Goal: Transaction & Acquisition: Purchase product/service

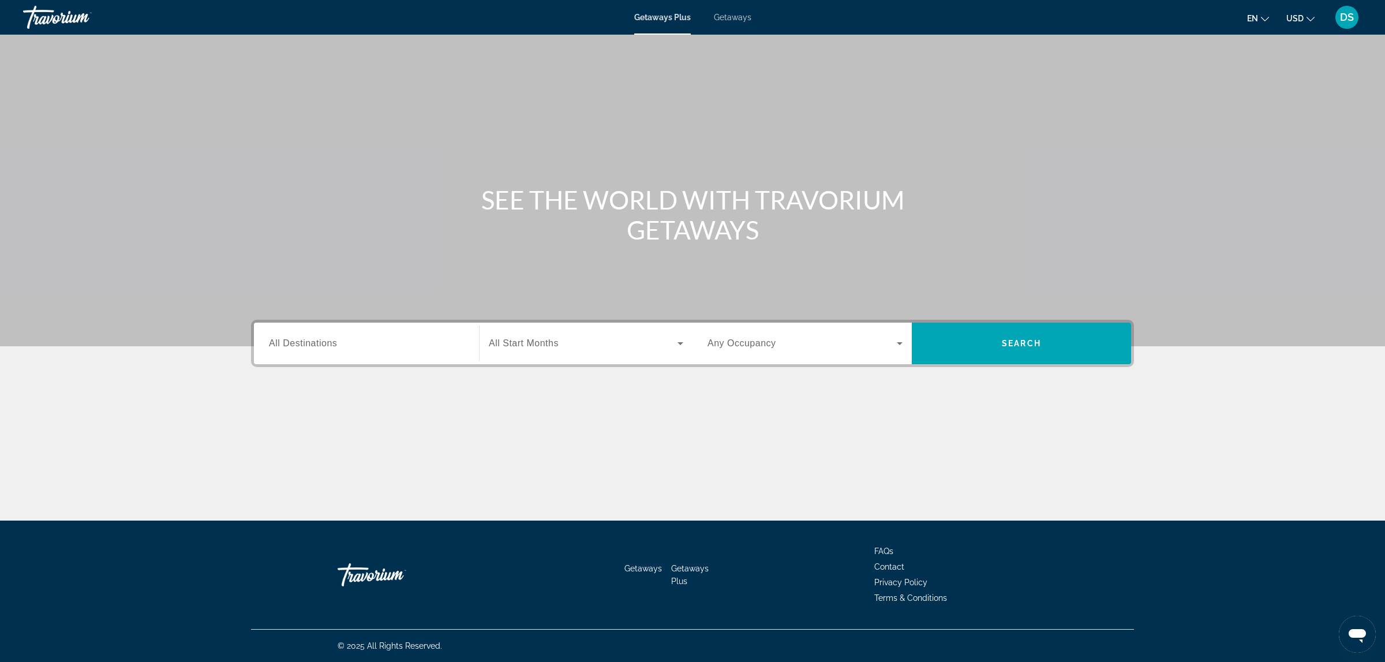
click at [727, 17] on span "Getaways" at bounding box center [733, 17] width 38 height 9
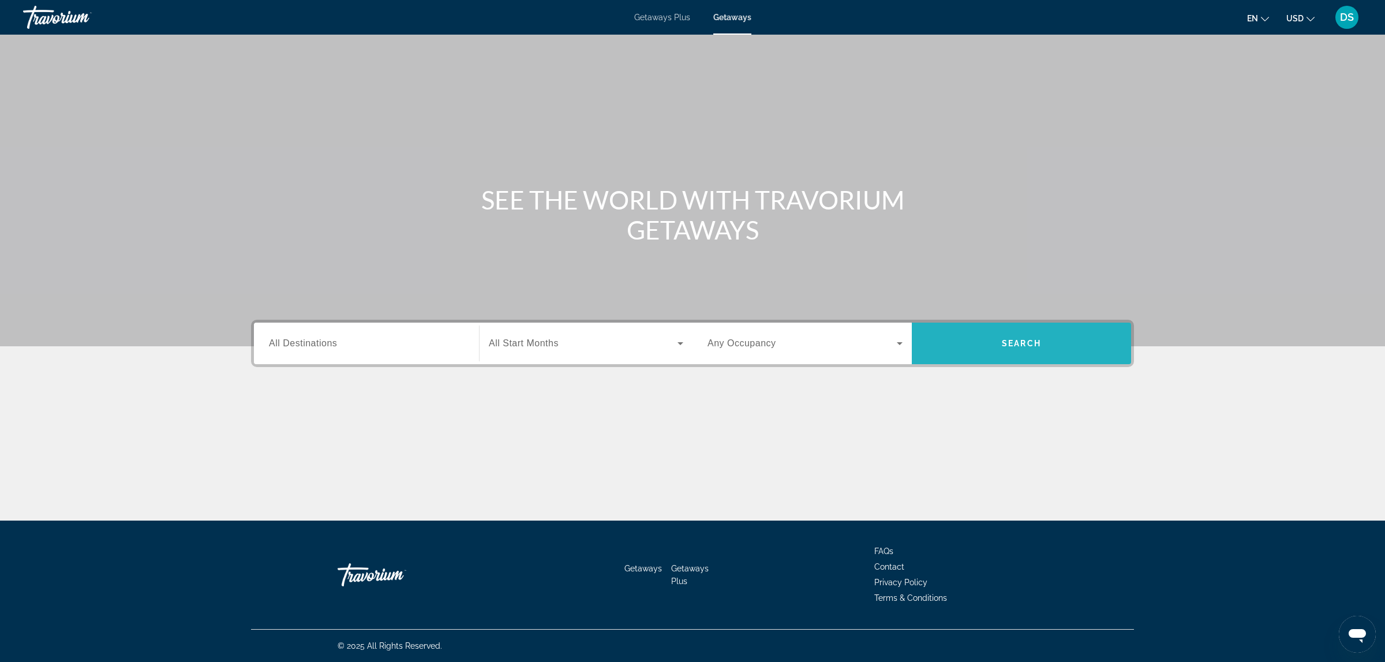
click at [979, 344] on span "Search" at bounding box center [1021, 343] width 219 height 28
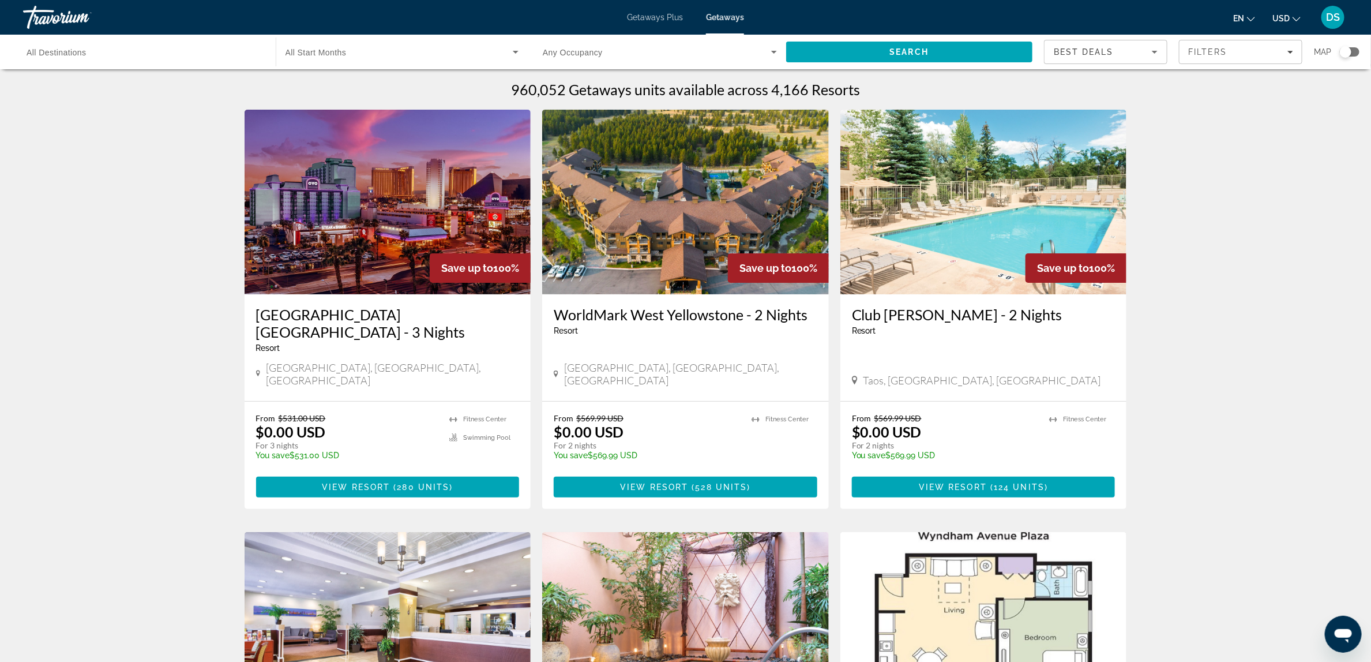
click at [1358, 47] on div "Search widget" at bounding box center [1350, 51] width 20 height 9
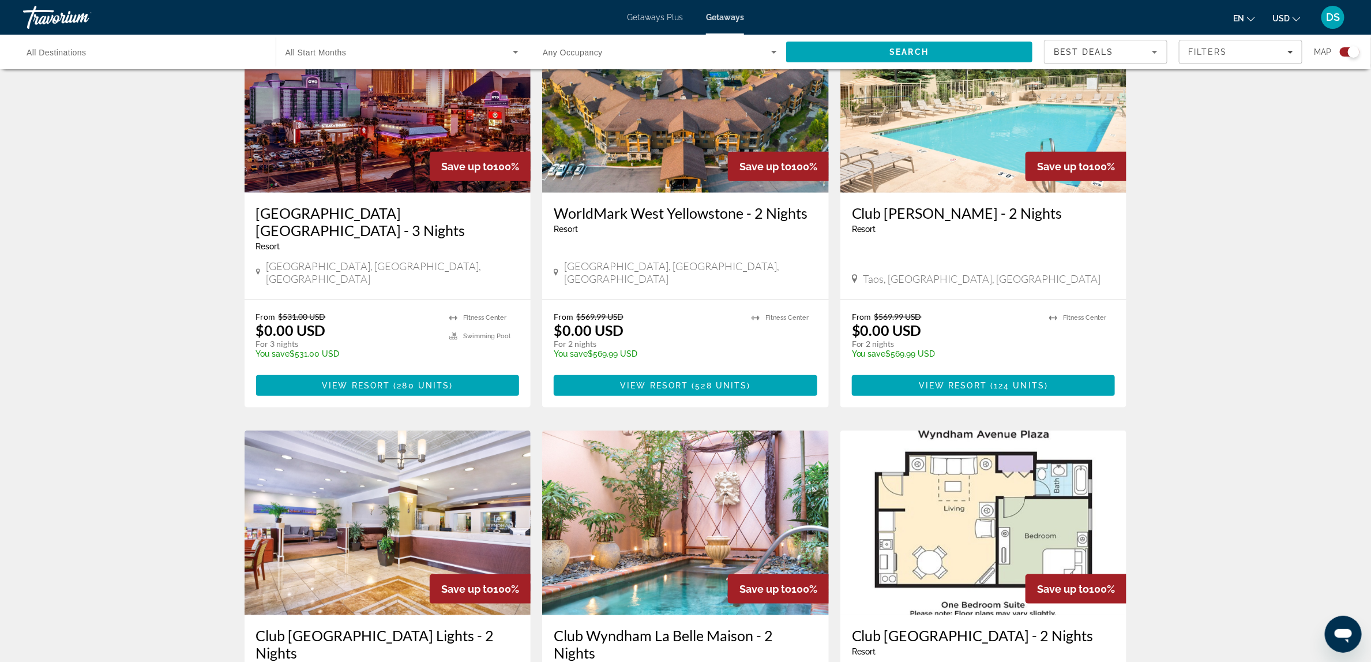
scroll to position [462, 0]
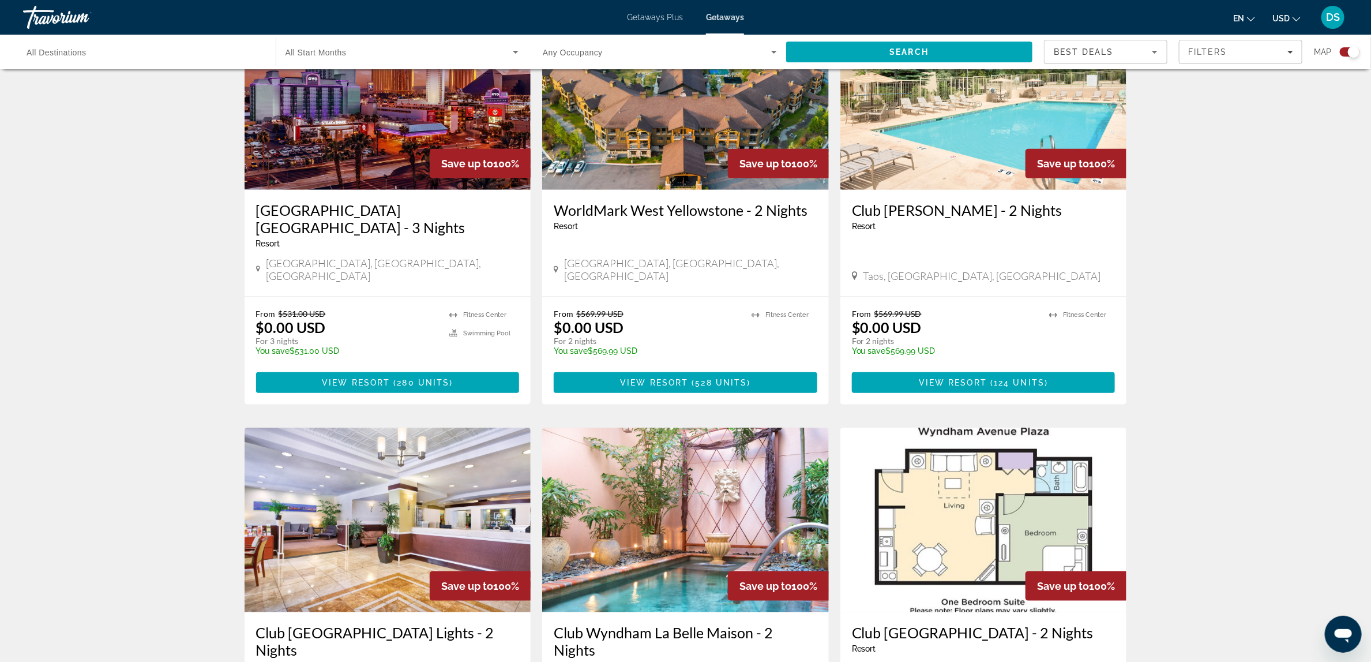
click at [1350, 66] on app-map-search-filters "Best Deals Filters Map" at bounding box center [1202, 52] width 316 height 35
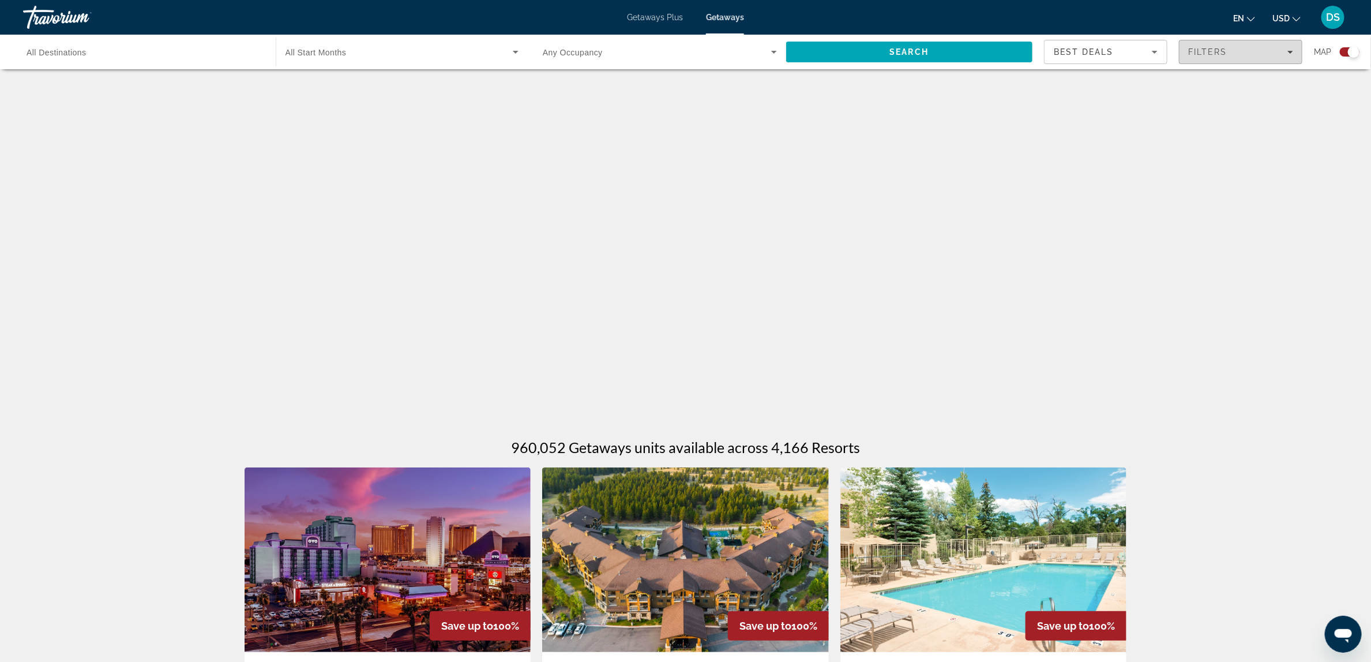
click at [1291, 50] on icon "Filters" at bounding box center [1291, 52] width 6 height 6
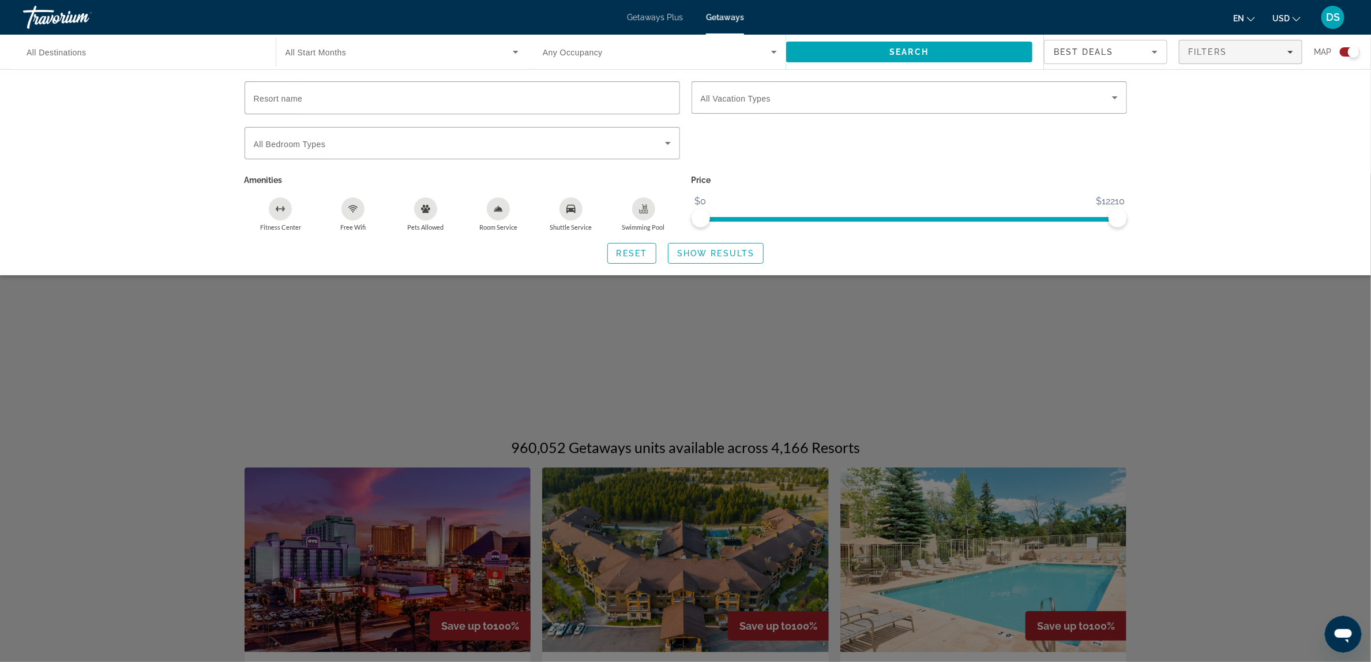
click at [1358, 54] on div "Search widget" at bounding box center [1354, 52] width 12 height 12
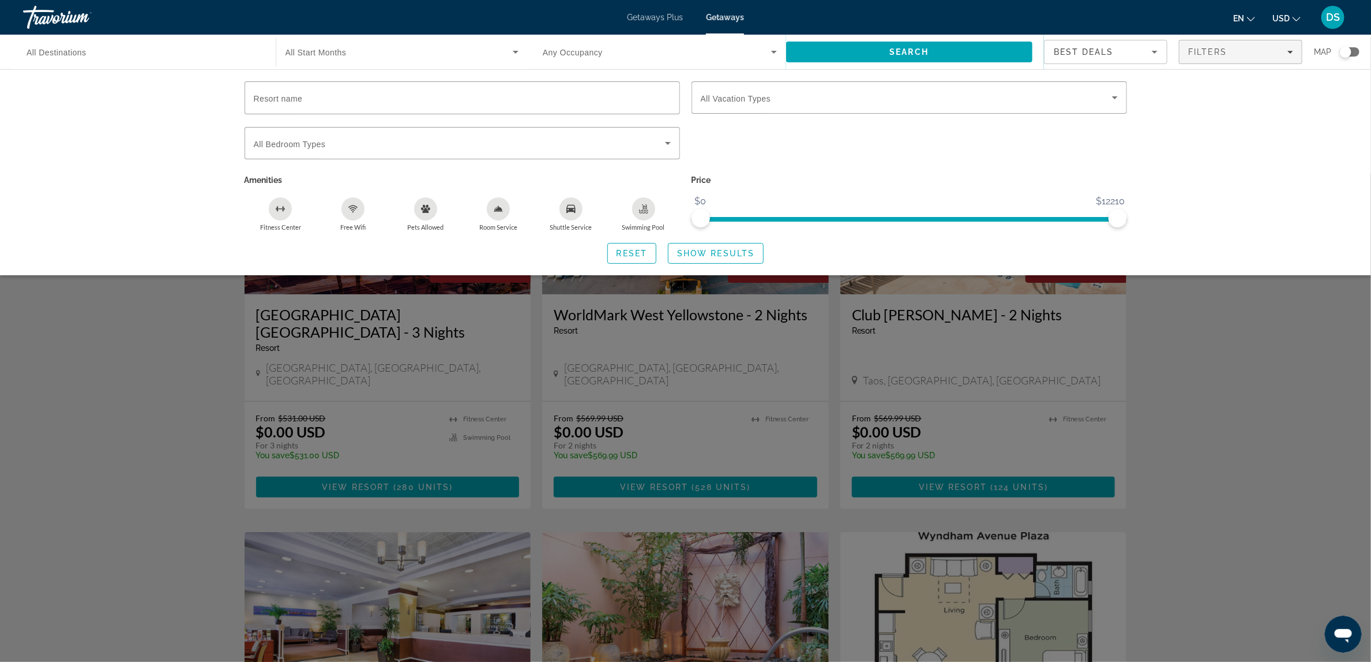
click at [1350, 49] on div "Search widget" at bounding box center [1346, 52] width 12 height 12
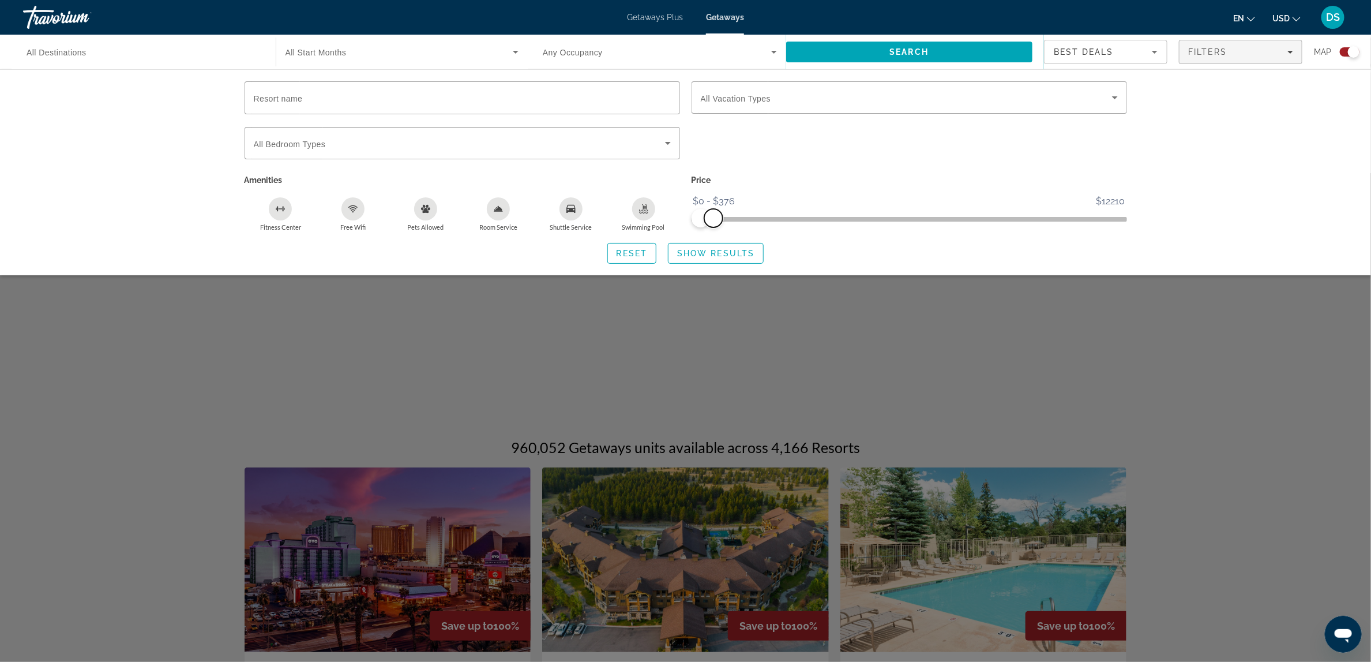
drag, startPoint x: 1122, startPoint y: 216, endPoint x: 715, endPoint y: 228, distance: 406.9
click at [715, 228] on div "Price $0 $12210 $0 $376 $0 - $376" at bounding box center [909, 201] width 447 height 59
click at [617, 207] on button "Swimming Pool" at bounding box center [644, 214] width 73 height 35
drag, startPoint x: 617, startPoint y: 207, endPoint x: 688, endPoint y: 255, distance: 85.9
click at [688, 255] on div "Resort name Vacation Types All Vacation Types Bedroom Types All Bedroom Types A…" at bounding box center [686, 172] width 929 height 182
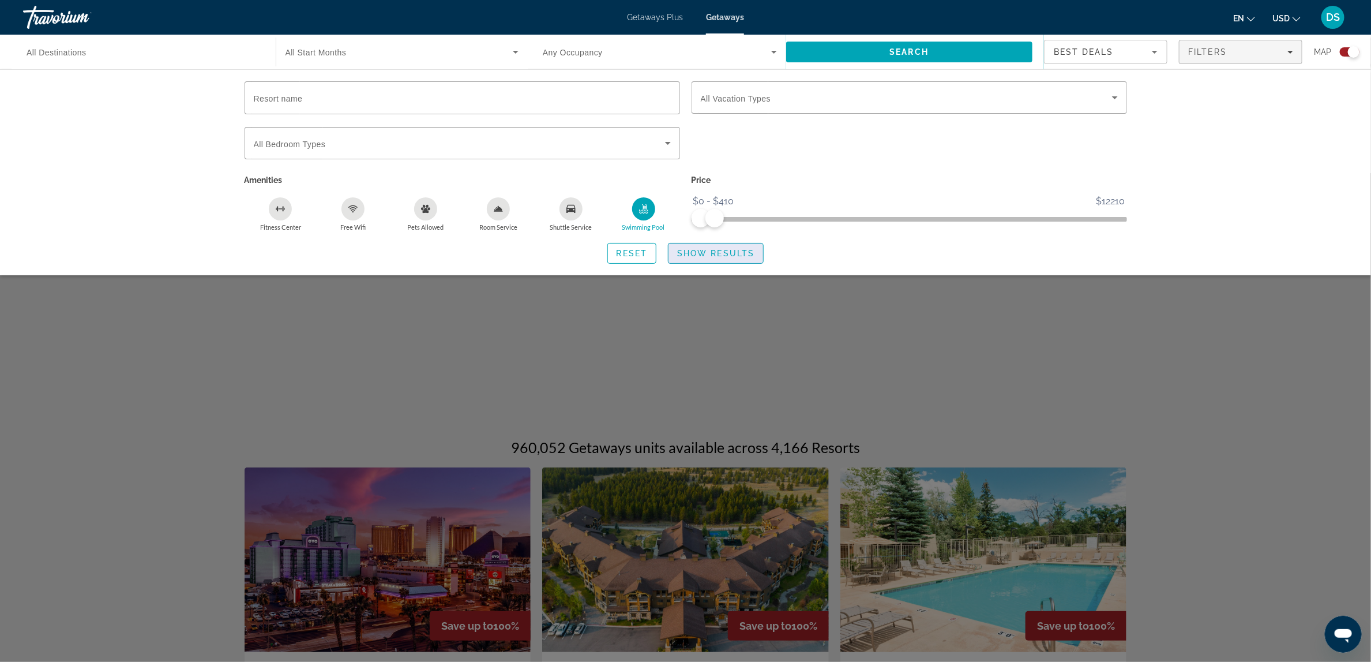
click at [688, 255] on span "Show Results" at bounding box center [715, 253] width 77 height 9
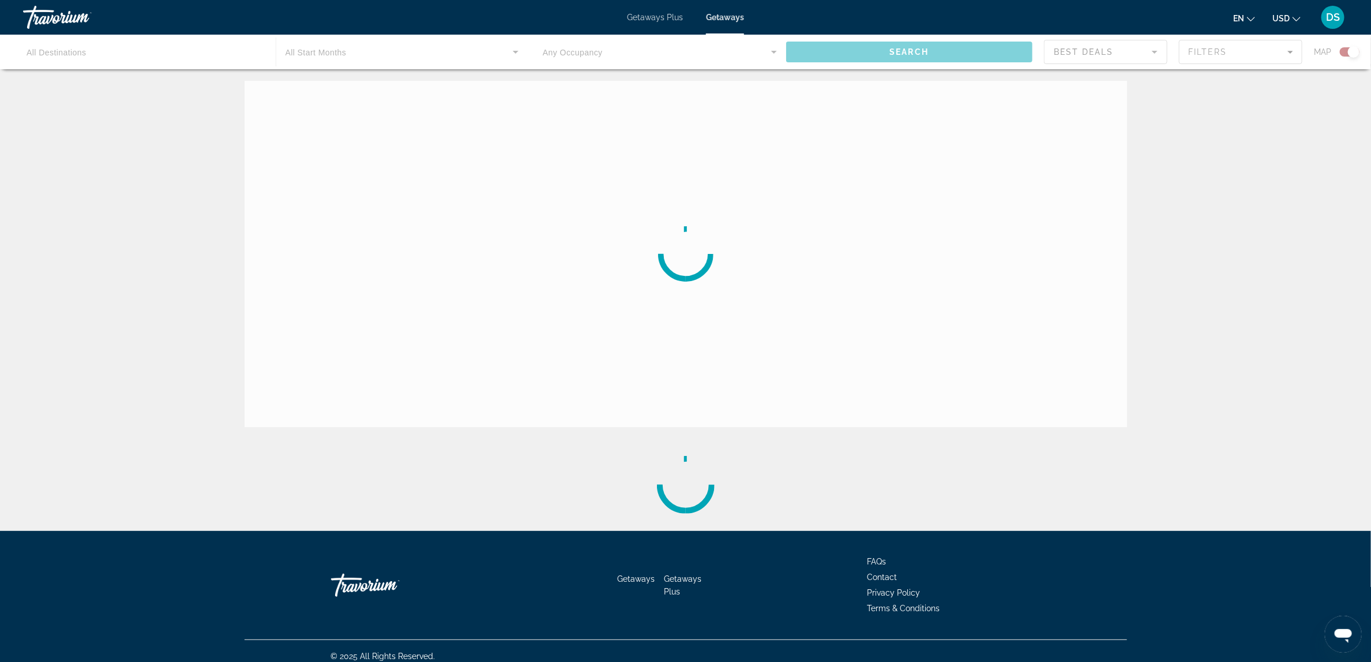
click at [688, 255] on div "Main content" at bounding box center [685, 253] width 59 height 59
click at [688, 255] on div "Main content" at bounding box center [686, 254] width 74 height 74
click at [688, 255] on circle "Main content" at bounding box center [686, 254] width 54 height 54
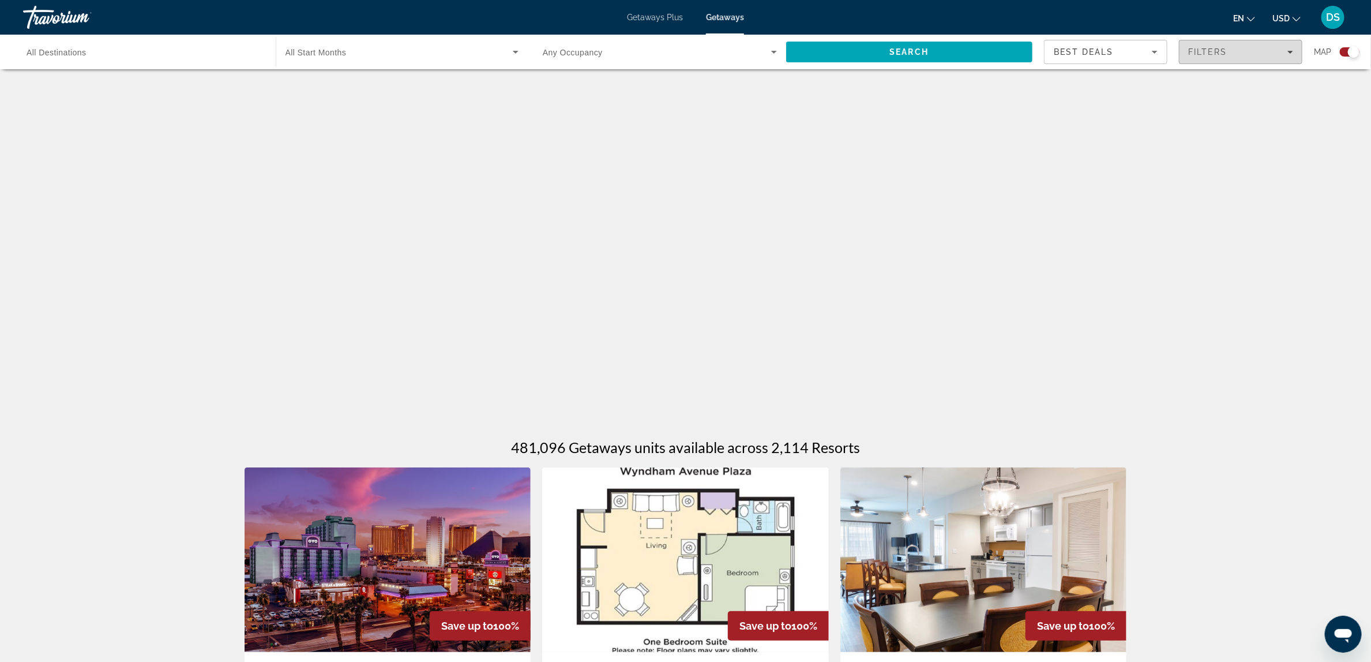
click at [1293, 51] on icon "Filters" at bounding box center [1291, 52] width 6 height 6
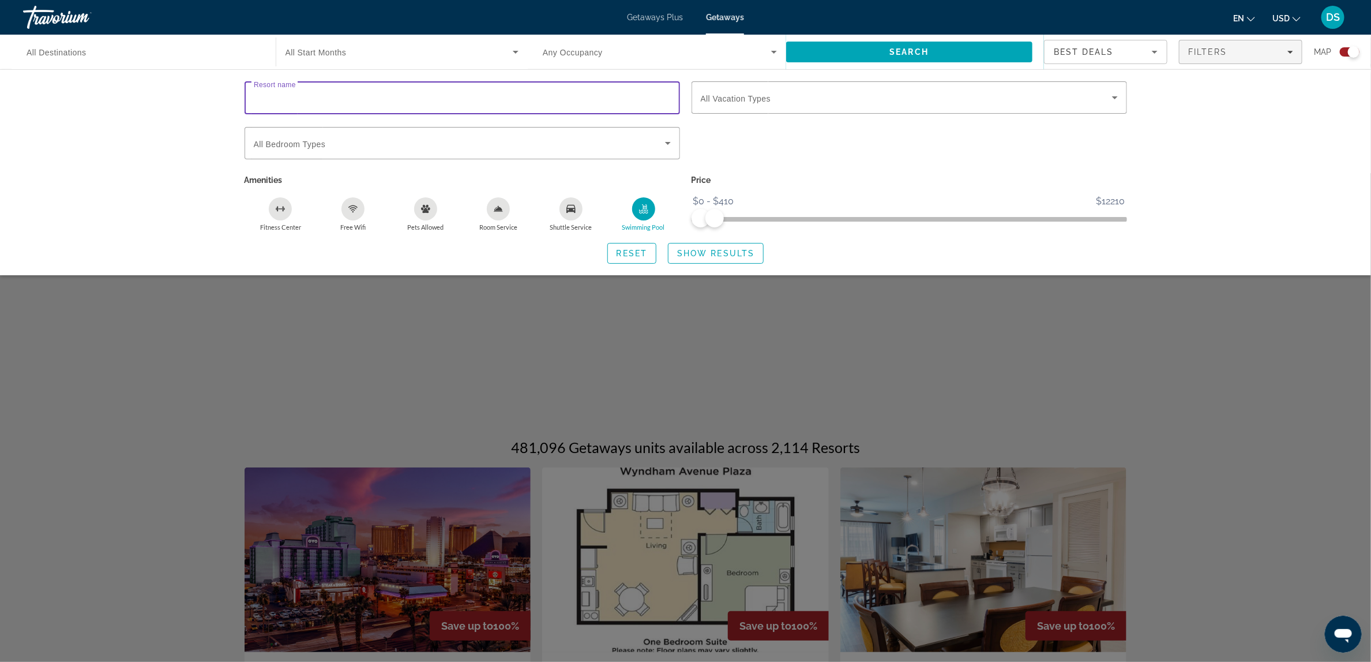
click at [564, 96] on input "Resort name" at bounding box center [462, 98] width 417 height 14
type input "**********"
click at [728, 249] on span "Show Results" at bounding box center [715, 253] width 77 height 9
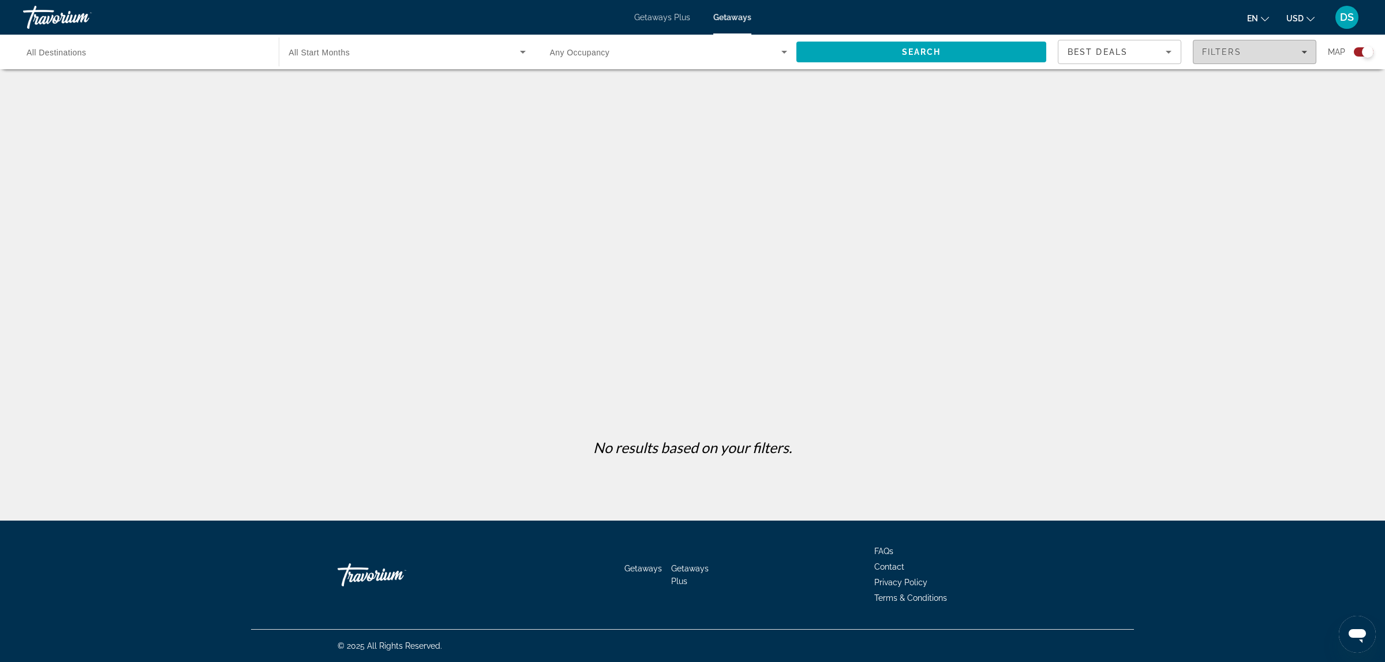
click at [1265, 46] on span "Filters" at bounding box center [1254, 52] width 122 height 28
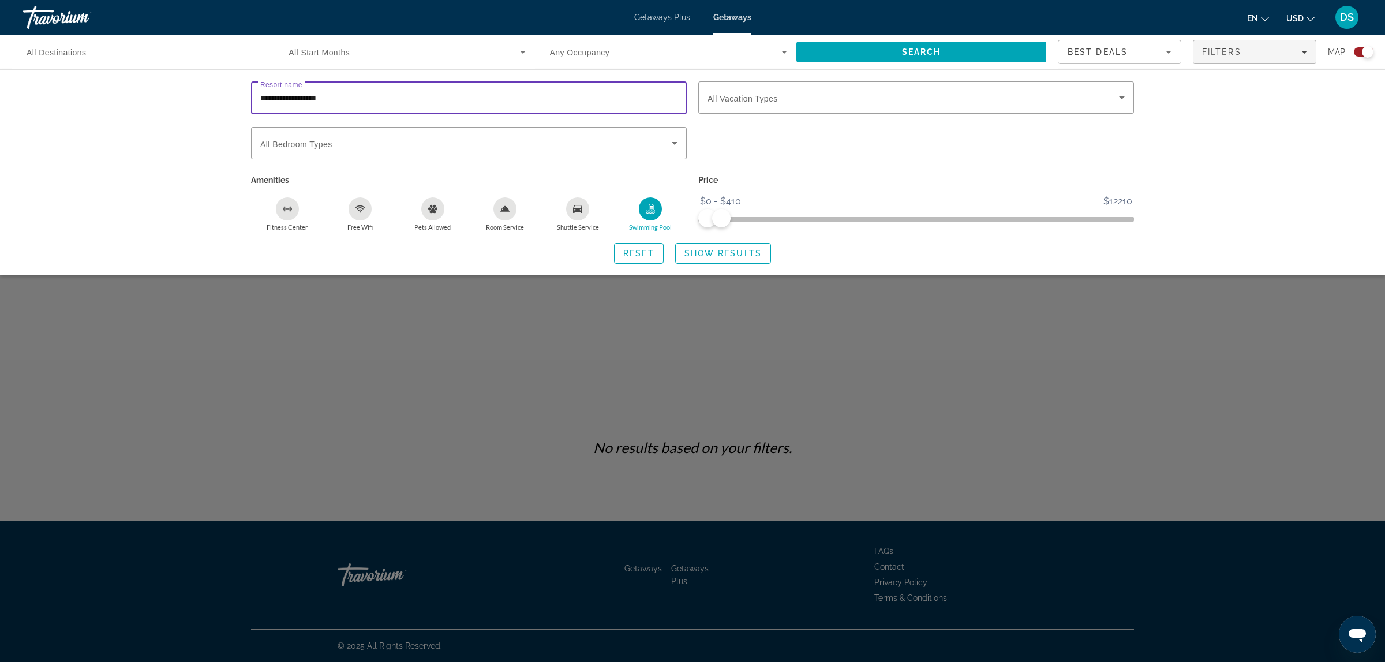
click at [414, 92] on input "**********" at bounding box center [468, 98] width 417 height 14
click at [414, 92] on input "********" at bounding box center [468, 98] width 417 height 14
type input "********"
click at [709, 250] on span "Show Results" at bounding box center [722, 253] width 77 height 9
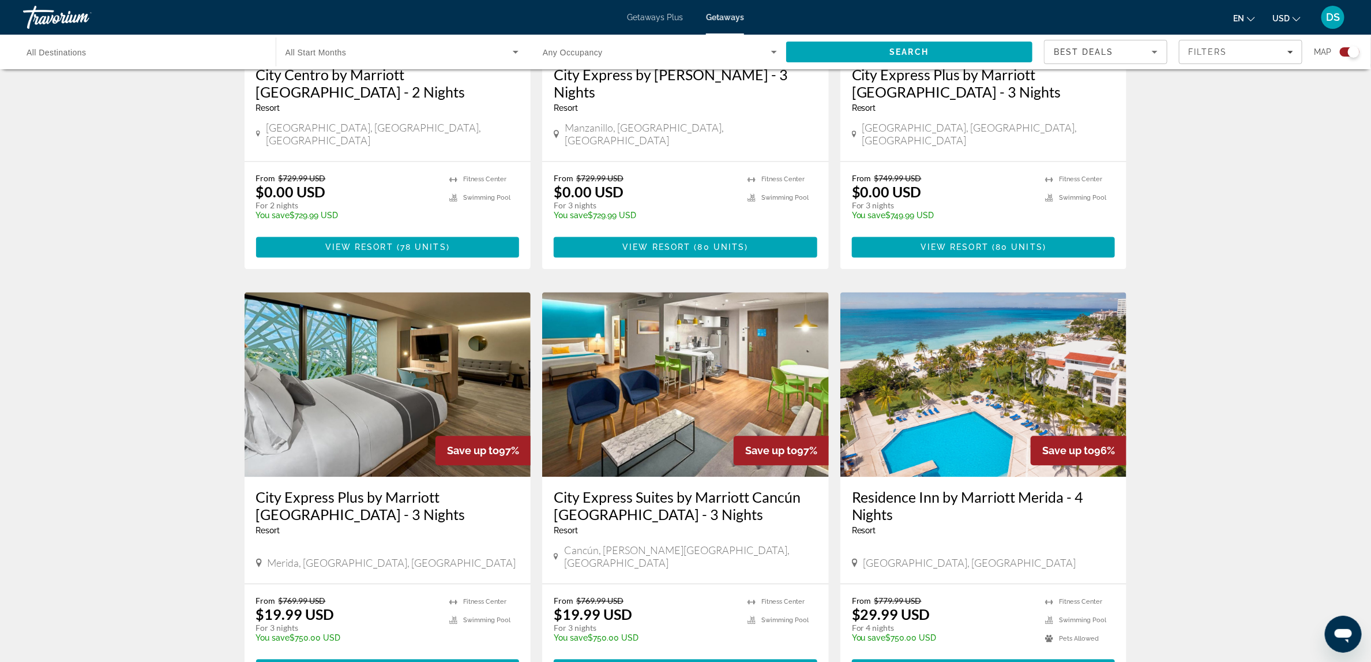
scroll to position [1632, 0]
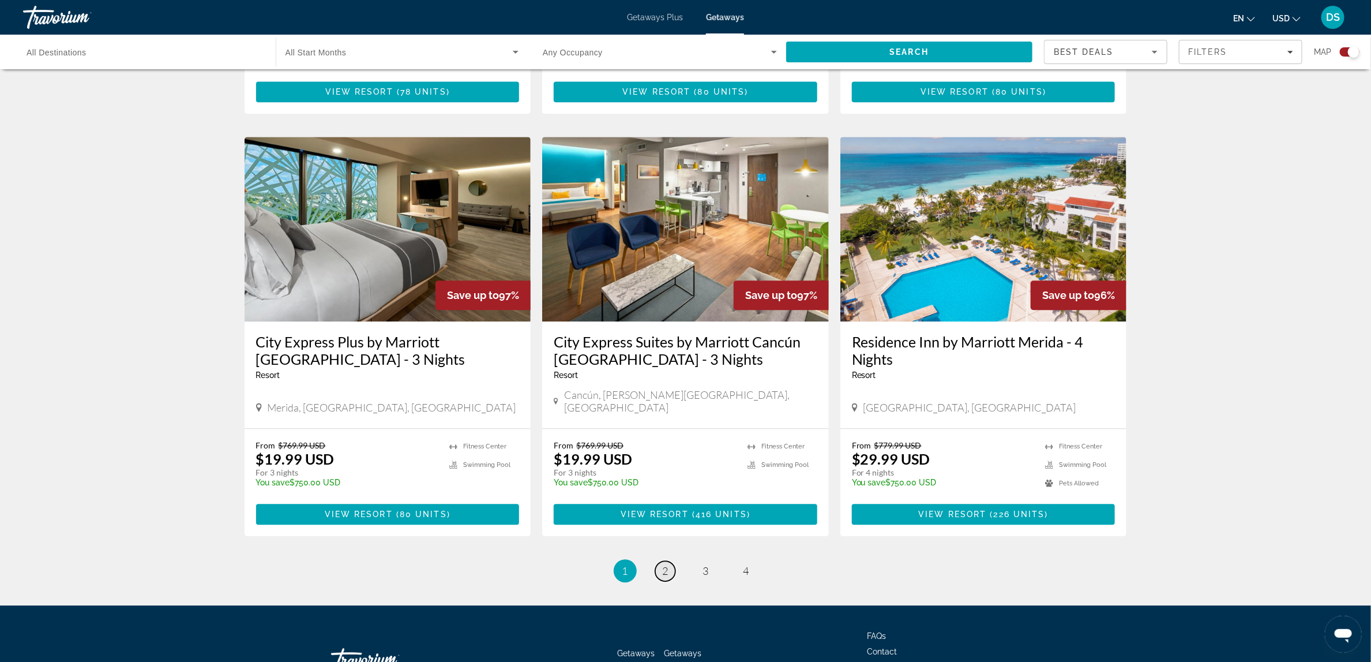
click at [663, 564] on span "2" at bounding box center [666, 570] width 6 height 13
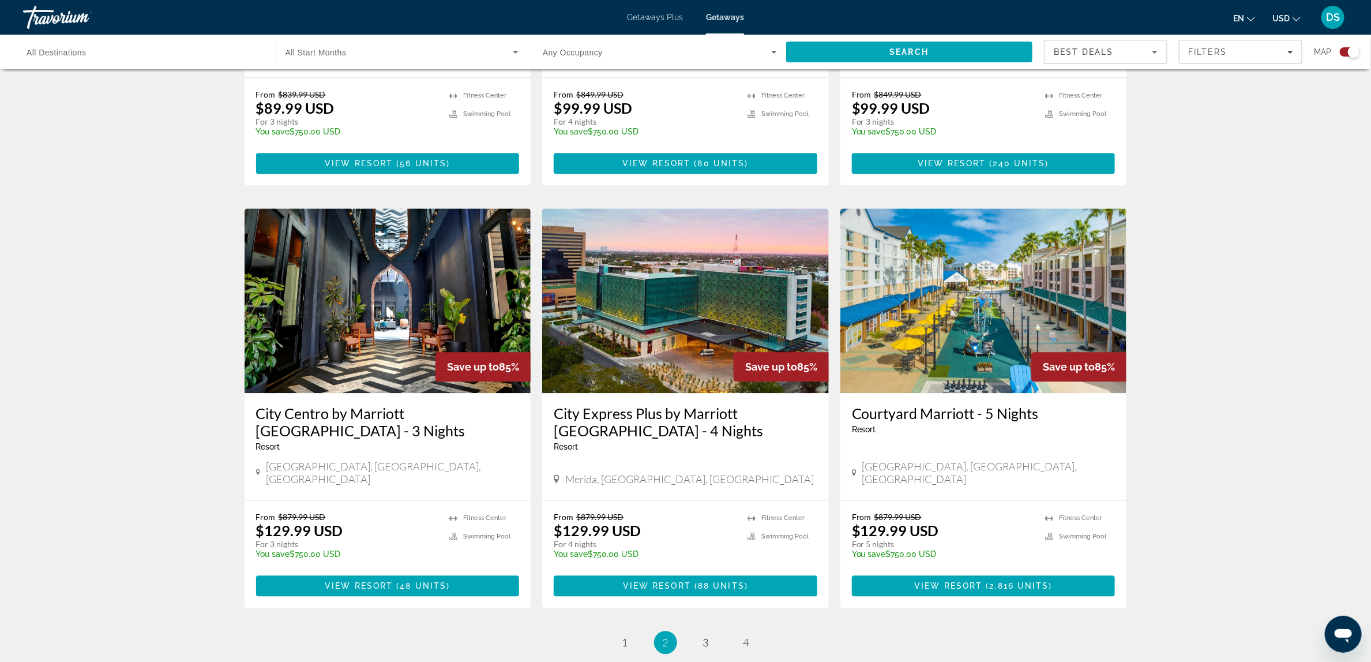
scroll to position [1615, 0]
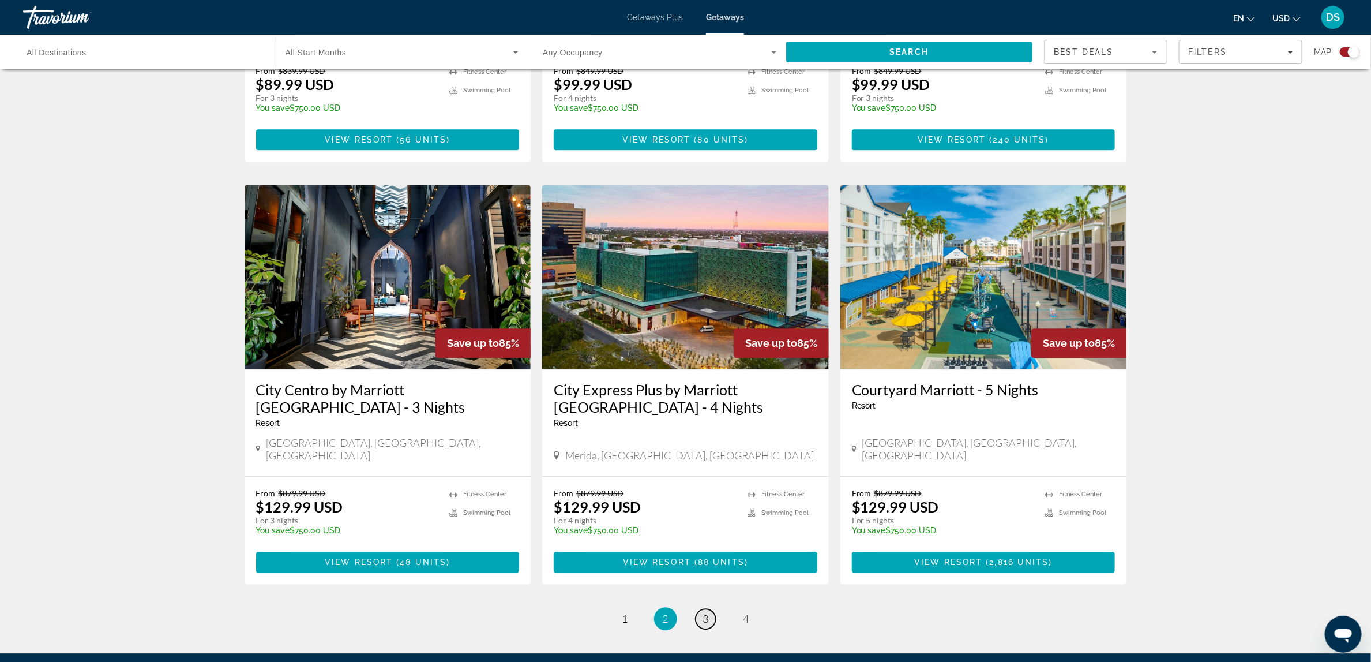
click at [710, 609] on link "page 3" at bounding box center [706, 619] width 20 height 20
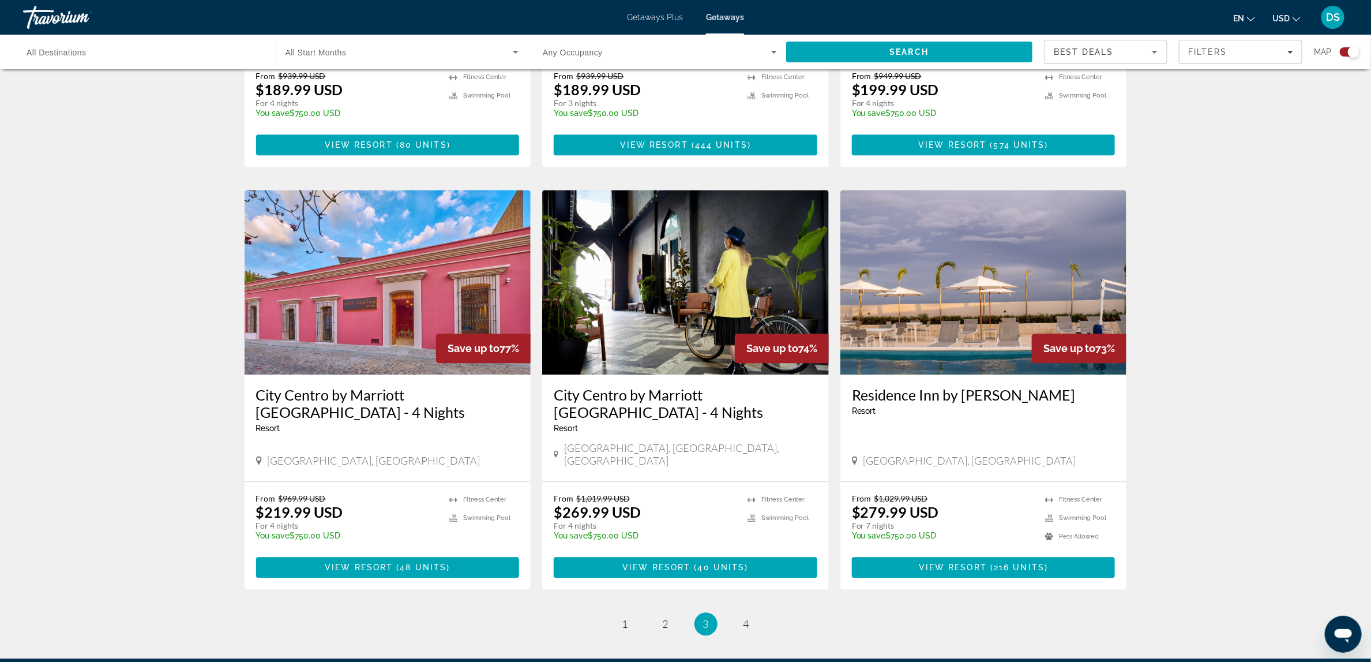
scroll to position [1633, 0]
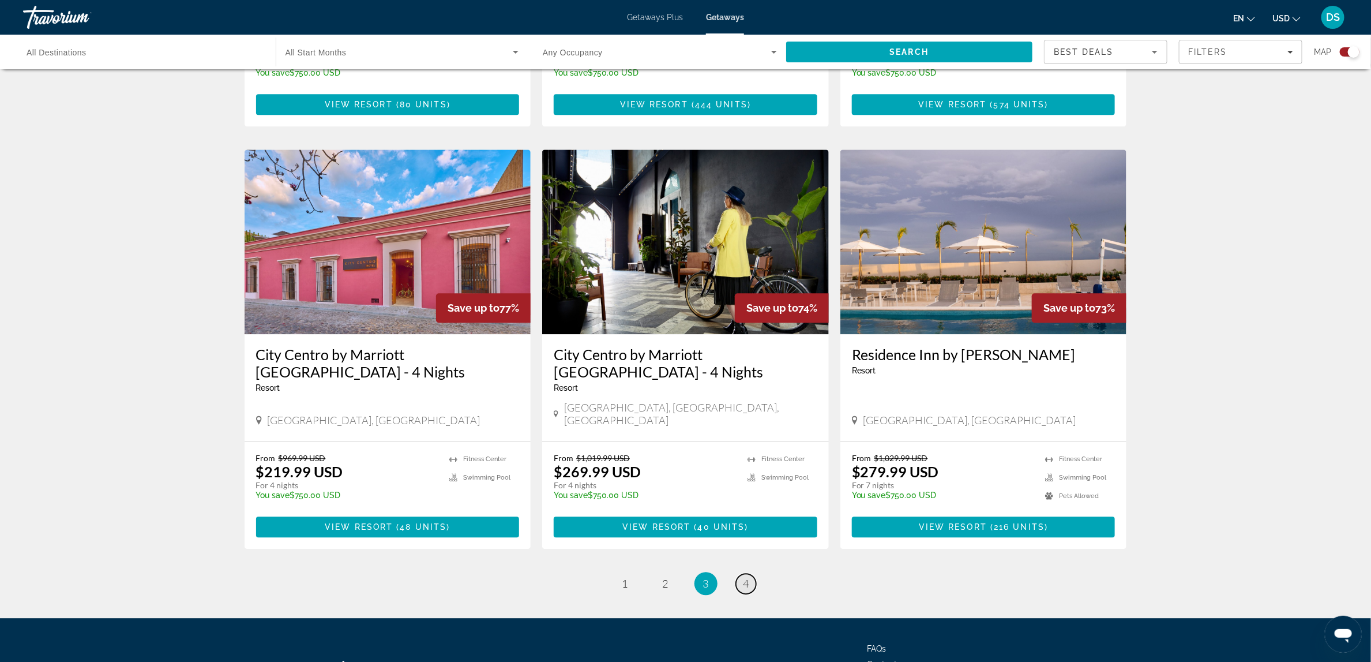
click at [744, 577] on span "4" at bounding box center [747, 583] width 6 height 13
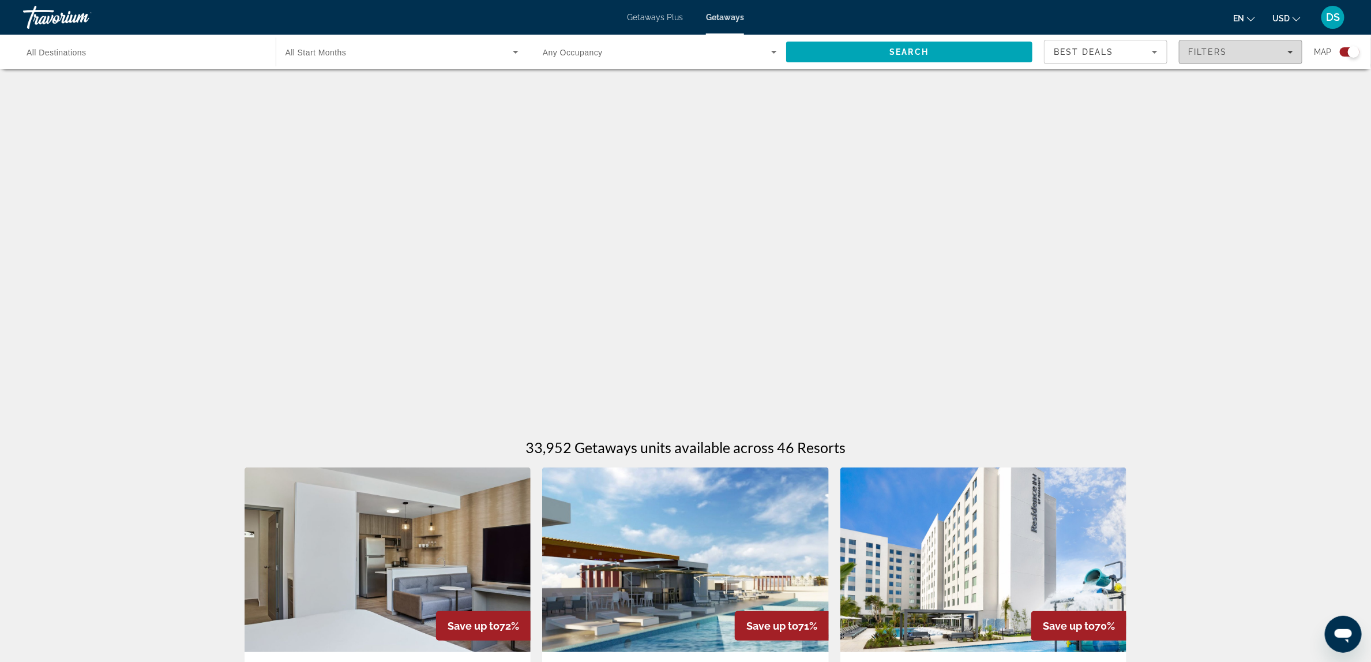
click at [1295, 48] on span "Filters" at bounding box center [1241, 52] width 122 height 28
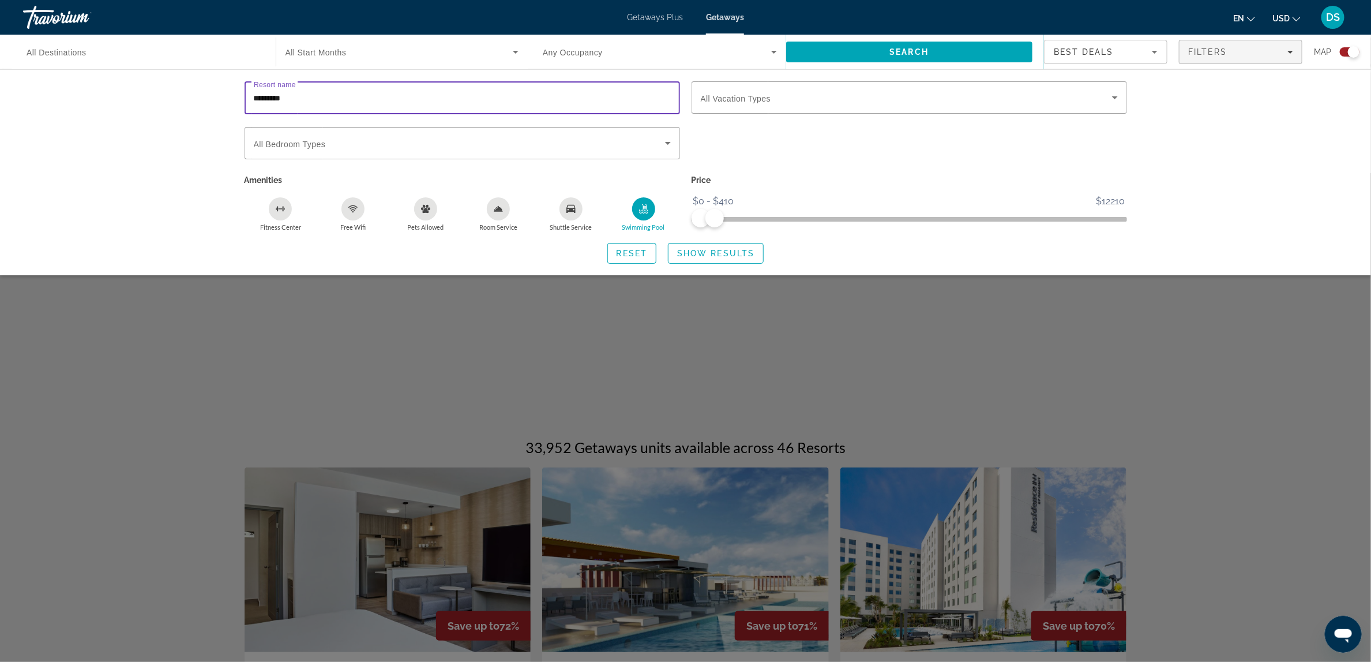
click at [542, 99] on input "********" at bounding box center [462, 98] width 417 height 14
type input "*"
type input "*******"
click at [713, 258] on span "Show Results" at bounding box center [715, 253] width 77 height 9
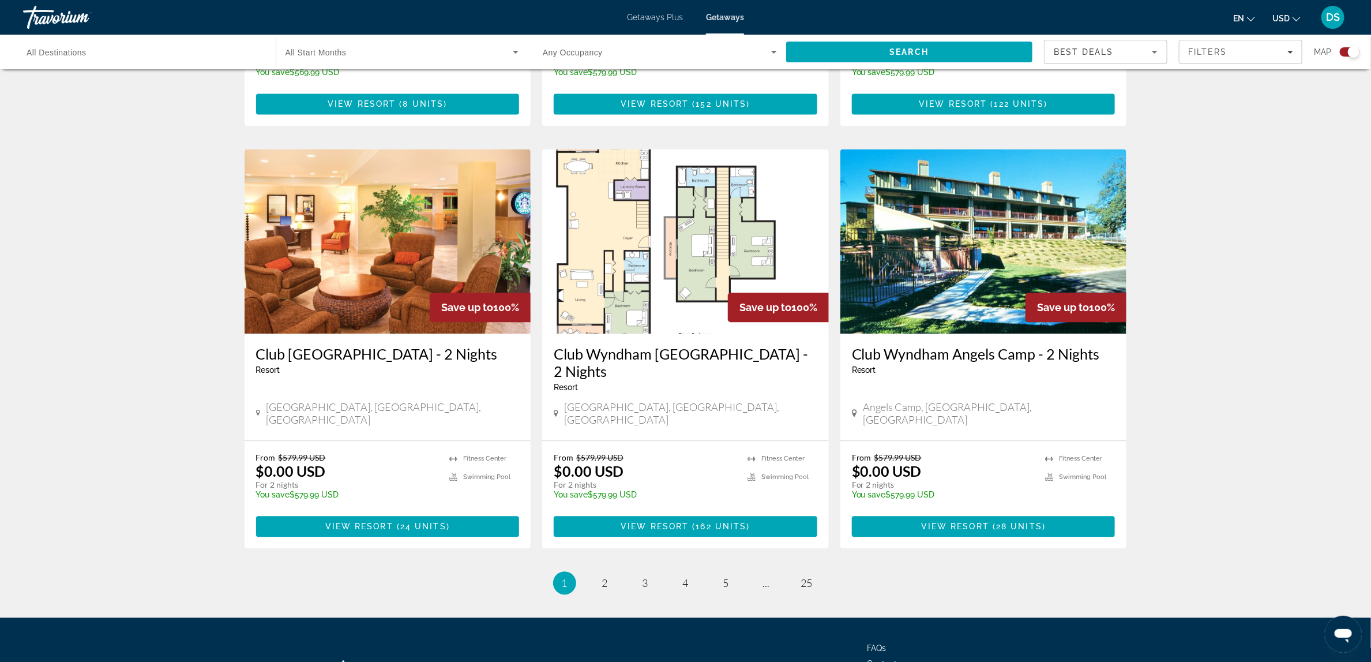
scroll to position [1567, 0]
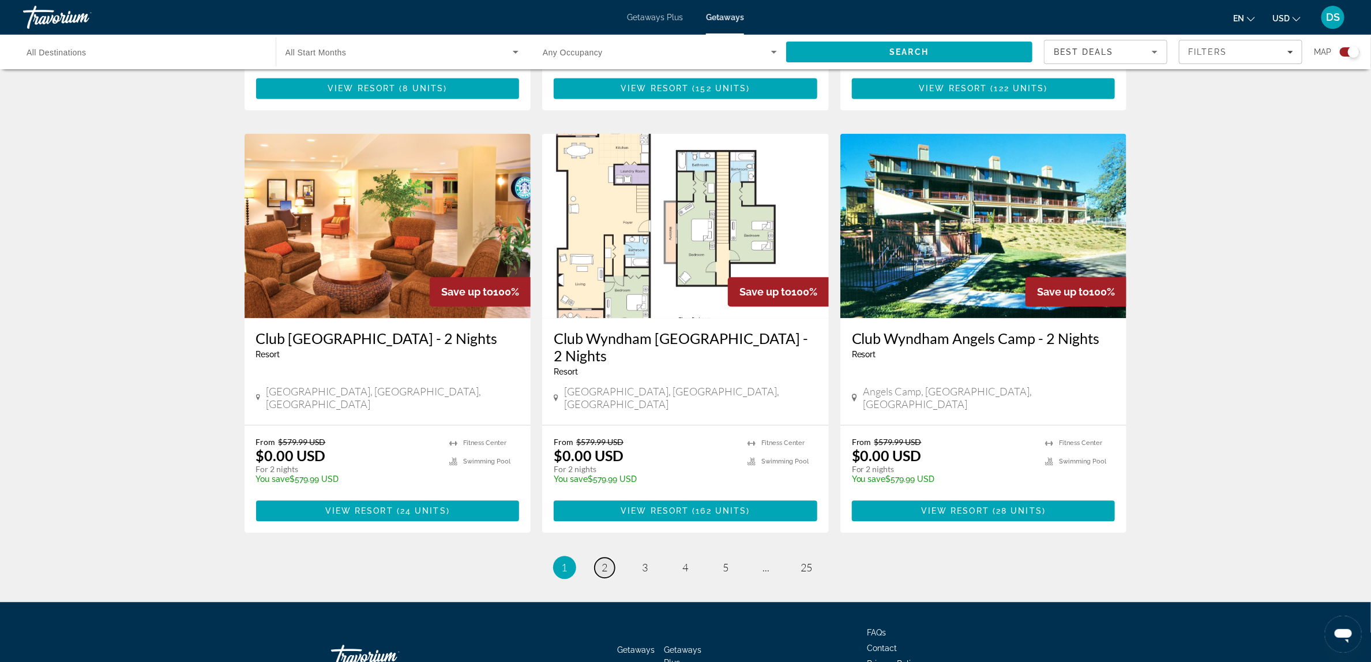
click at [602, 561] on span "2" at bounding box center [605, 567] width 6 height 13
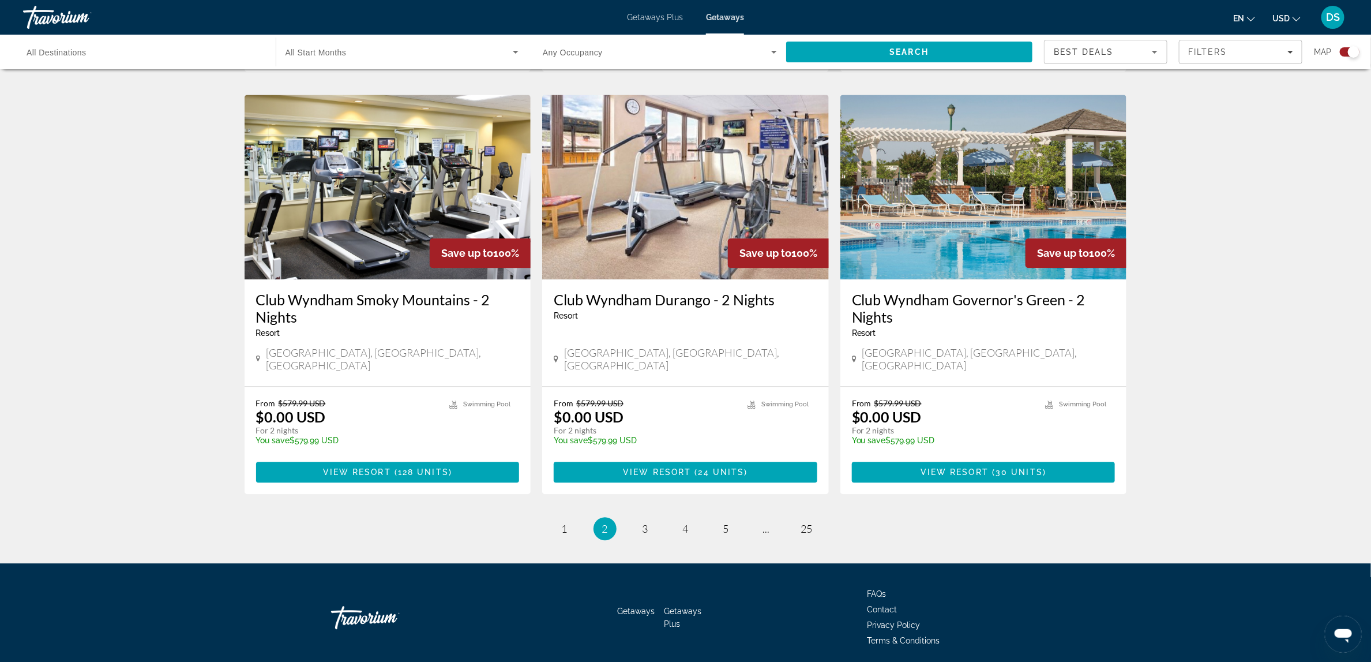
scroll to position [1632, 0]
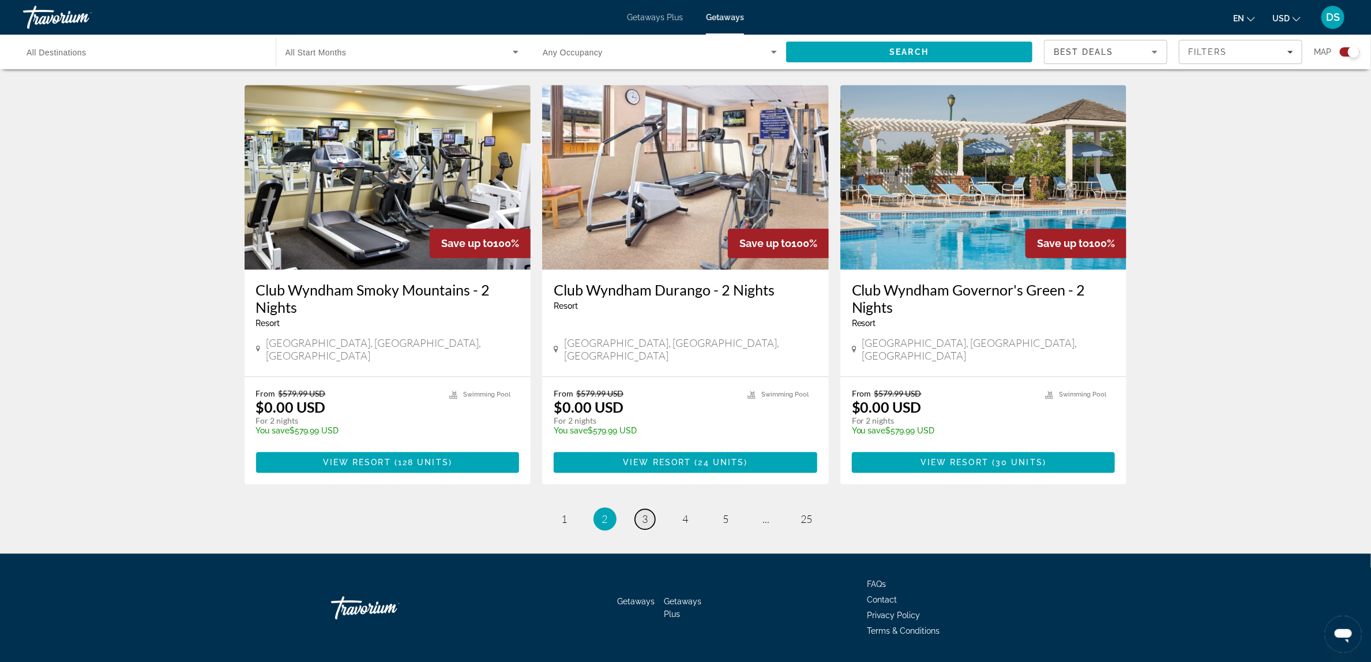
click at [644, 512] on span "3" at bounding box center [646, 518] width 6 height 13
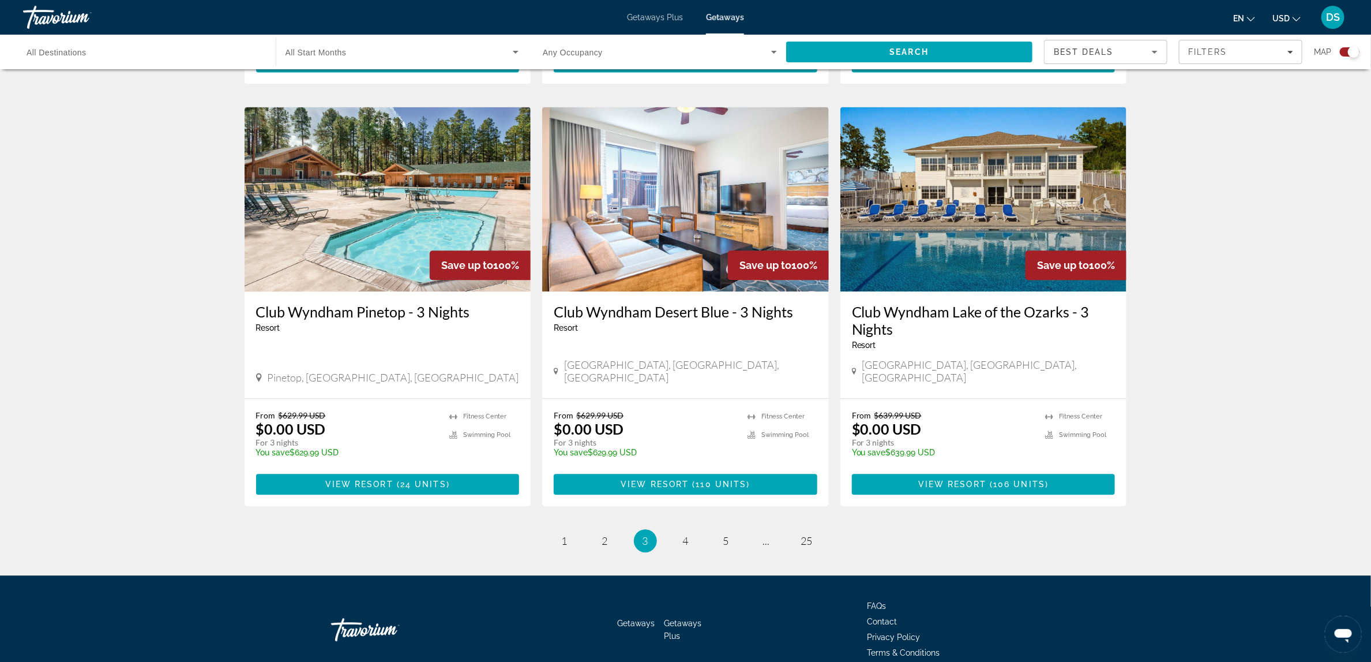
scroll to position [1615, 0]
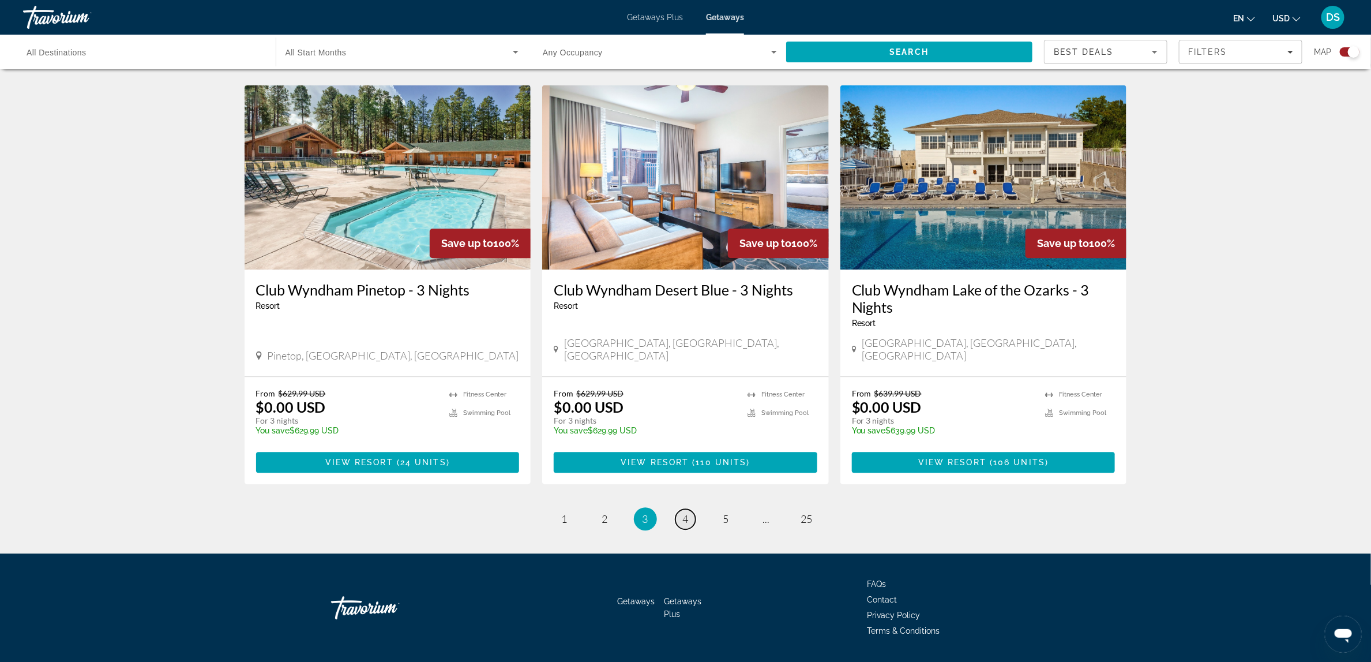
click at [686, 512] on span "4" at bounding box center [686, 518] width 6 height 13
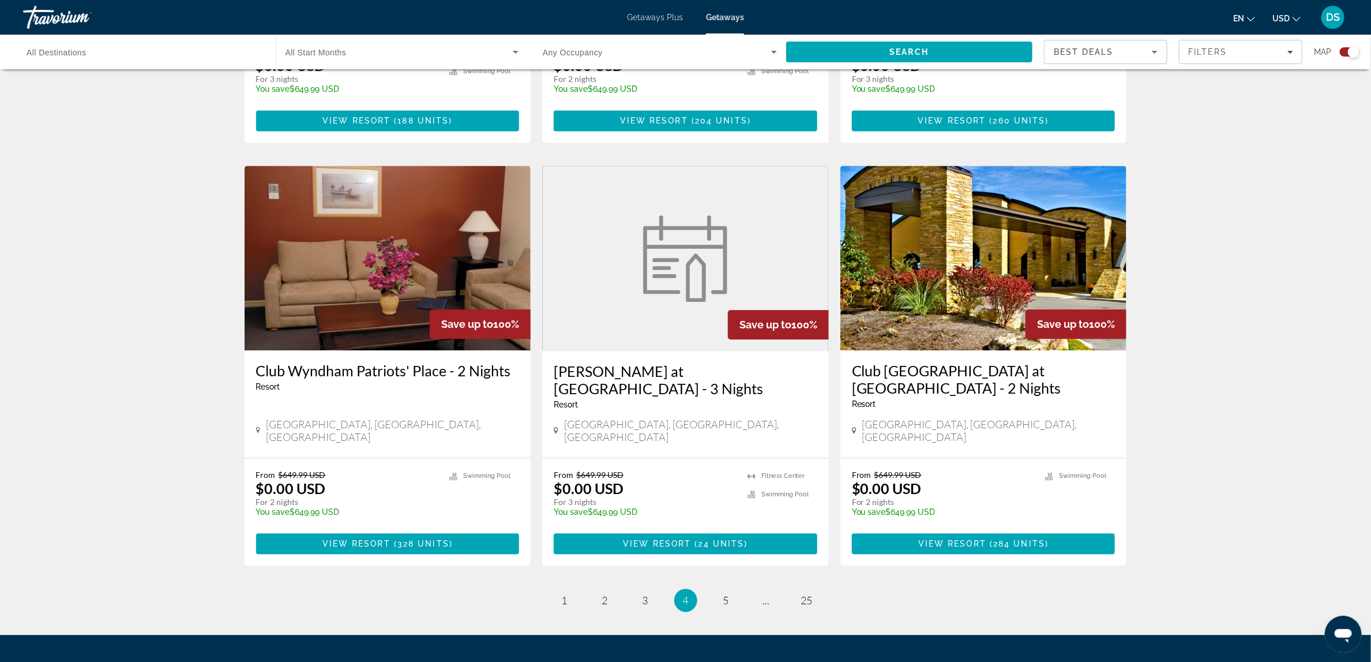
scroll to position [1633, 0]
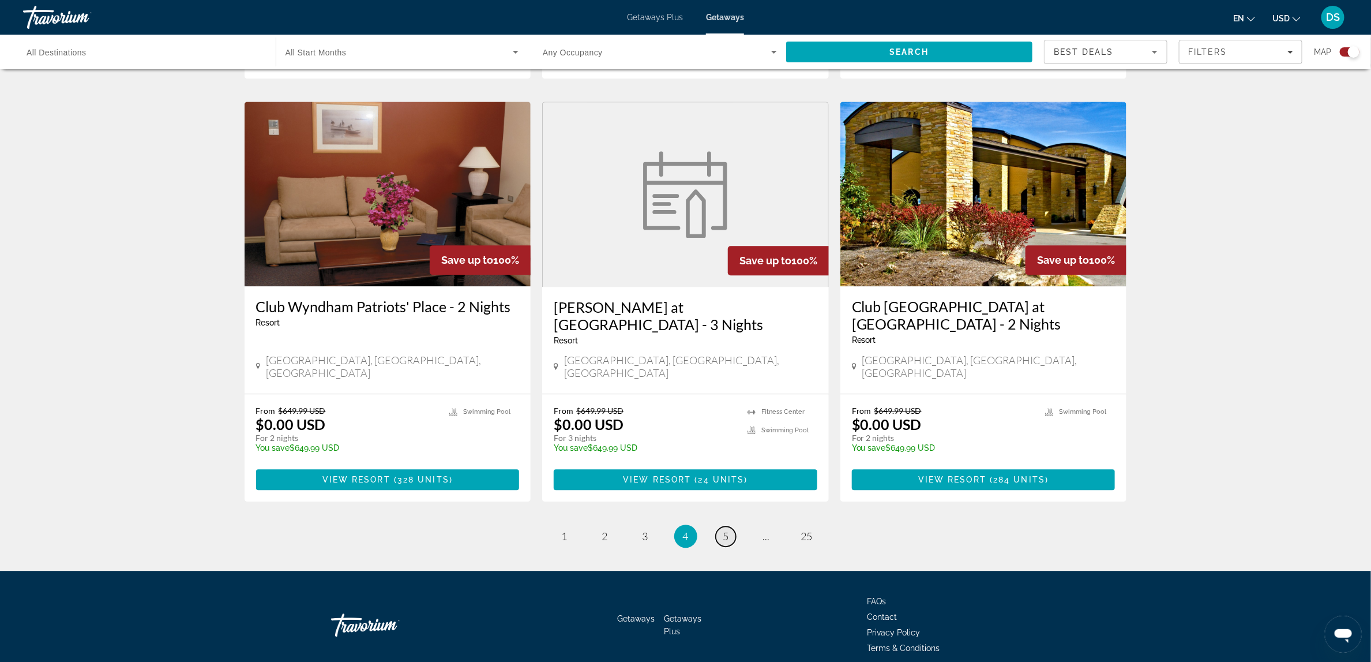
click at [729, 526] on link "page 5" at bounding box center [726, 536] width 20 height 20
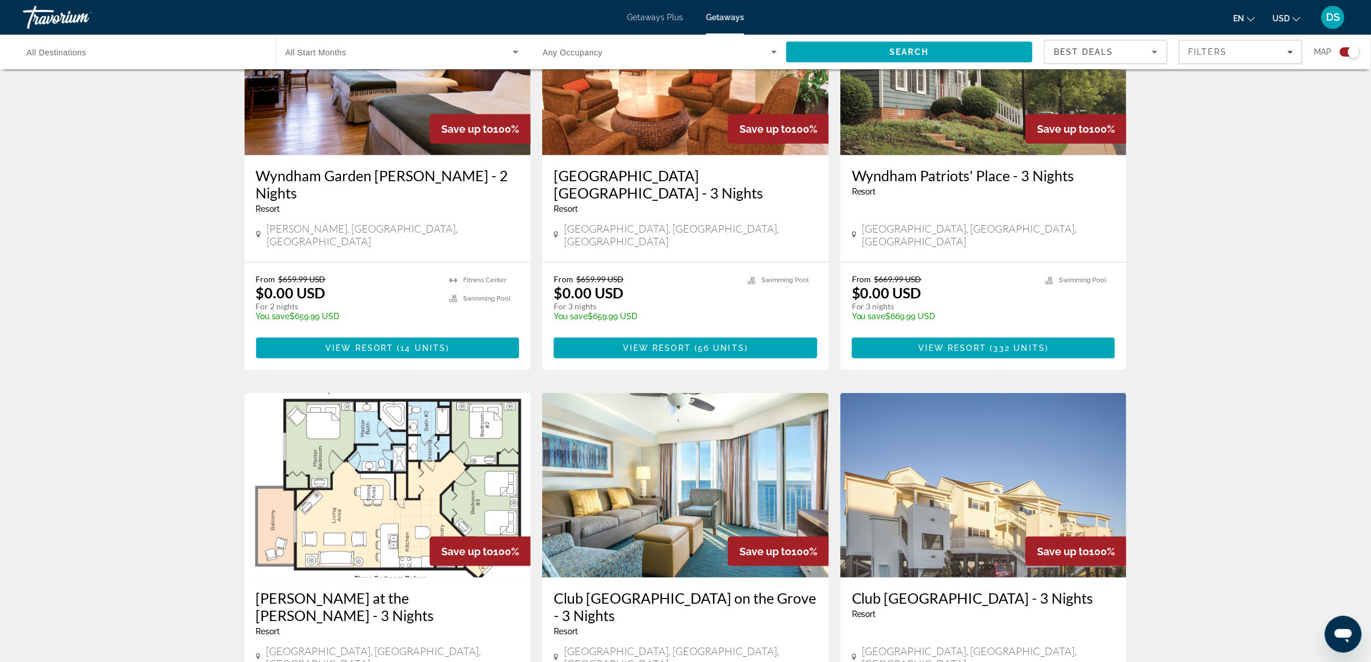
scroll to position [499, 0]
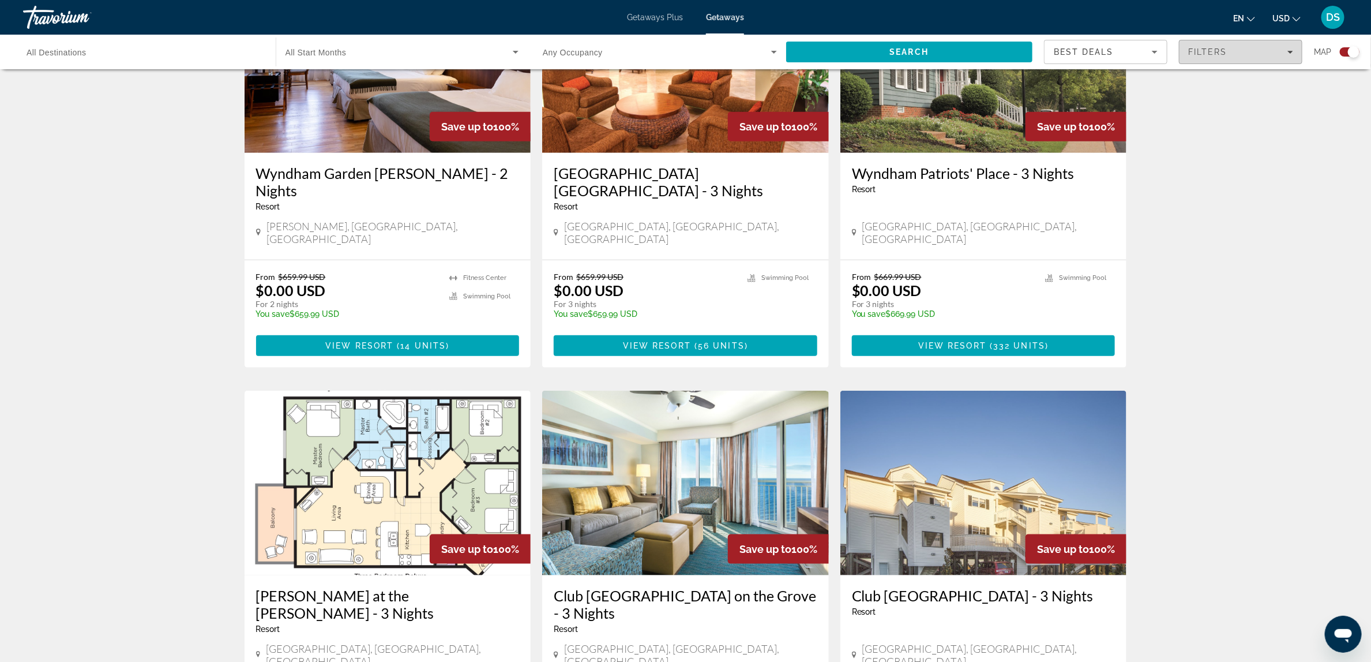
click at [1293, 50] on icon "Filters" at bounding box center [1291, 52] width 6 height 6
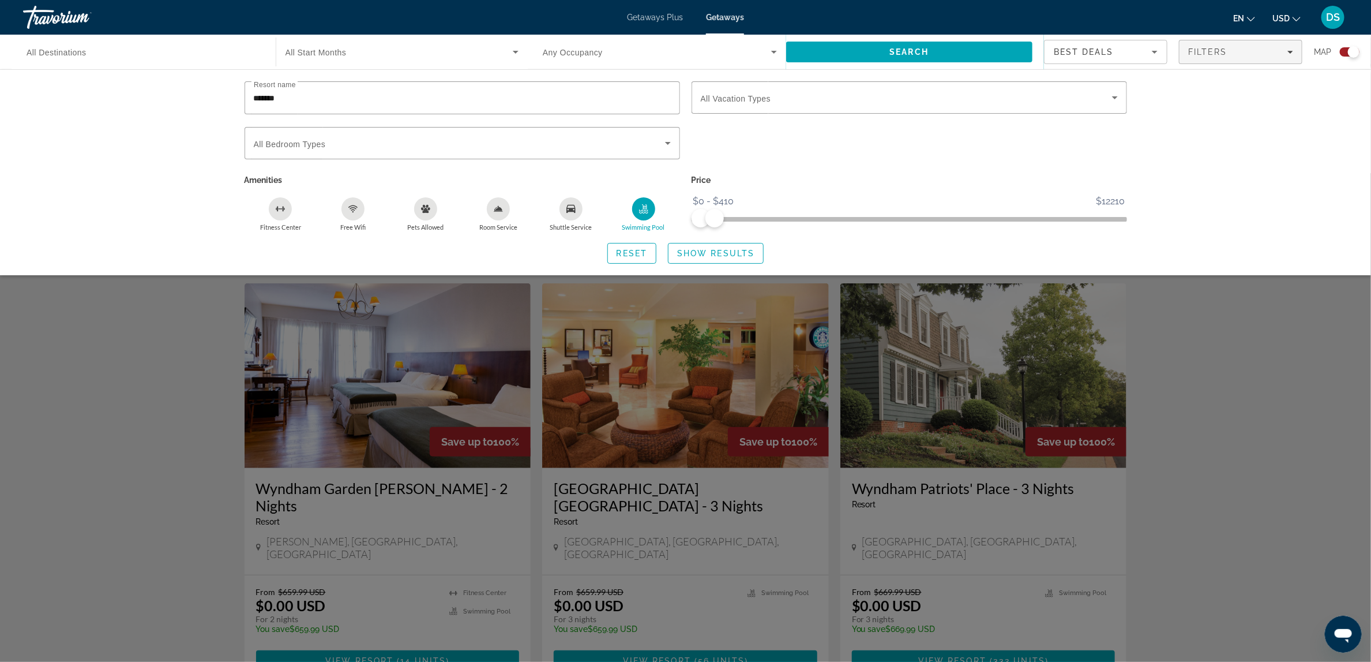
scroll to position [178, 0]
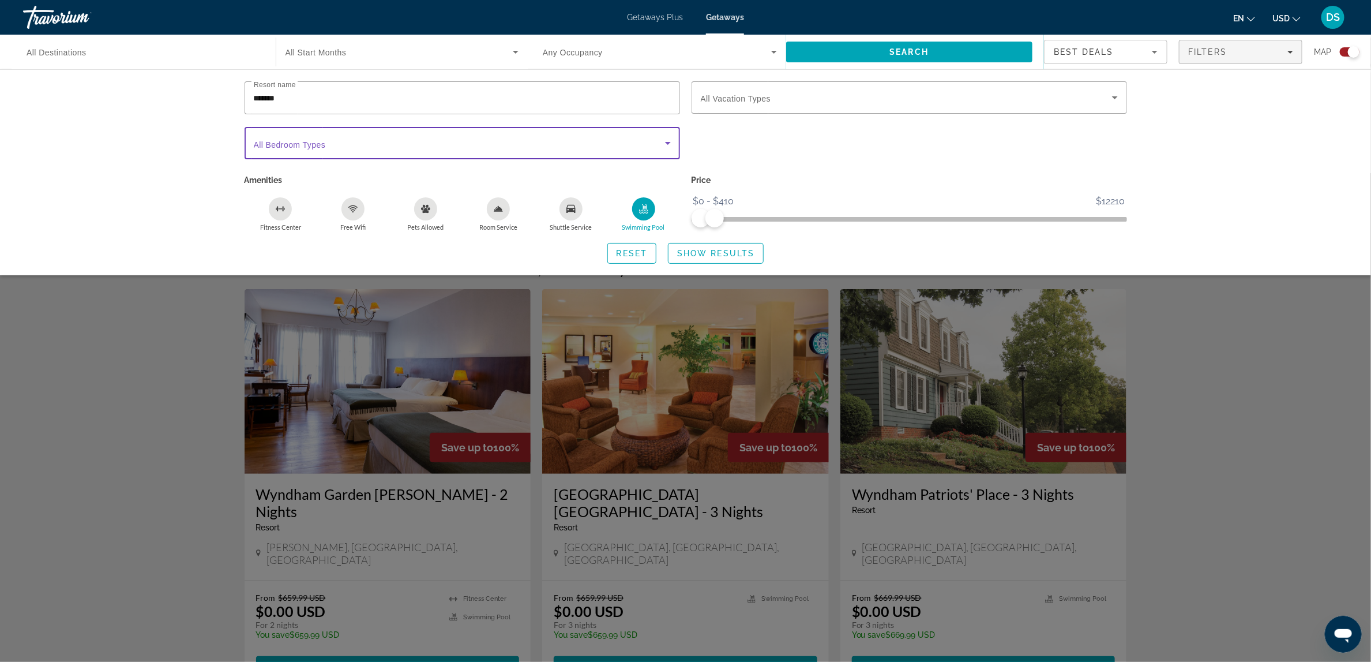
click at [669, 144] on icon "Search widget" at bounding box center [668, 143] width 6 height 3
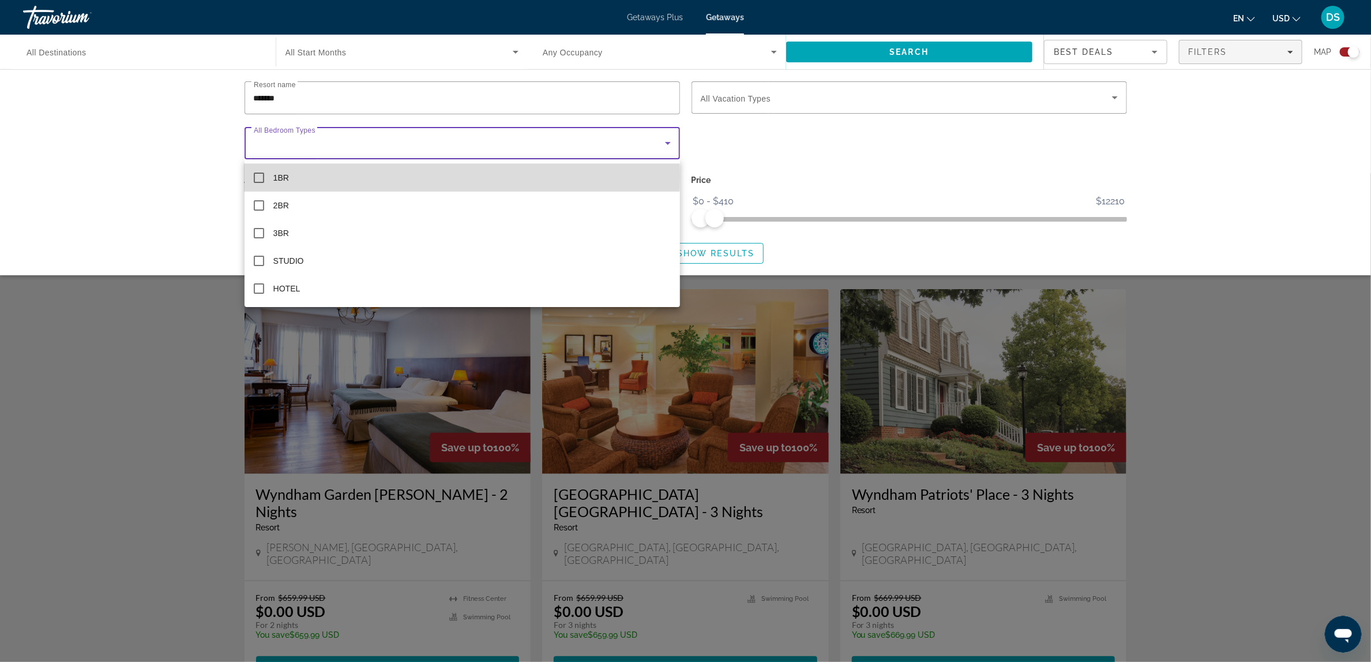
click at [422, 177] on mat-option "1BR" at bounding box center [463, 178] width 436 height 28
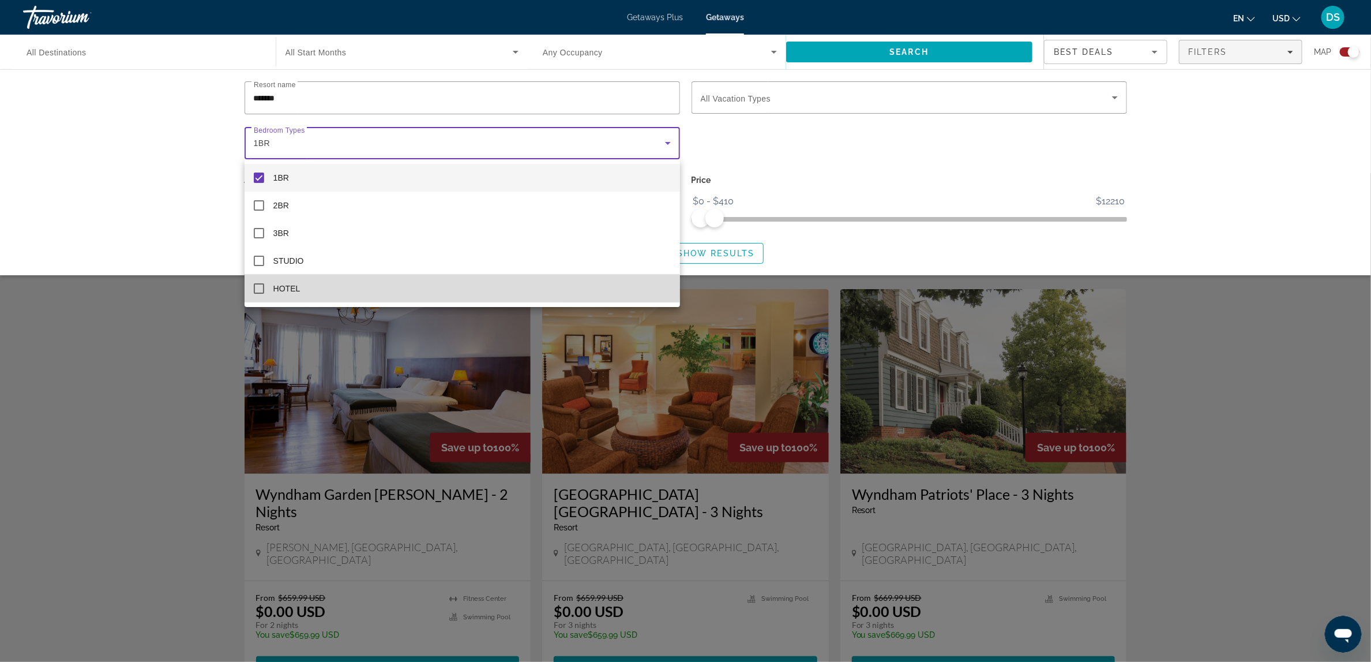
click at [254, 286] on mat-pseudo-checkbox at bounding box center [259, 288] width 10 height 10
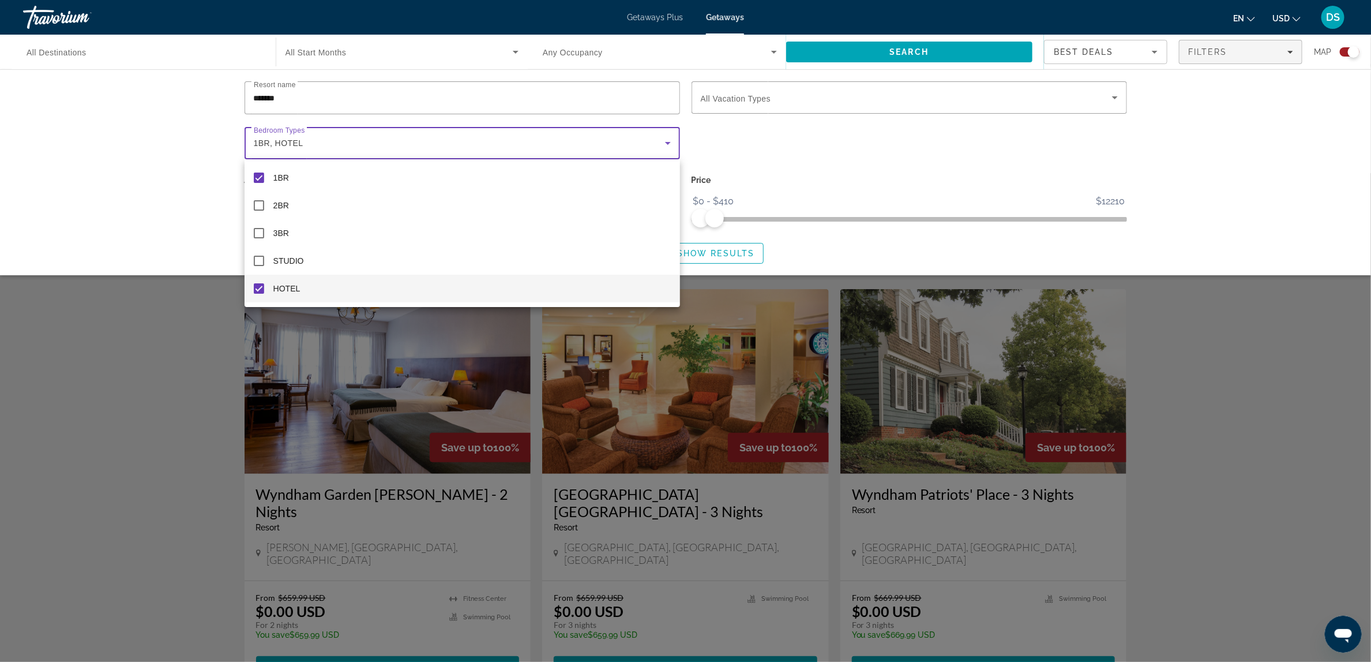
click at [729, 254] on div at bounding box center [685, 331] width 1371 height 662
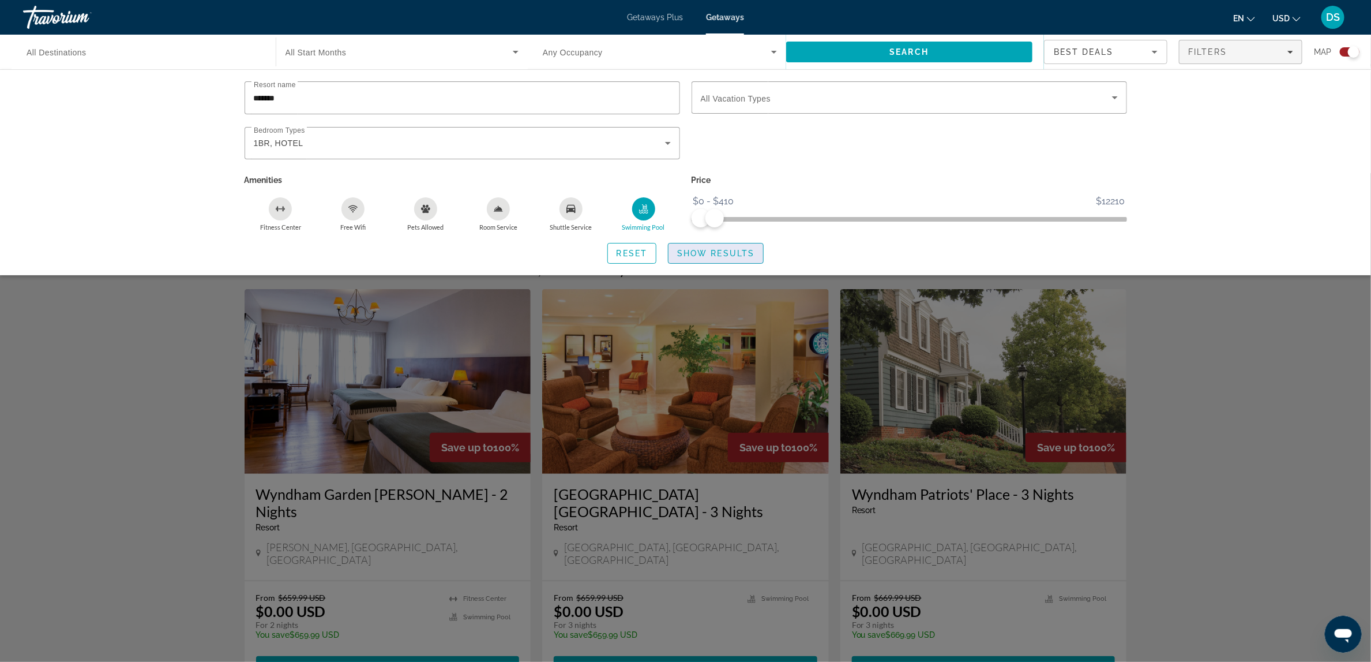
click at [731, 253] on span "Show Results" at bounding box center [715, 253] width 77 height 9
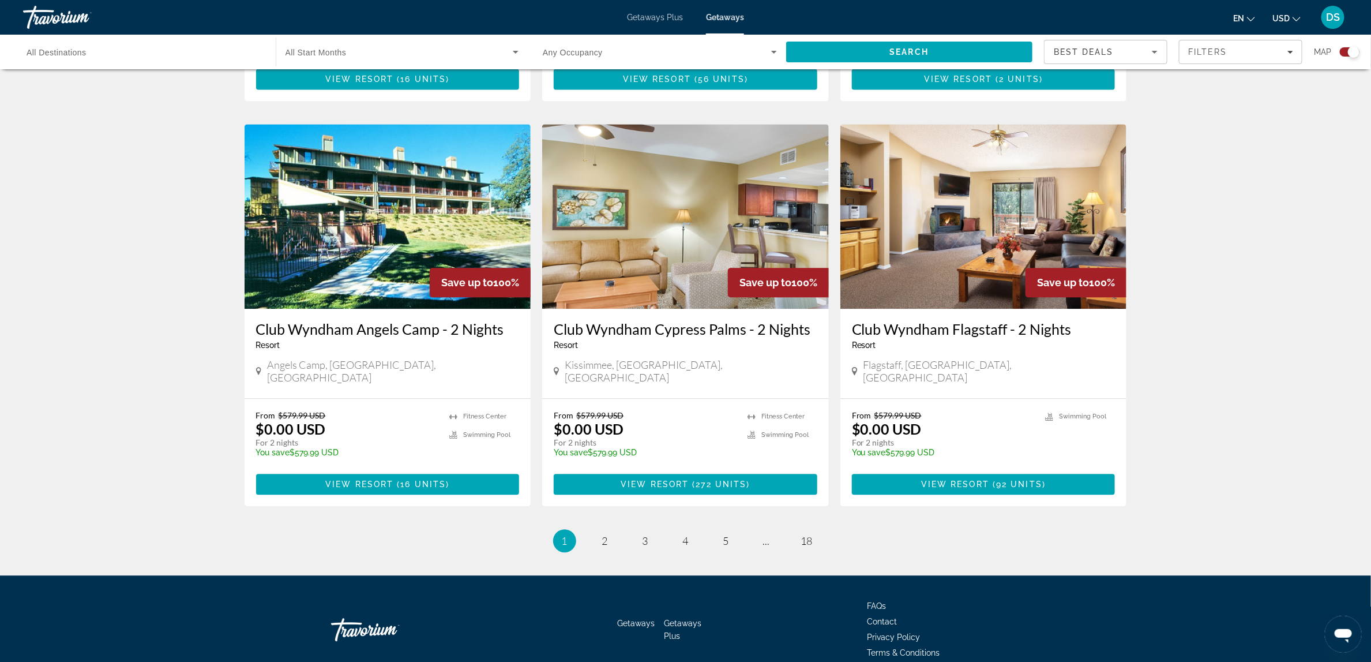
scroll to position [1615, 0]
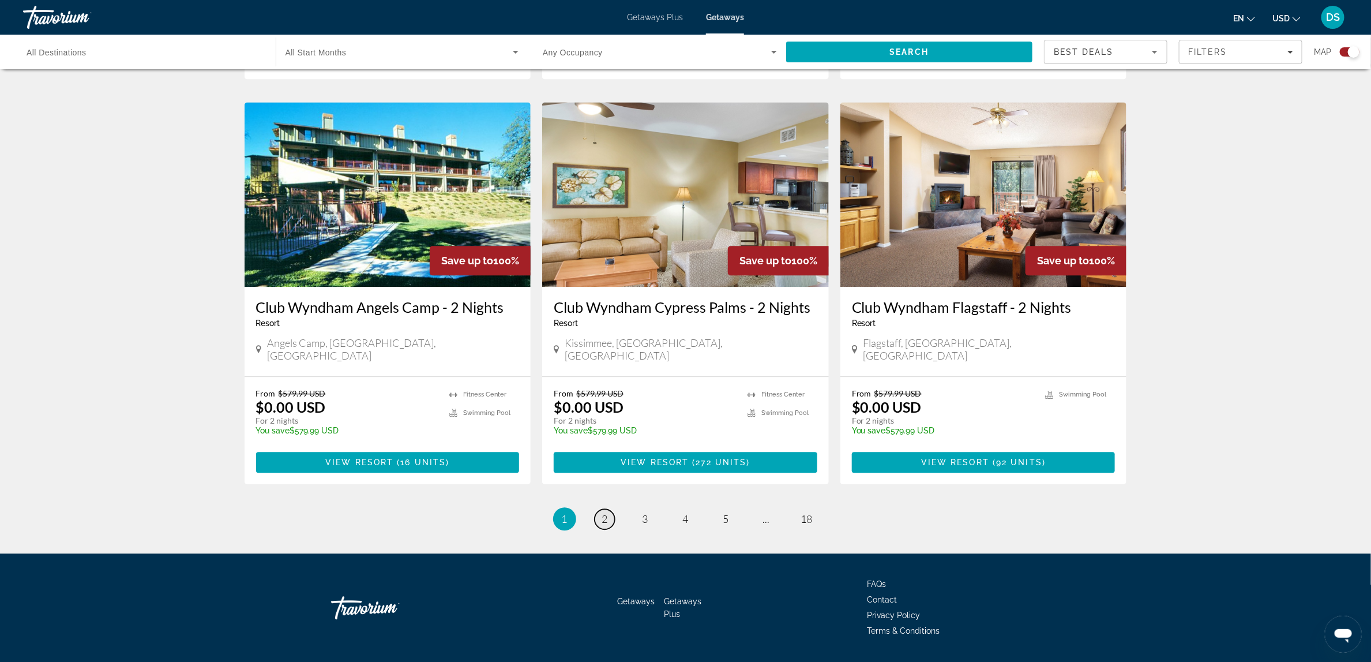
click at [601, 509] on link "page 2" at bounding box center [605, 519] width 20 height 20
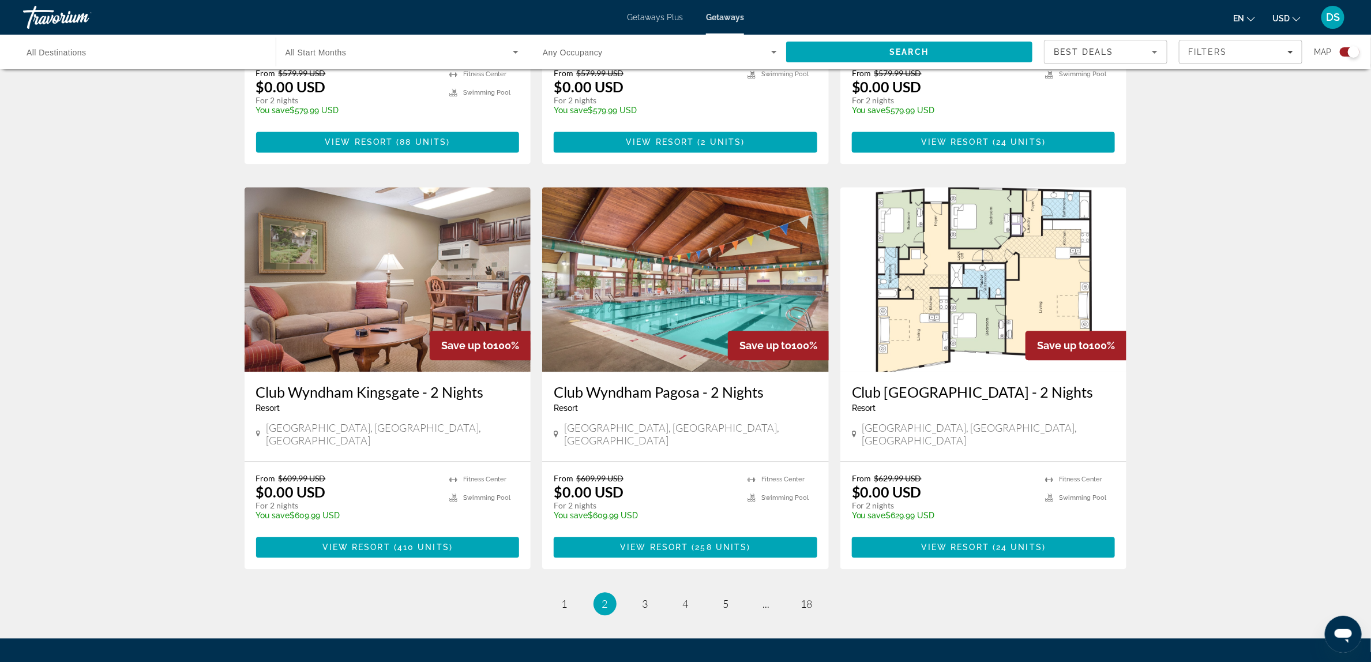
scroll to position [1553, 0]
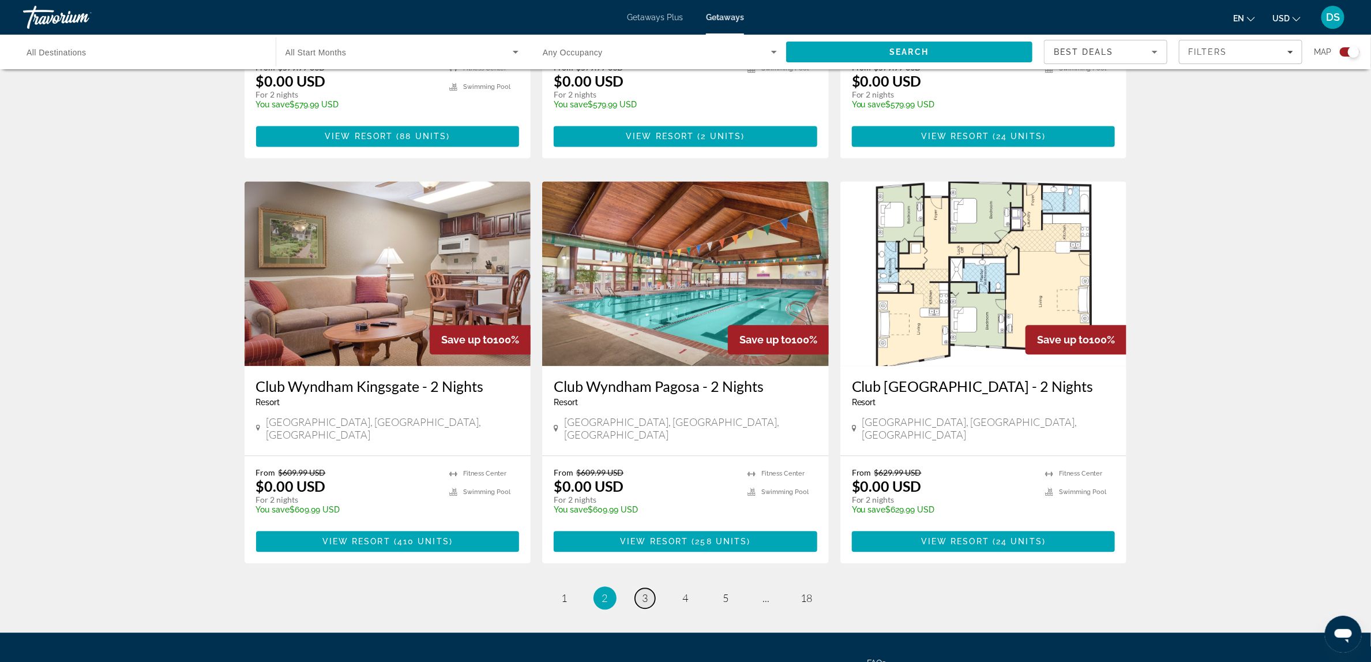
click at [646, 591] on span "3" at bounding box center [646, 597] width 6 height 13
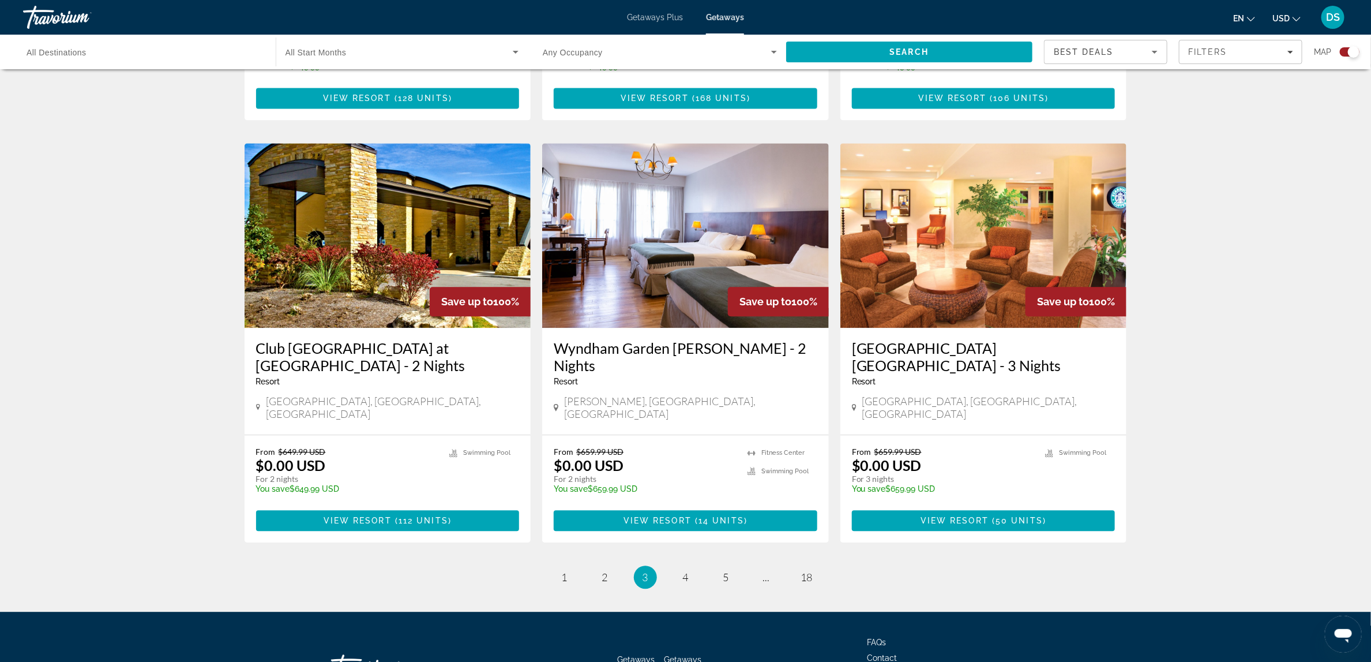
scroll to position [1615, 0]
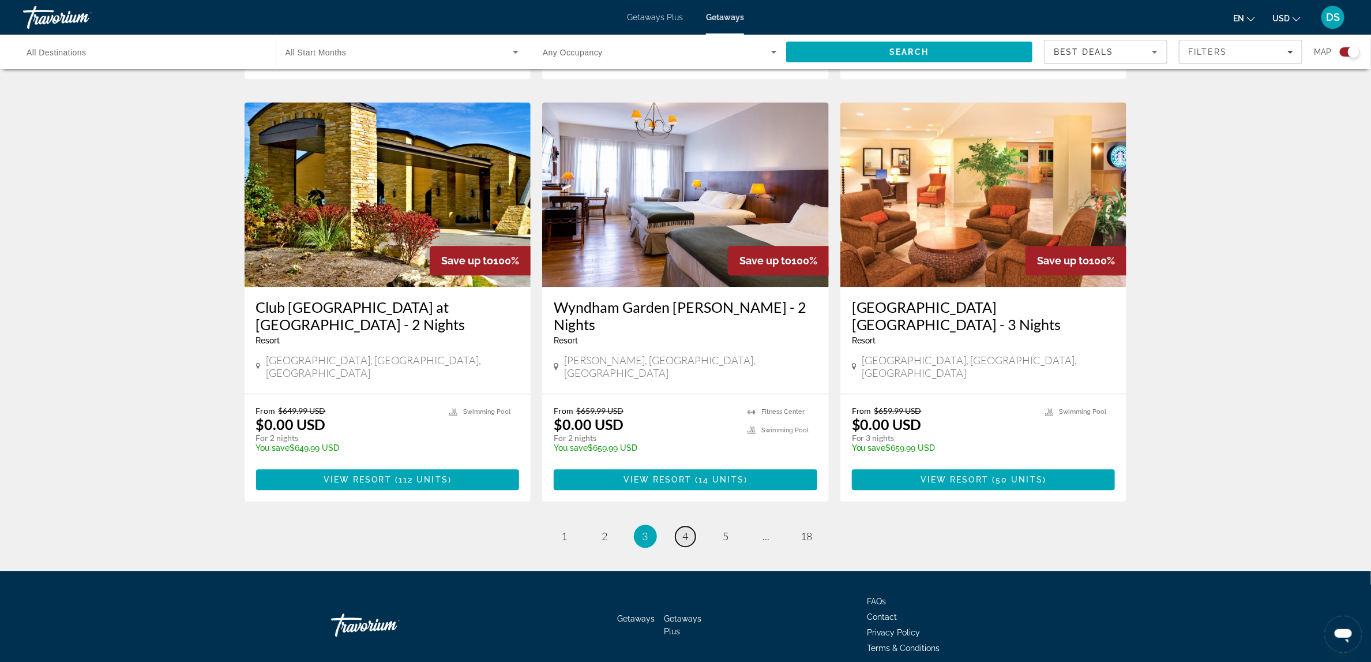
click at [684, 530] on span "4" at bounding box center [686, 536] width 6 height 13
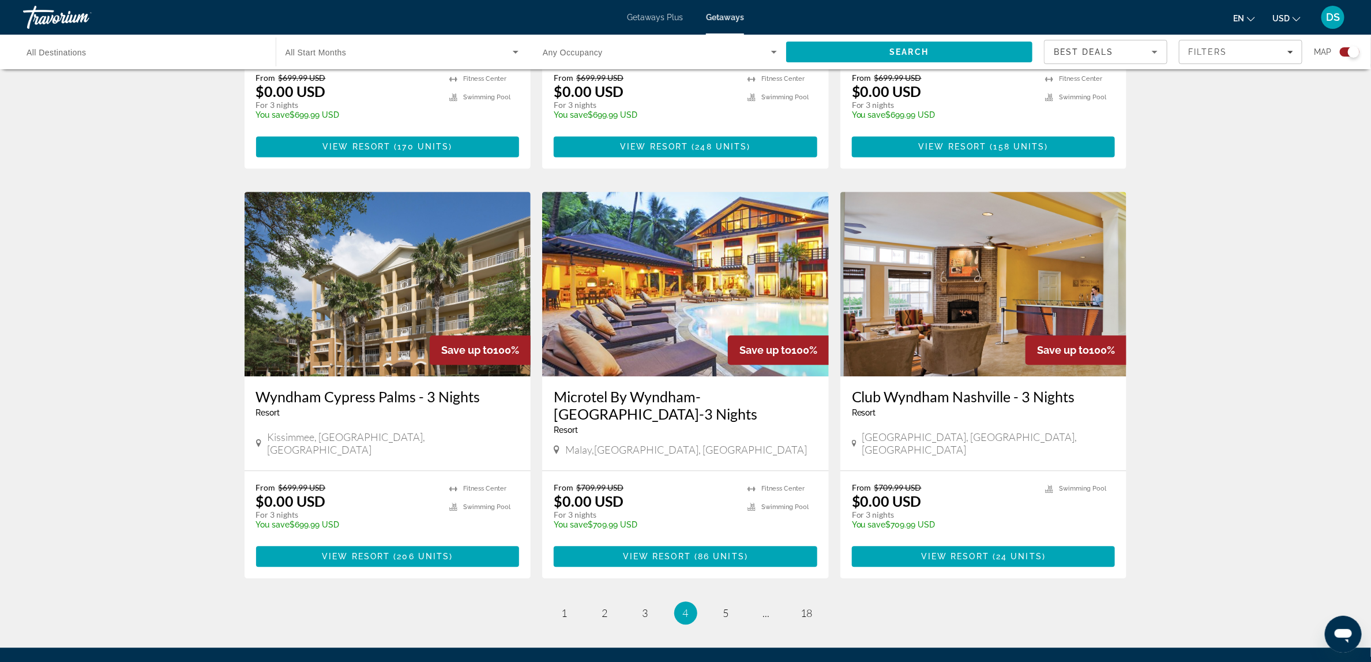
scroll to position [1603, 0]
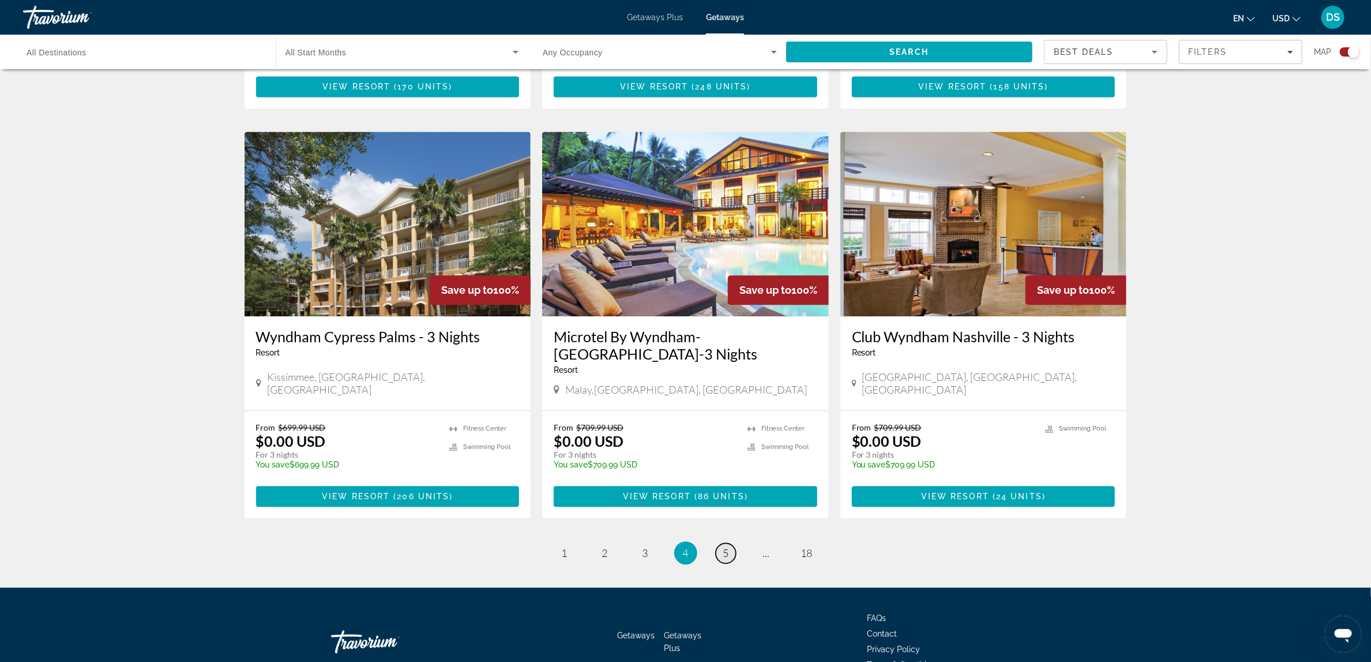
click at [726, 546] on span "5" at bounding box center [727, 552] width 6 height 13
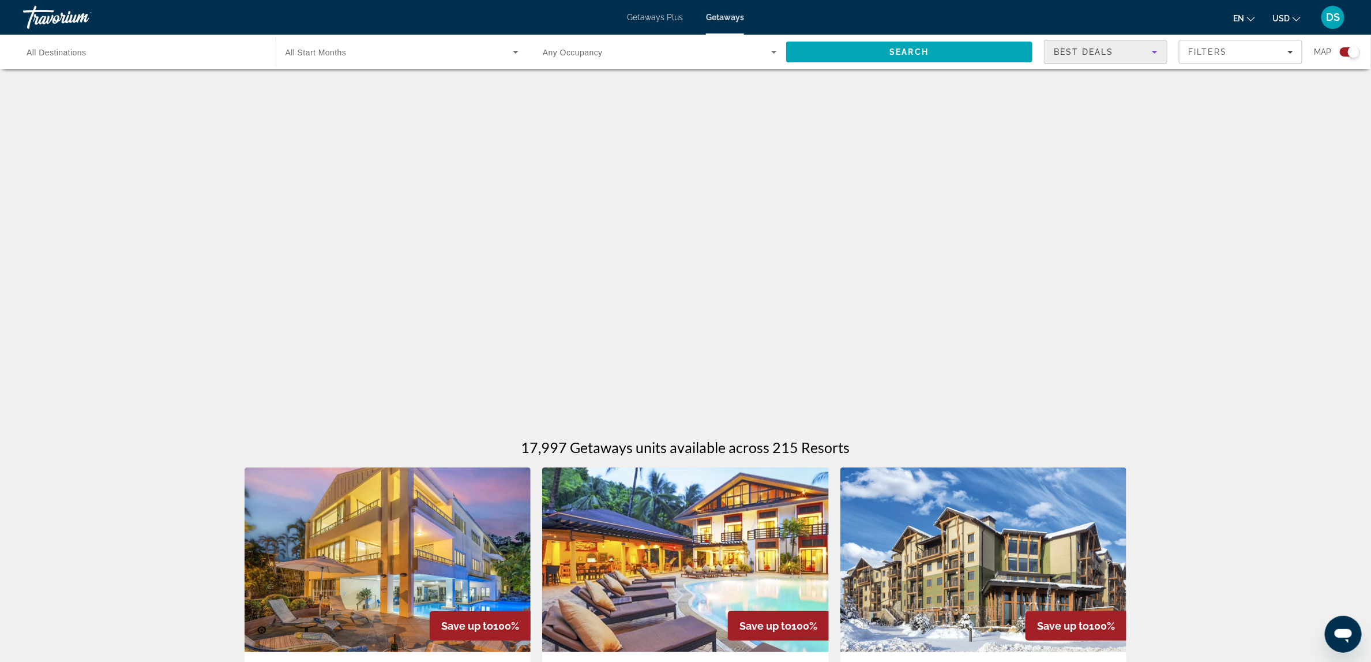
click at [1129, 52] on div "Best Deals" at bounding box center [1103, 52] width 98 height 14
click at [1103, 109] on mat-option "Lowest Price" at bounding box center [1105, 110] width 122 height 28
click at [985, 50] on span "Search" at bounding box center [909, 52] width 247 height 28
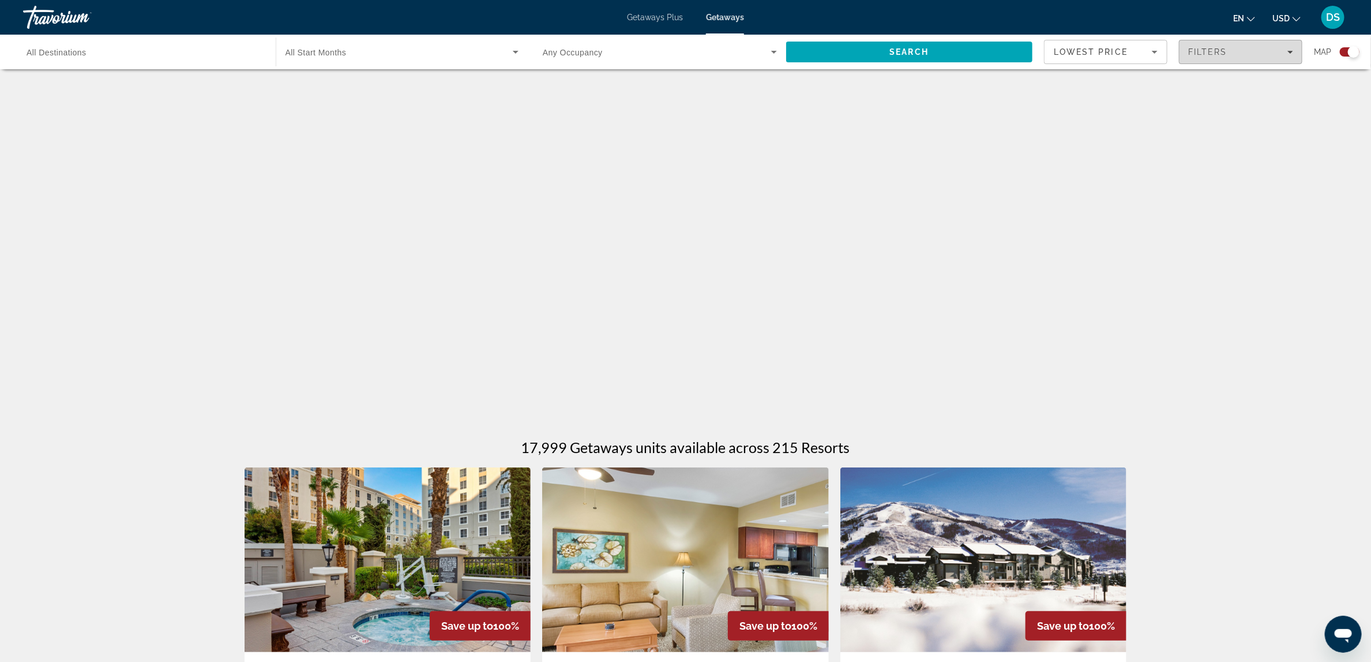
click at [1276, 51] on div "Filters" at bounding box center [1241, 51] width 105 height 9
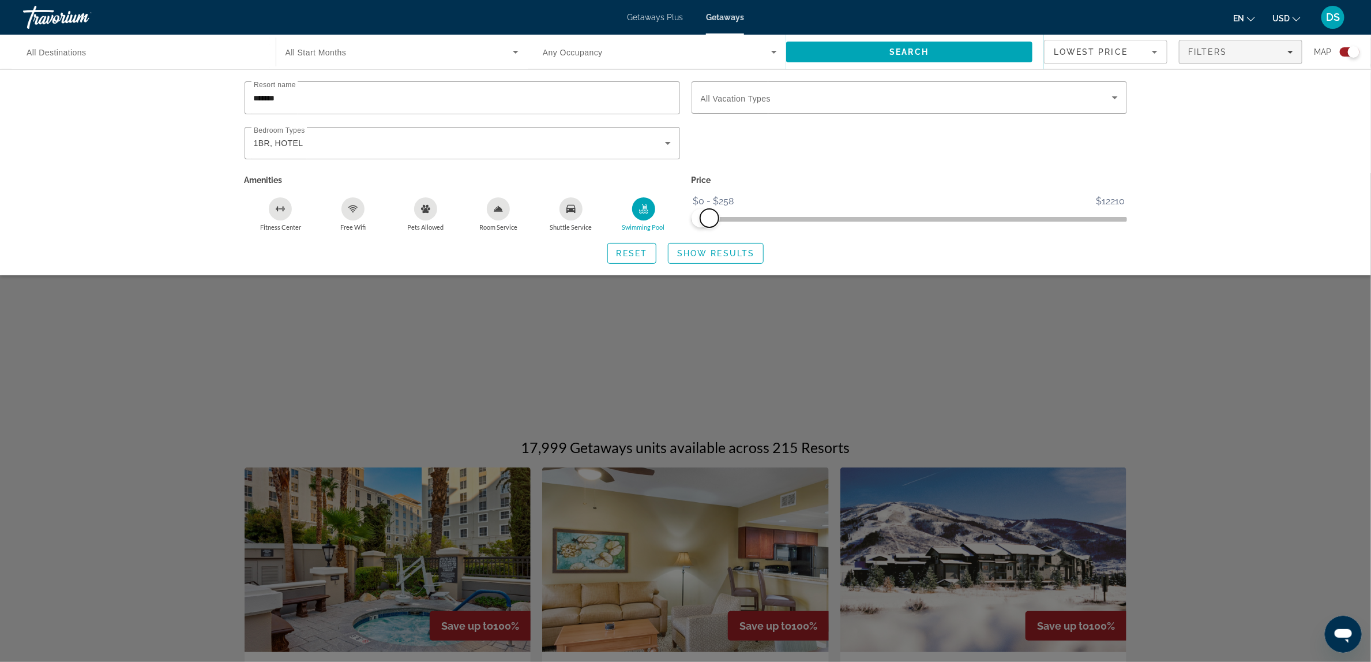
click at [710, 220] on span "ngx-slider-max" at bounding box center [709, 218] width 18 height 18
click at [718, 254] on span "Show Results" at bounding box center [715, 253] width 77 height 9
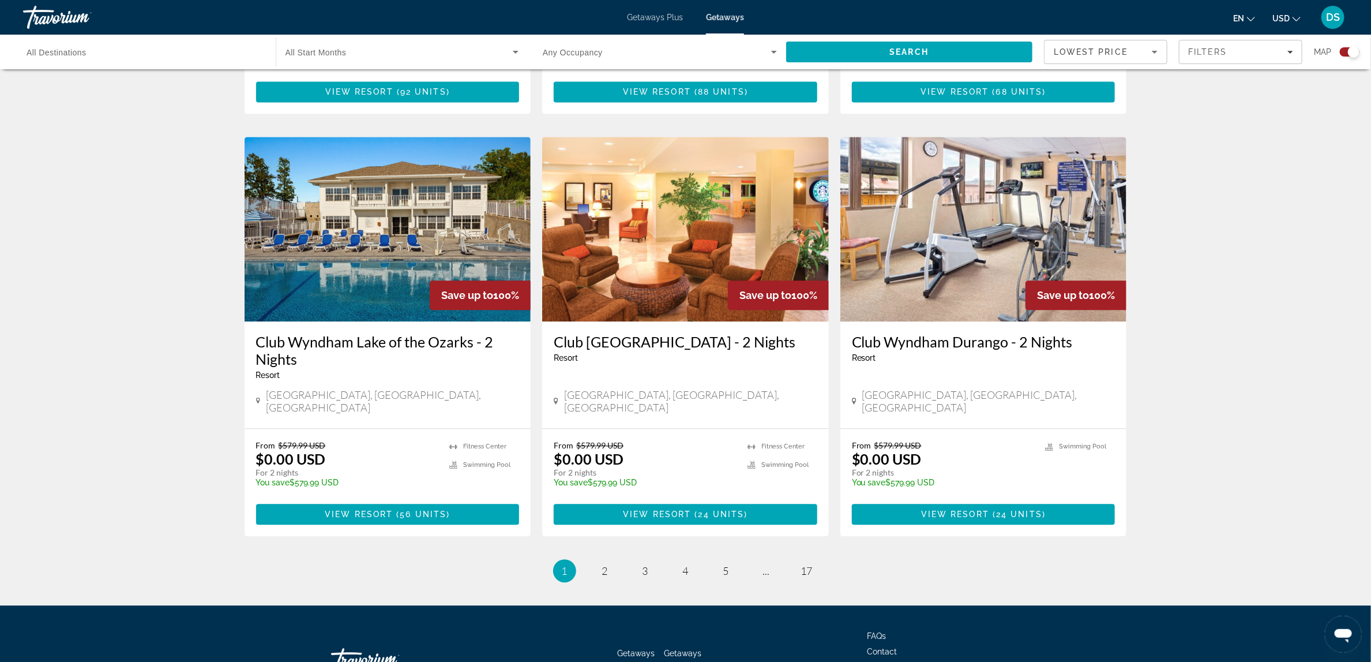
scroll to position [1632, 0]
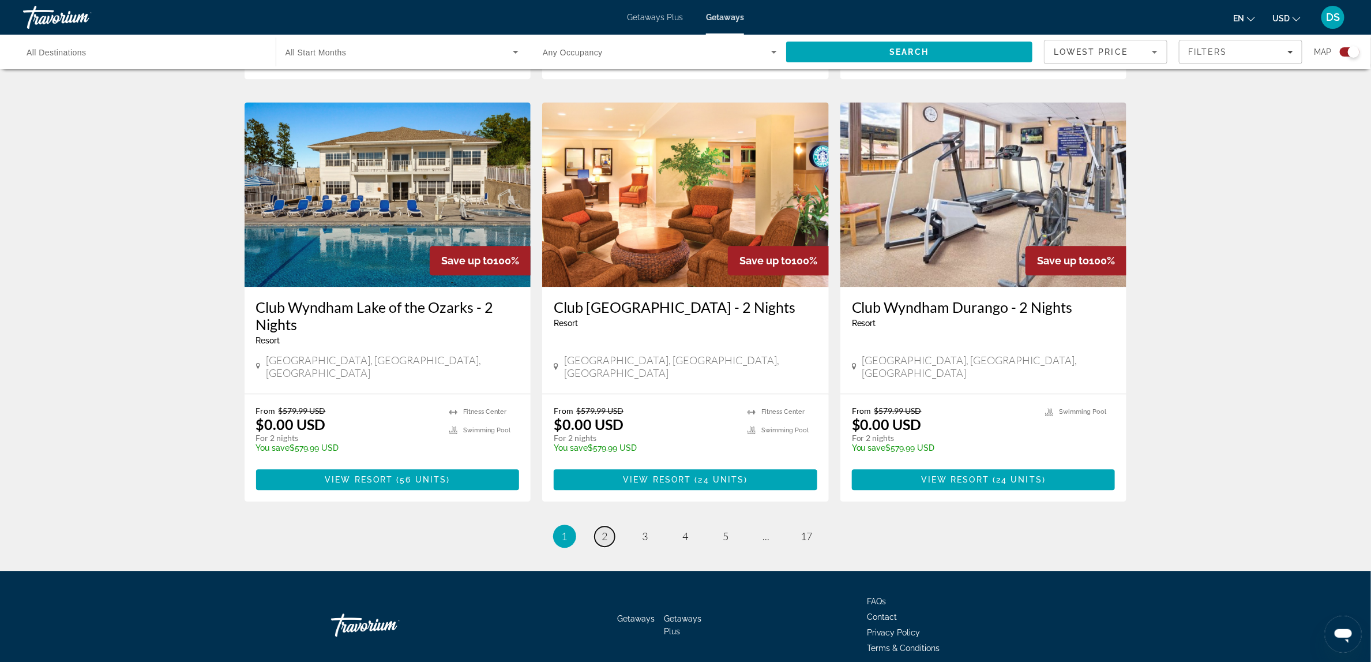
click at [606, 530] on span "2" at bounding box center [605, 536] width 6 height 13
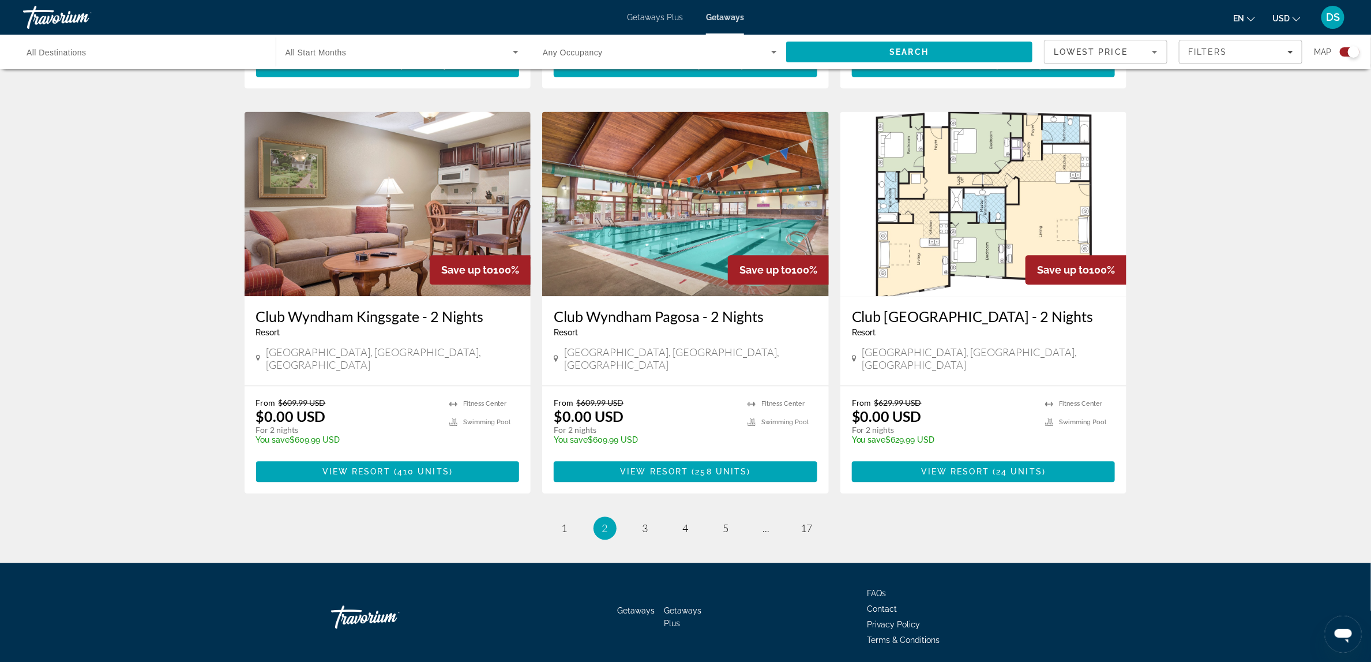
scroll to position [1598, 0]
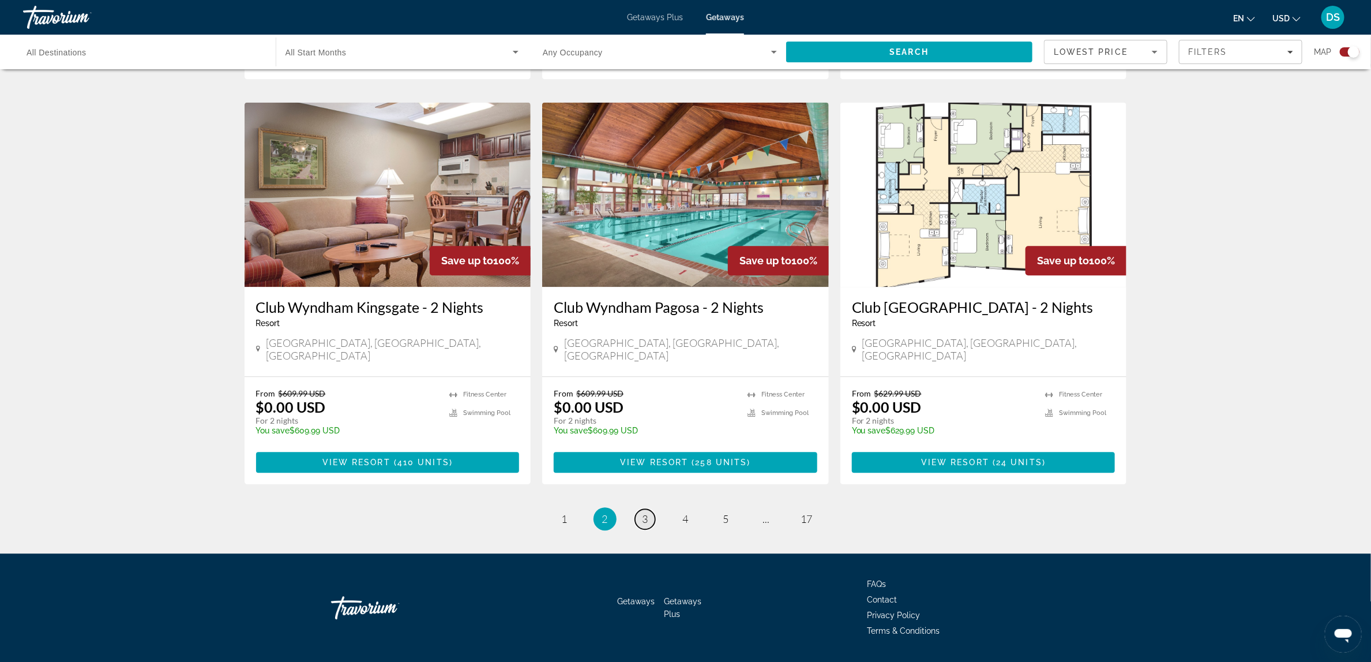
click at [646, 512] on span "3" at bounding box center [646, 518] width 6 height 13
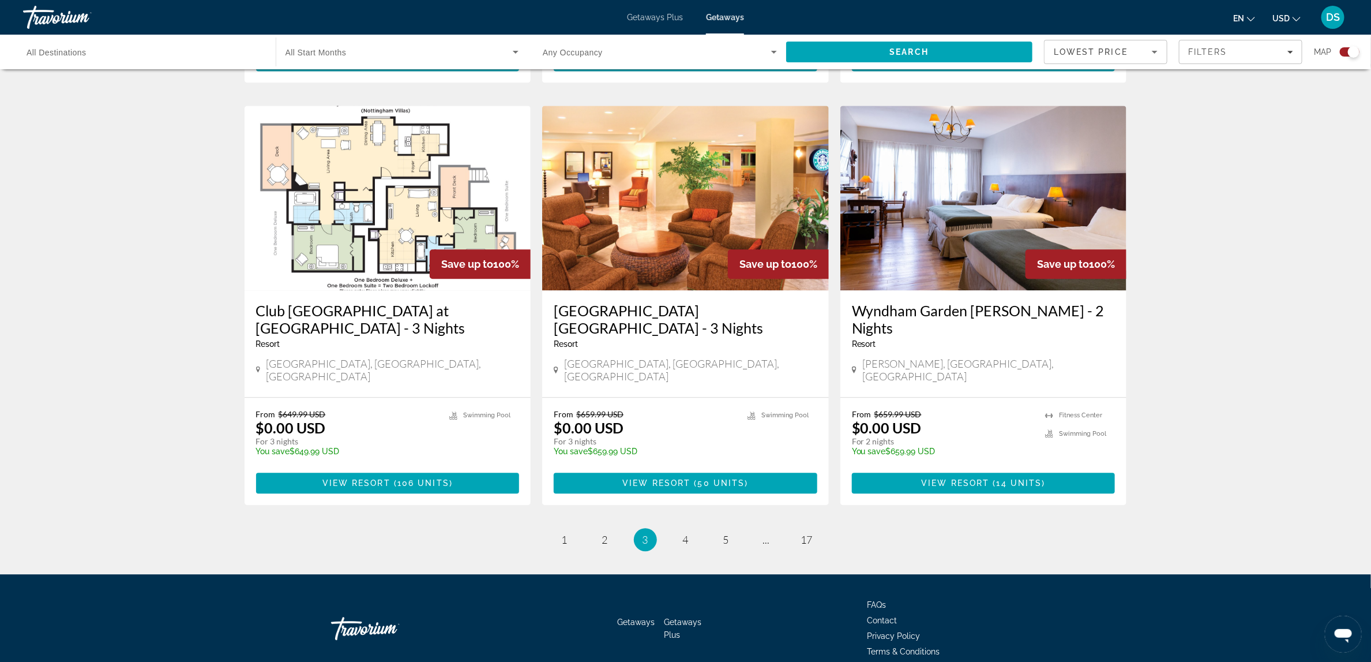
scroll to position [1615, 0]
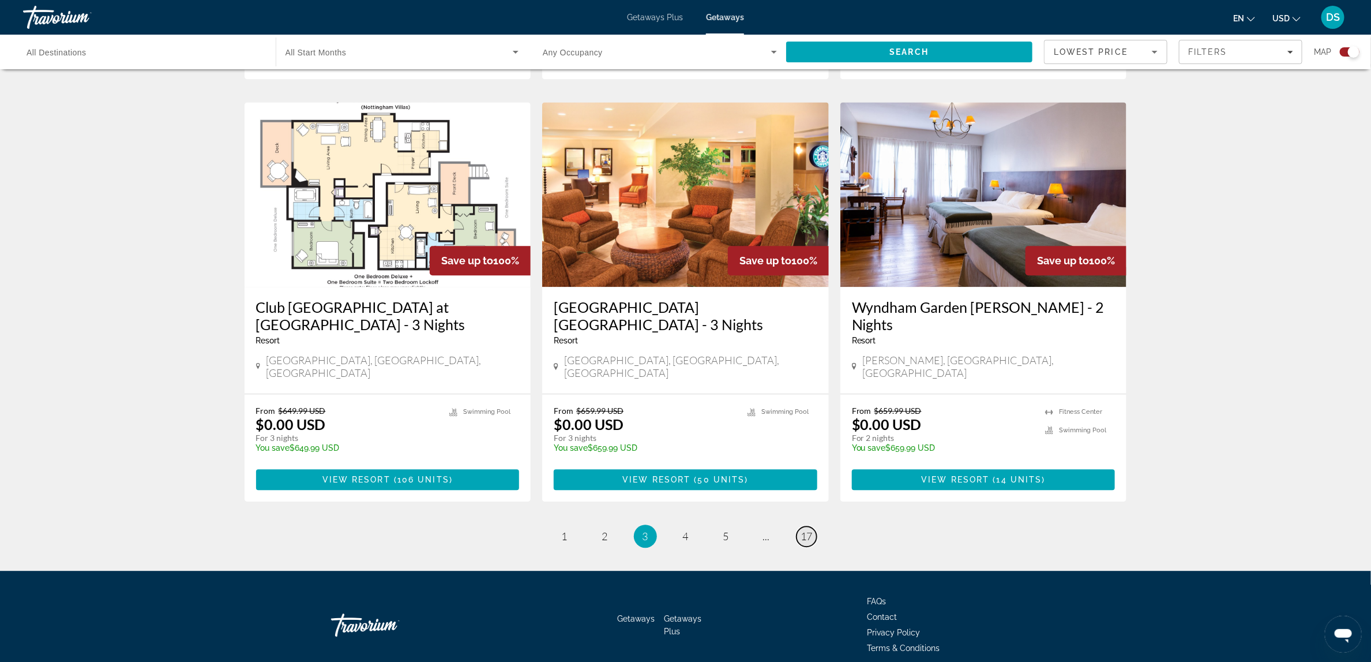
click at [804, 530] on span "17" at bounding box center [807, 536] width 12 height 13
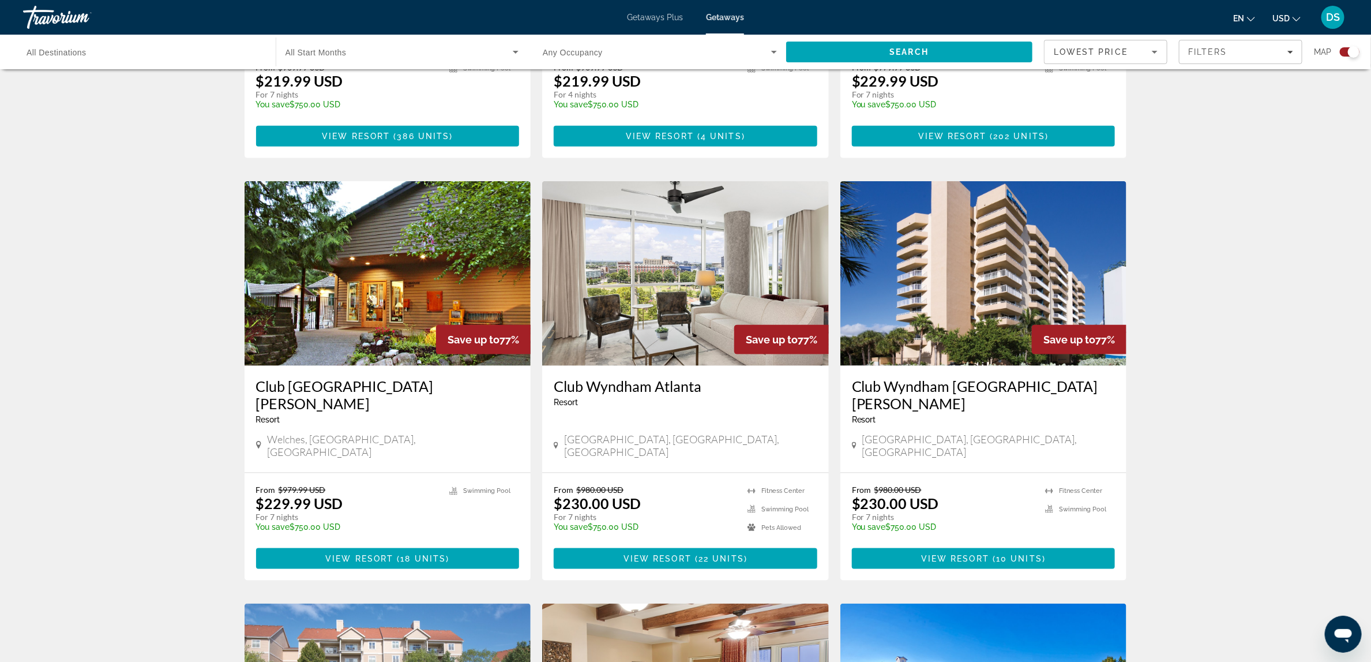
scroll to position [698, 0]
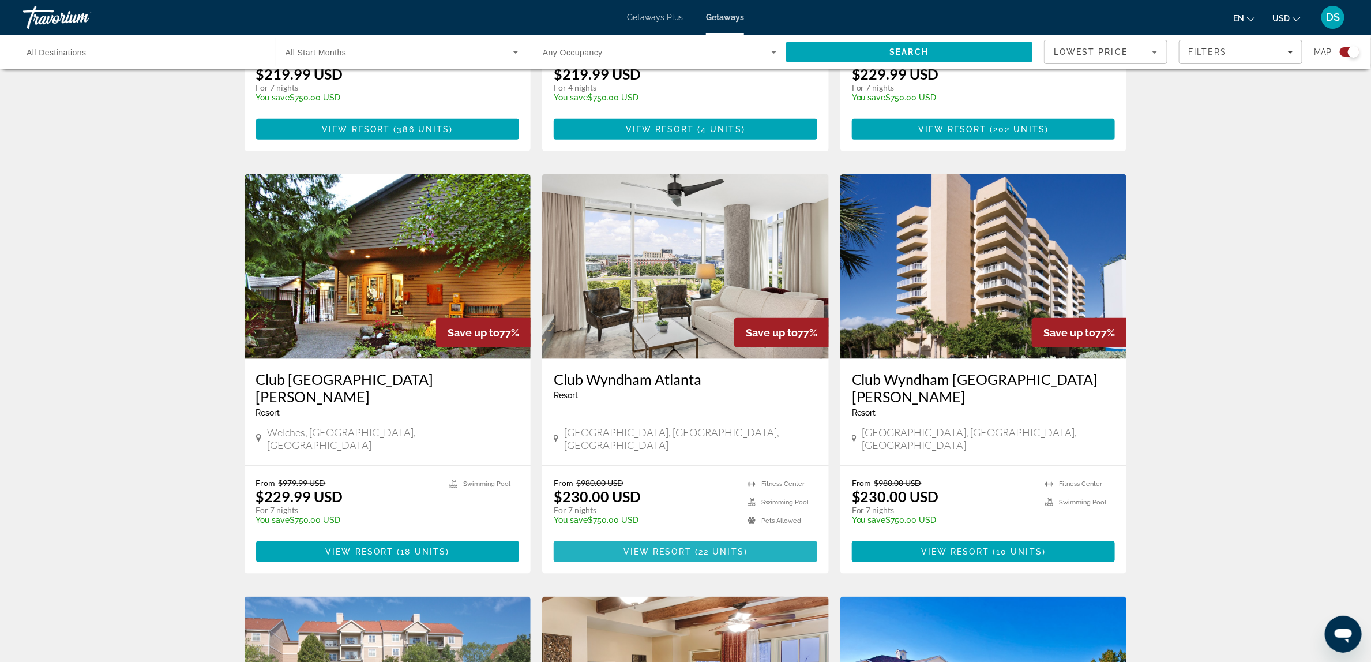
click at [680, 547] on span "View Resort" at bounding box center [658, 551] width 68 height 9
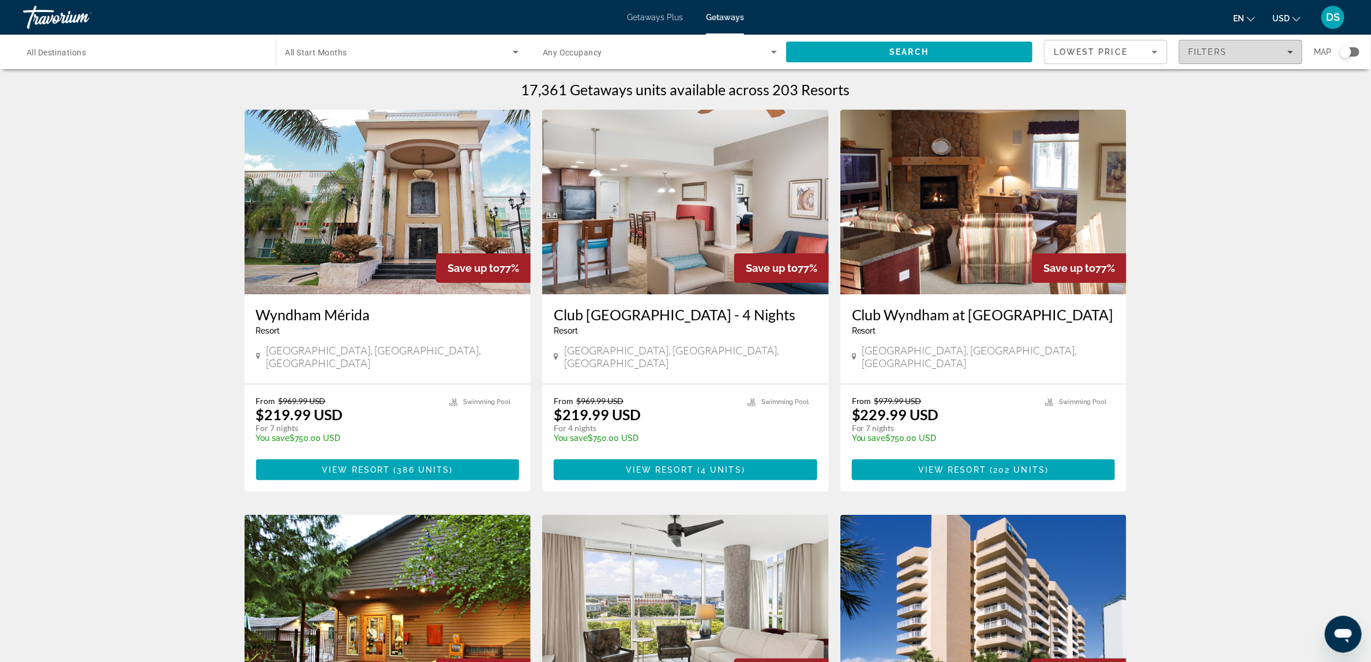
click at [1213, 54] on span "Filters" at bounding box center [1208, 51] width 39 height 9
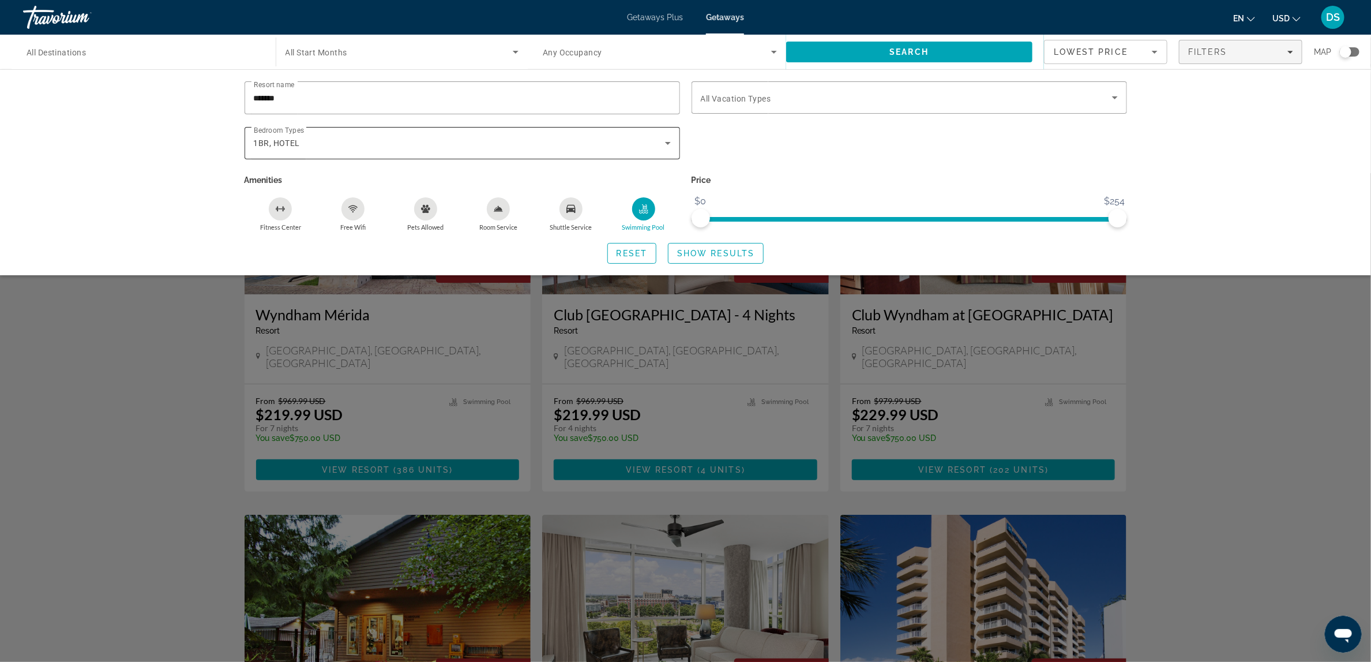
click at [665, 143] on icon "Search widget" at bounding box center [668, 143] width 14 height 14
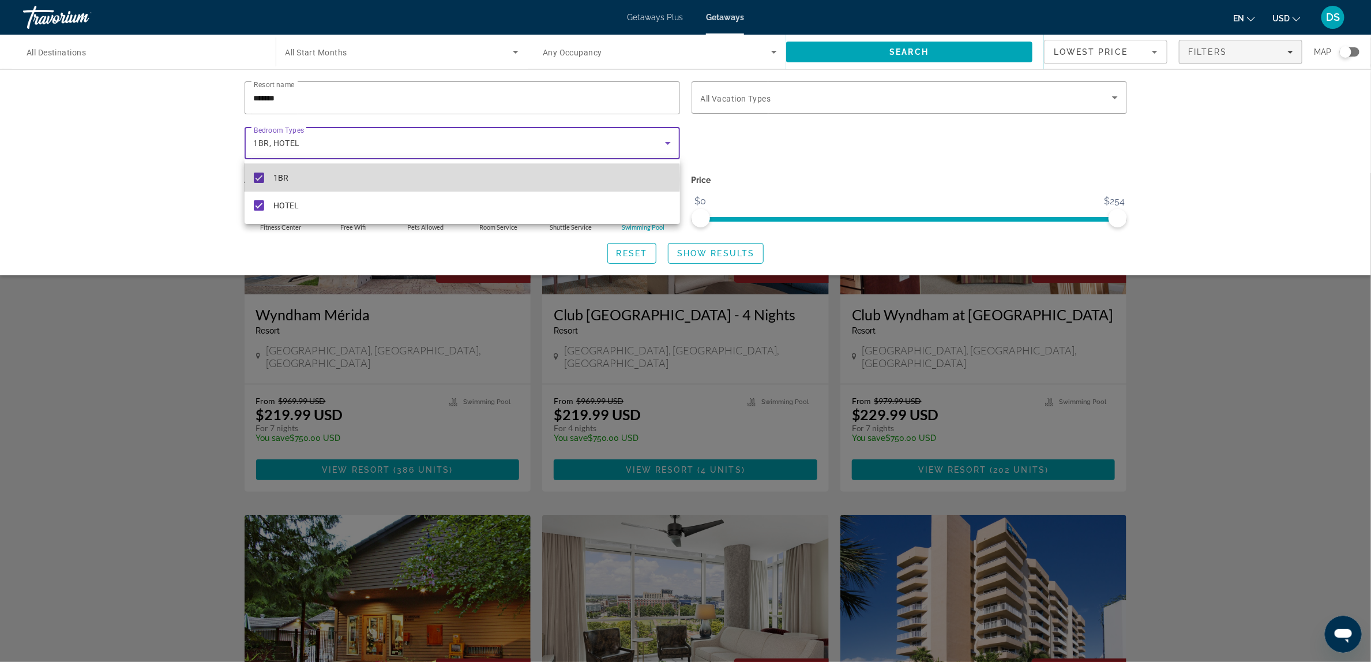
click at [407, 179] on mat-option "1BR" at bounding box center [463, 178] width 436 height 28
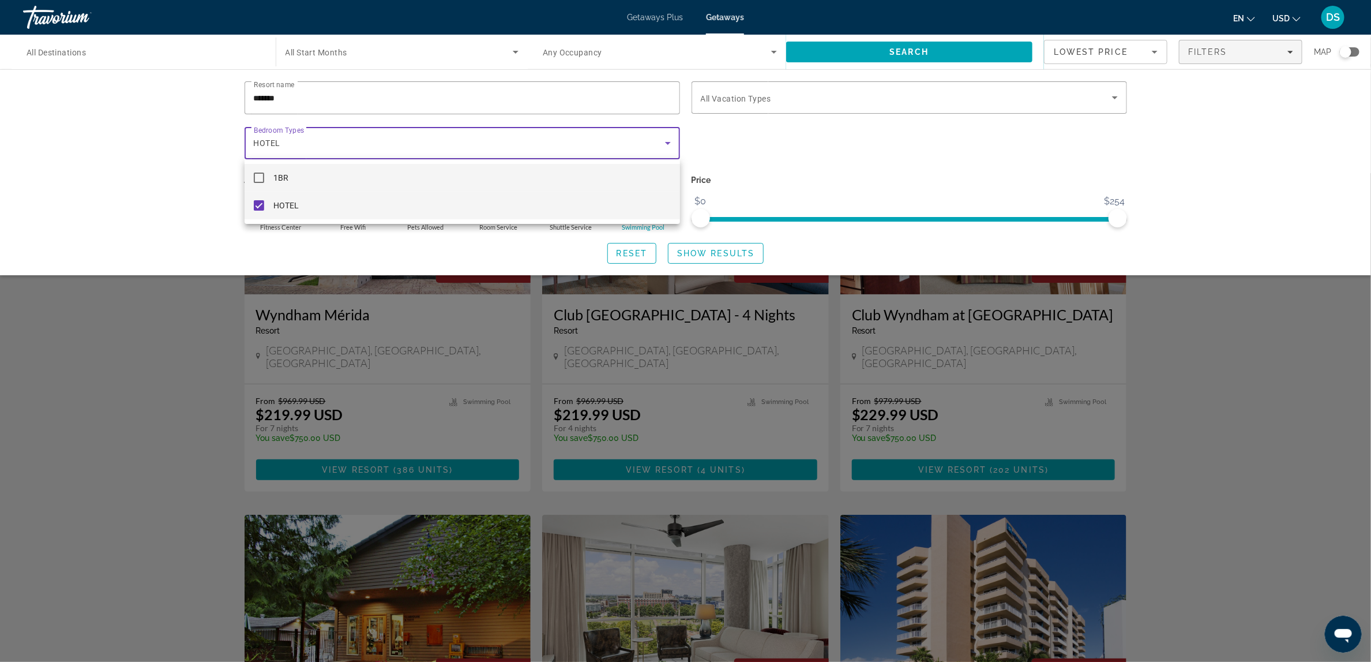
click at [379, 203] on mat-option "HOTEL" at bounding box center [463, 206] width 436 height 28
click at [741, 253] on div at bounding box center [685, 331] width 1371 height 662
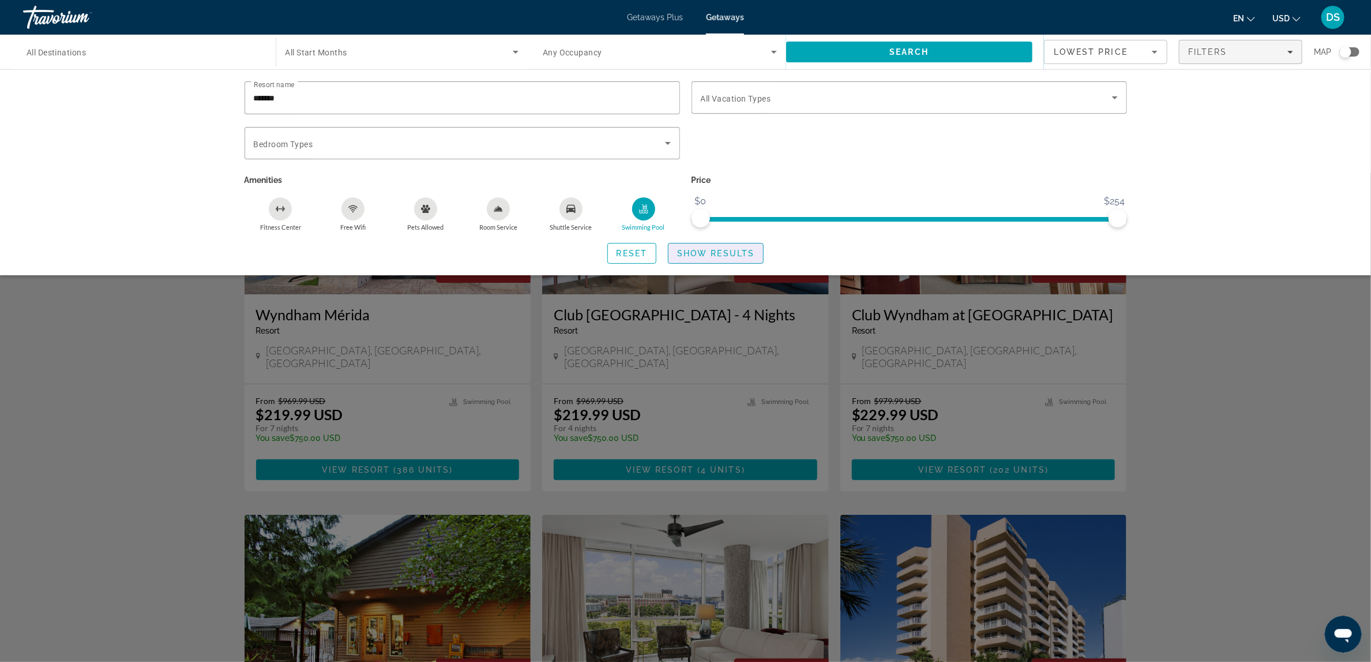
click at [741, 253] on span "Show Results" at bounding box center [715, 253] width 77 height 9
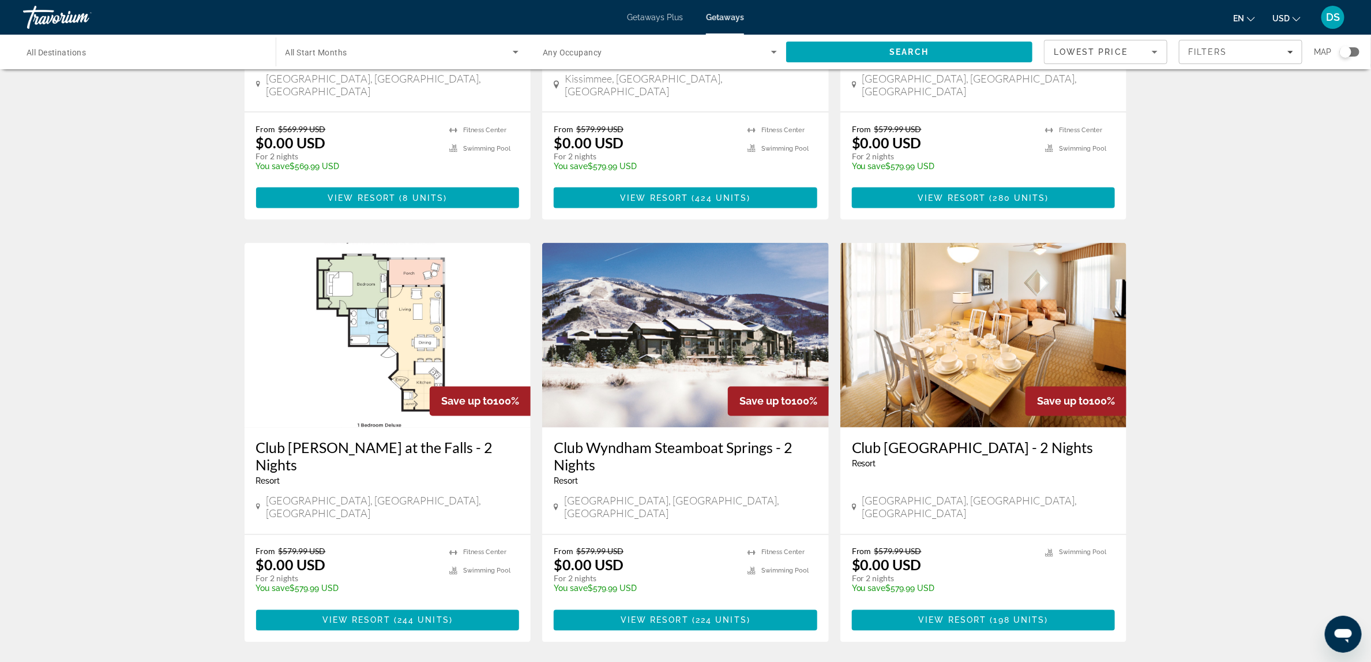
scroll to position [1241, 0]
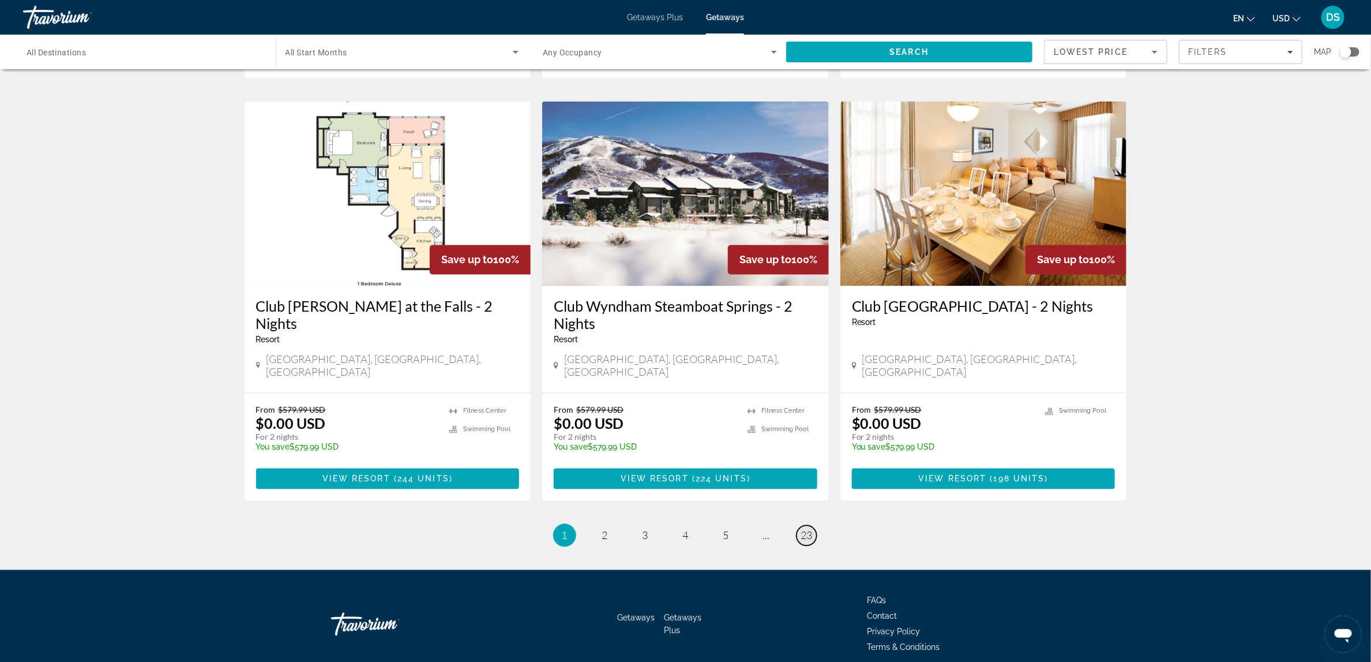
click at [805, 529] on span "23" at bounding box center [807, 535] width 12 height 13
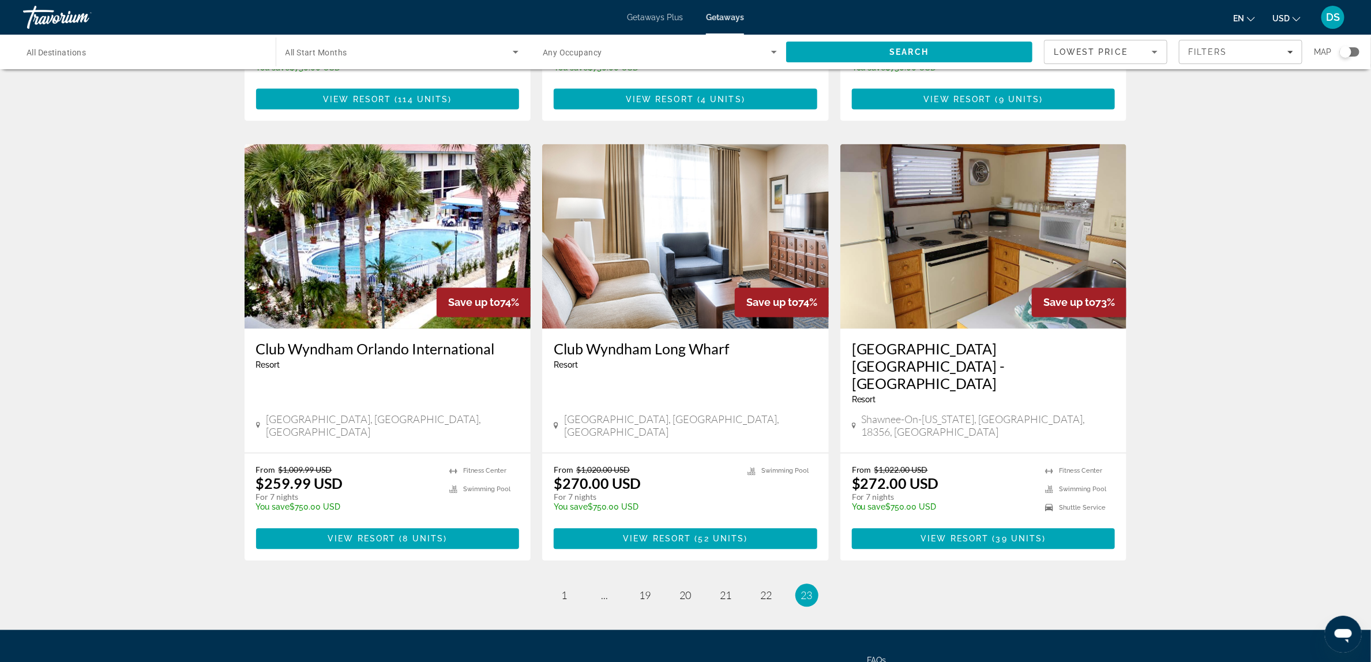
scroll to position [1205, 0]
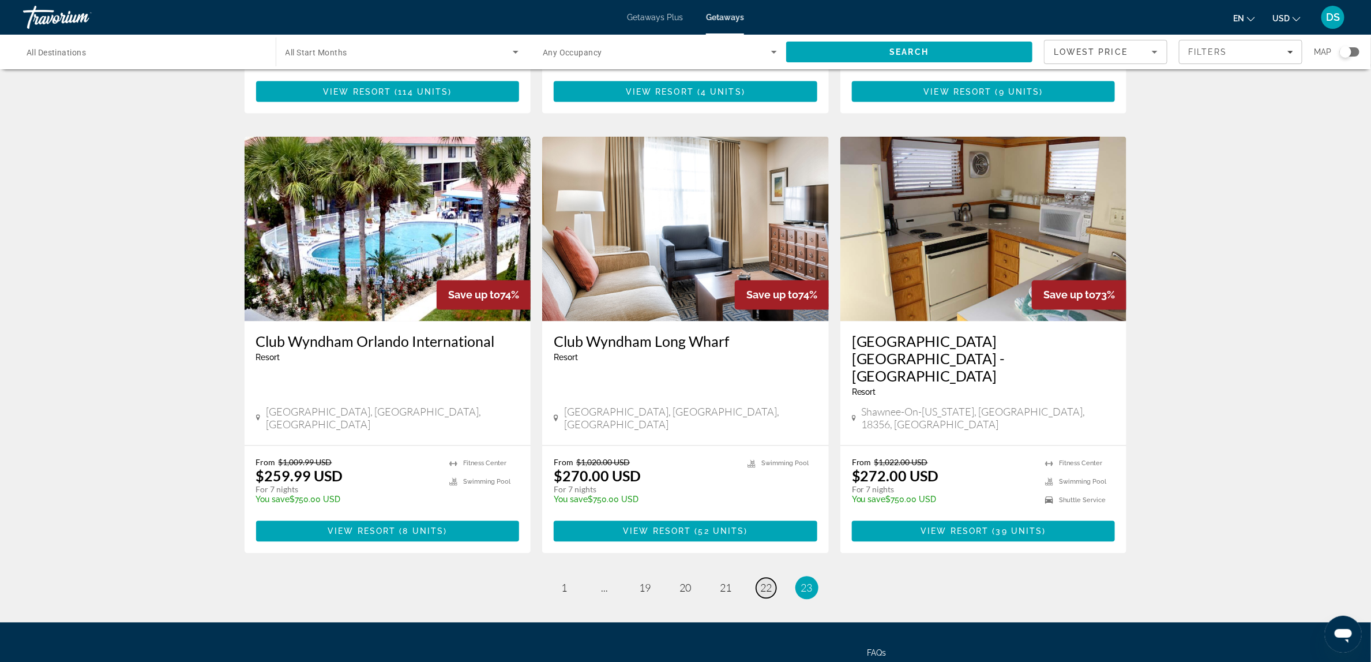
click at [766, 582] on span "22" at bounding box center [767, 588] width 12 height 13
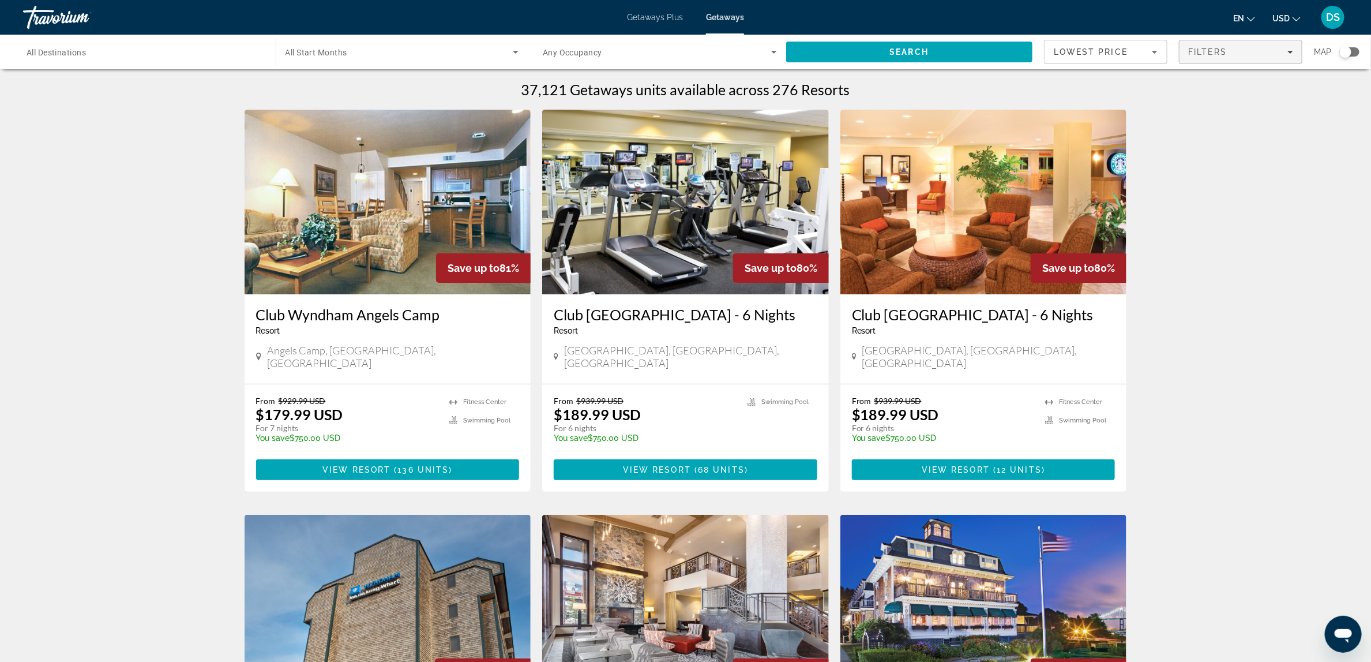
click at [1281, 46] on span "Filters" at bounding box center [1241, 52] width 122 height 28
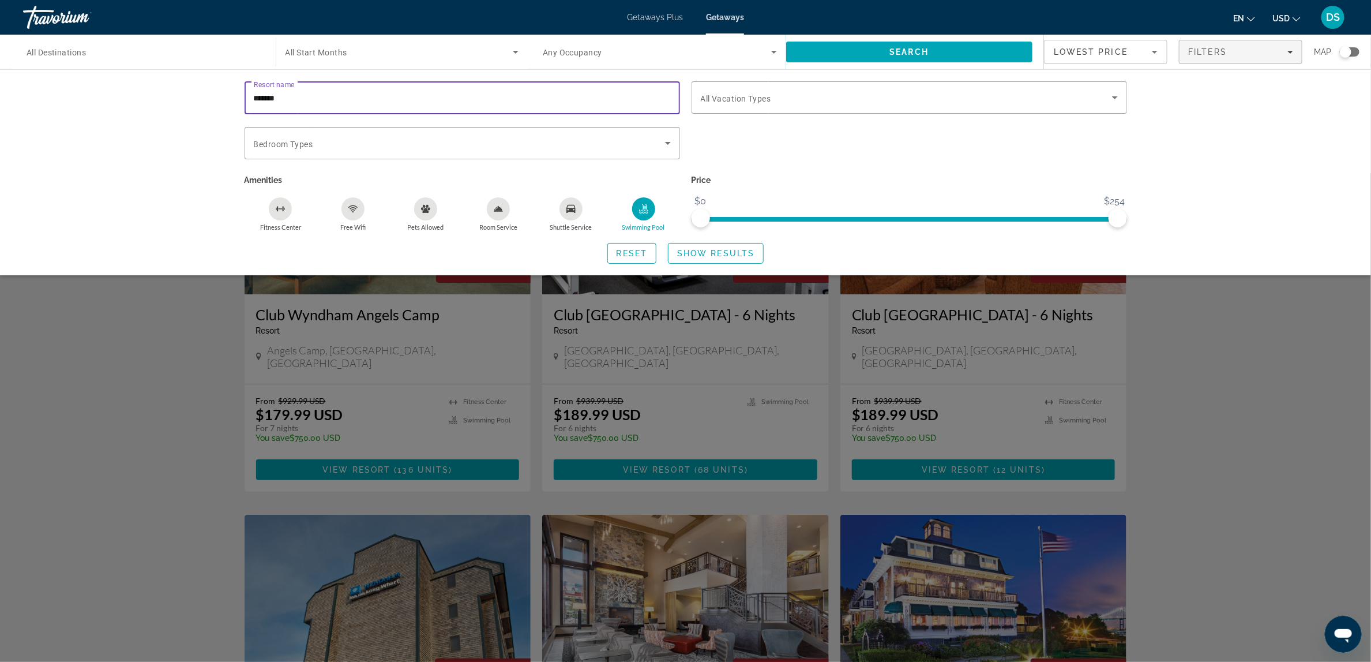
drag, startPoint x: 336, startPoint y: 96, endPoint x: 213, endPoint y: 108, distance: 123.5
click at [213, 108] on div "Resort name ******* Vacation Types All Vacation Types Bedroom Types All Bedroom…" at bounding box center [685, 172] width 1371 height 206
type input "********"
drag, startPoint x: 1118, startPoint y: 219, endPoint x: 918, endPoint y: 217, distance: 200.2
click at [918, 217] on span "ngx-slider-max" at bounding box center [918, 218] width 18 height 18
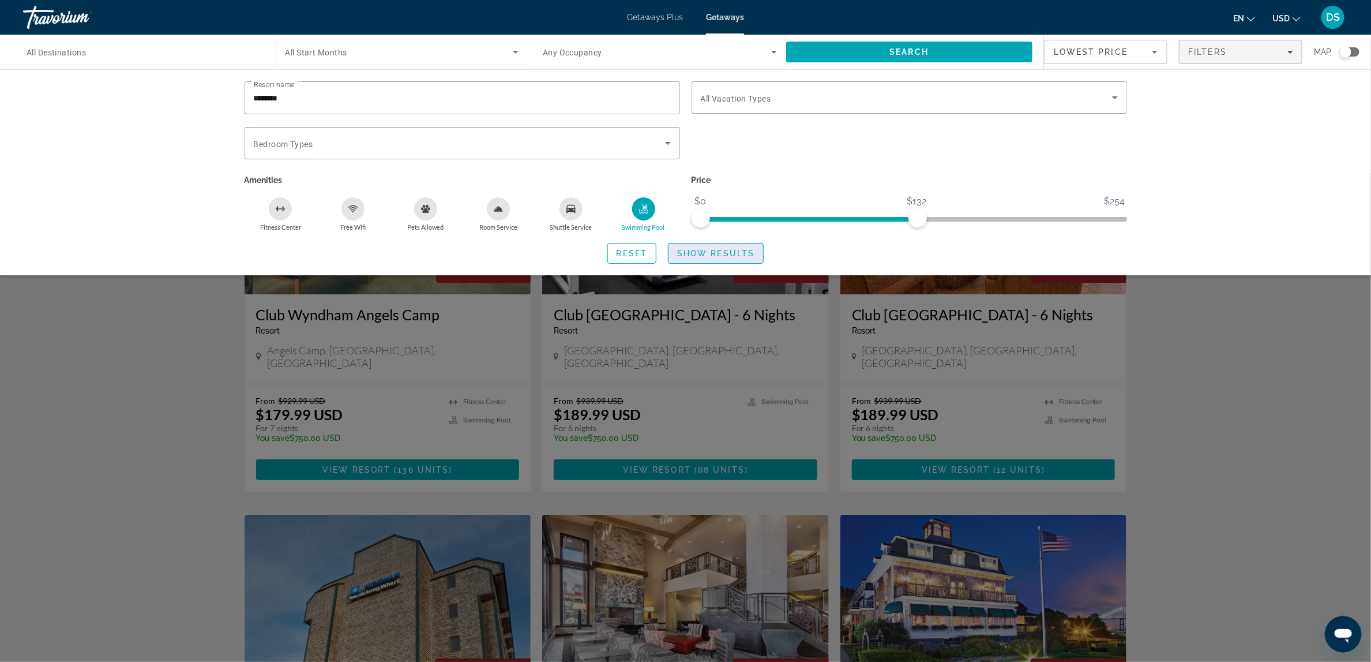
click at [729, 250] on span "Show Results" at bounding box center [715, 253] width 77 height 9
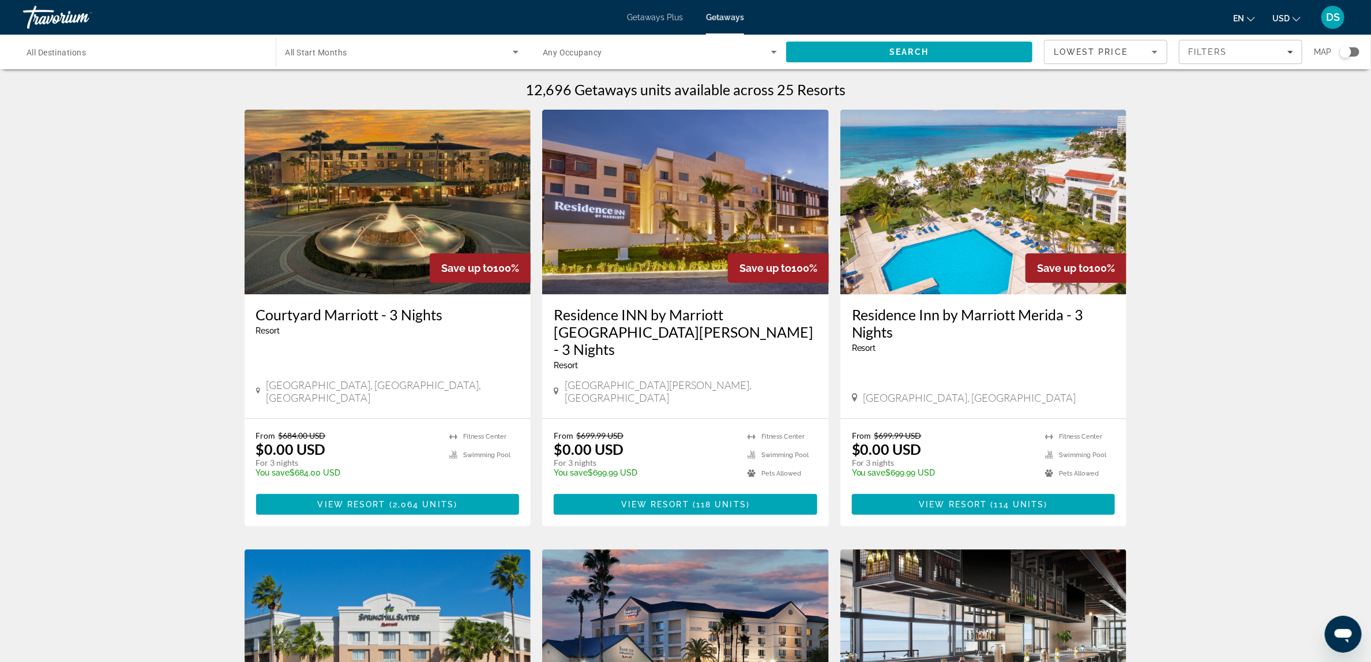
click at [1355, 51] on div "Search widget" at bounding box center [1350, 51] width 20 height 9
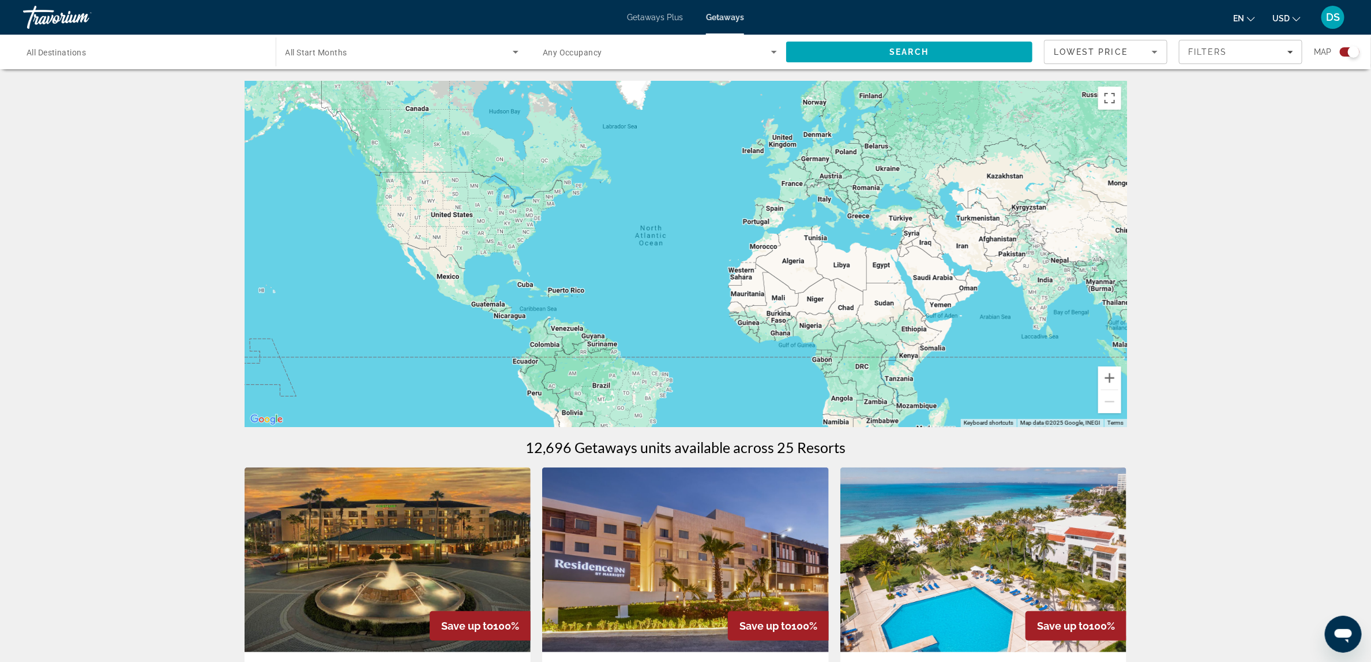
click at [482, 245] on div "Main content" at bounding box center [686, 254] width 883 height 346
click at [1114, 378] on button "Zoom in" at bounding box center [1110, 377] width 23 height 23
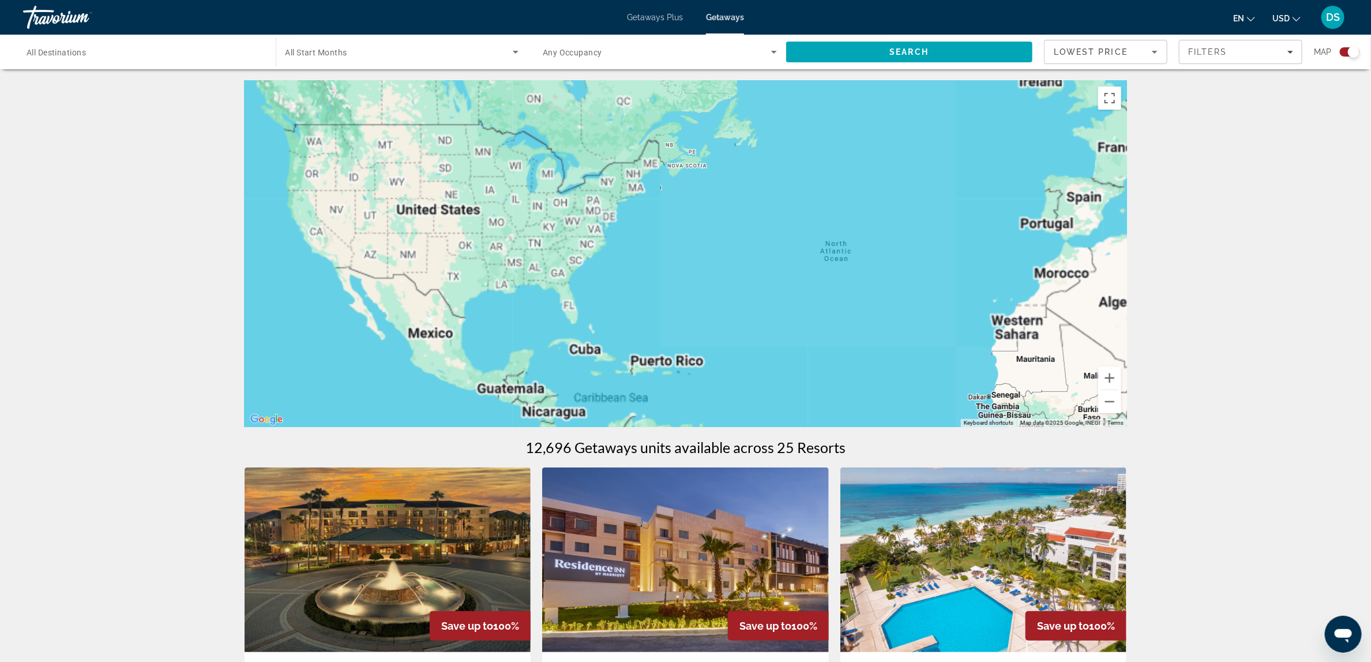
drag, startPoint x: 502, startPoint y: 272, endPoint x: 672, endPoint y: 286, distance: 170.1
click at [672, 286] on div "Main content" at bounding box center [686, 254] width 883 height 346
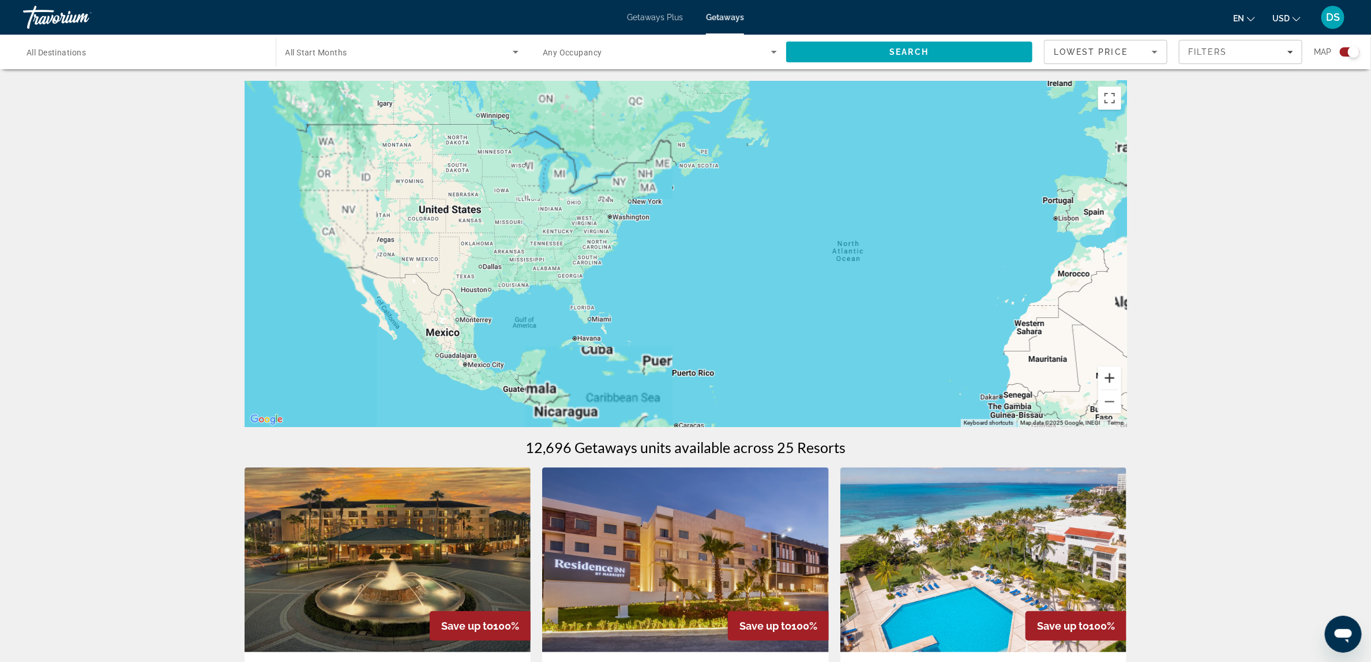
click at [1110, 374] on button "Zoom in" at bounding box center [1110, 377] width 23 height 23
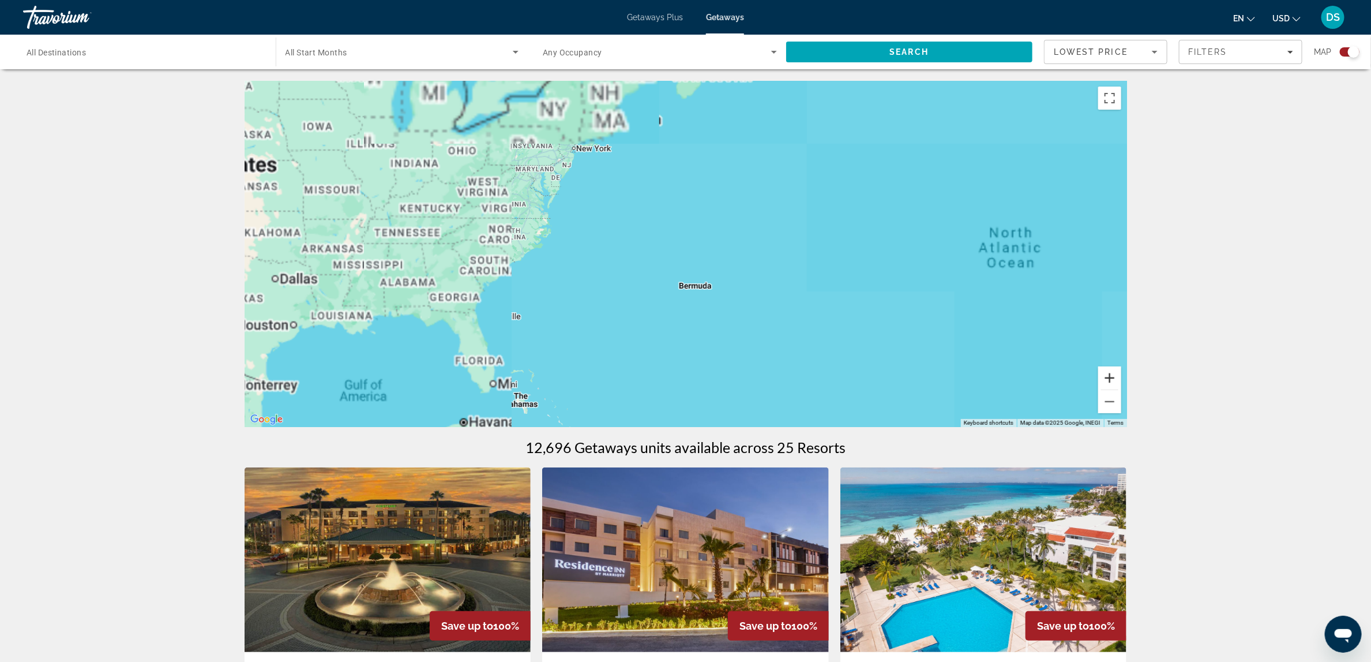
click at [1110, 374] on button "Zoom in" at bounding box center [1110, 377] width 23 height 23
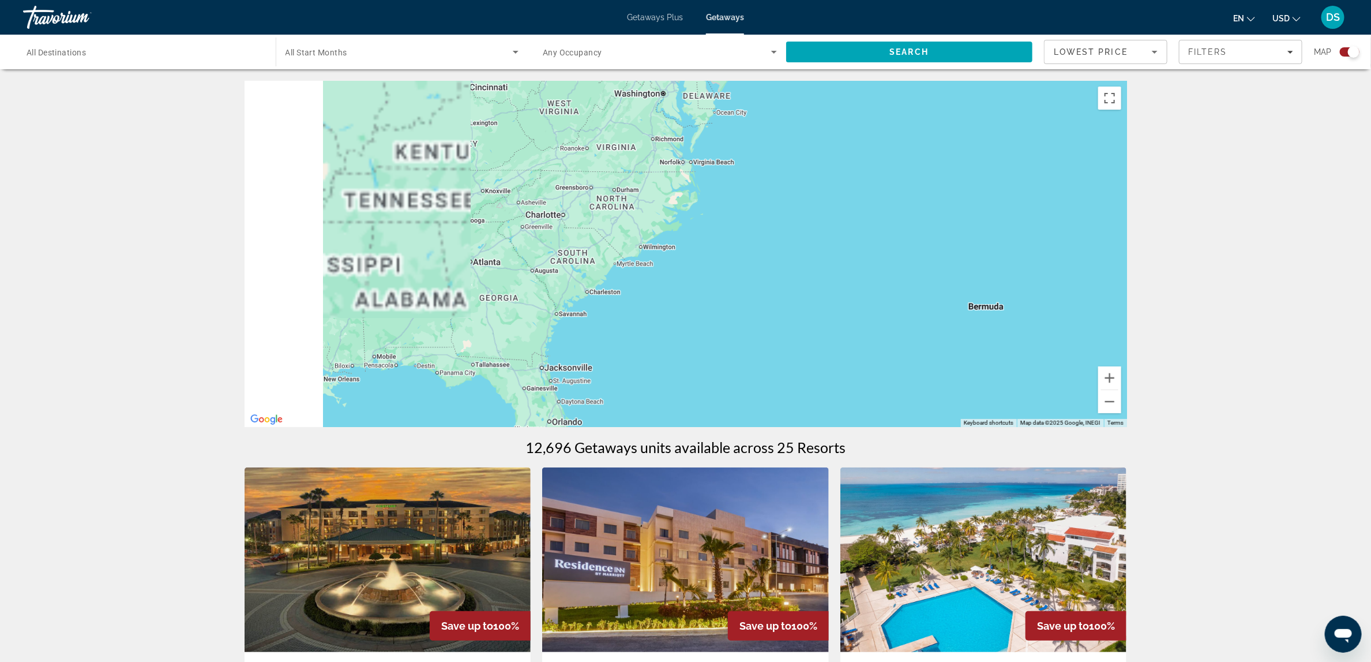
drag, startPoint x: 443, startPoint y: 305, endPoint x: 734, endPoint y: 293, distance: 291.6
click at [734, 293] on div "Main content" at bounding box center [686, 254] width 883 height 346
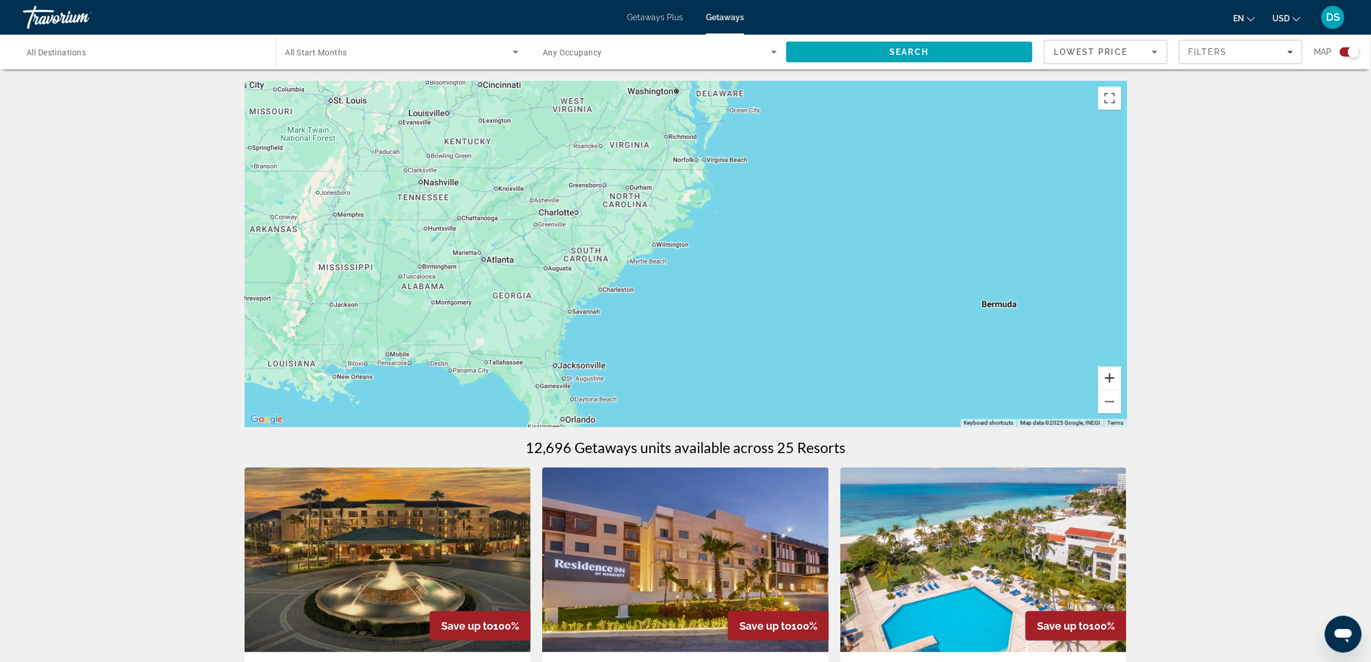
click at [1114, 377] on button "Zoom in" at bounding box center [1110, 377] width 23 height 23
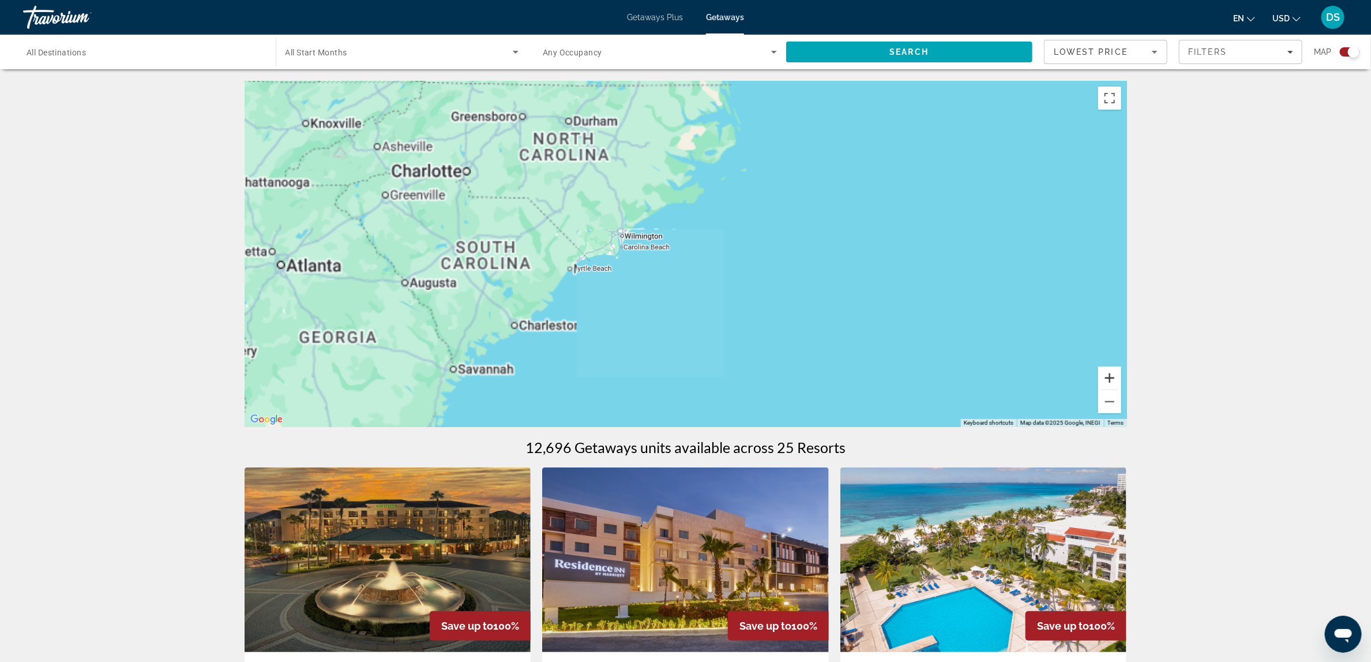
click at [1114, 377] on button "Zoom in" at bounding box center [1110, 377] width 23 height 23
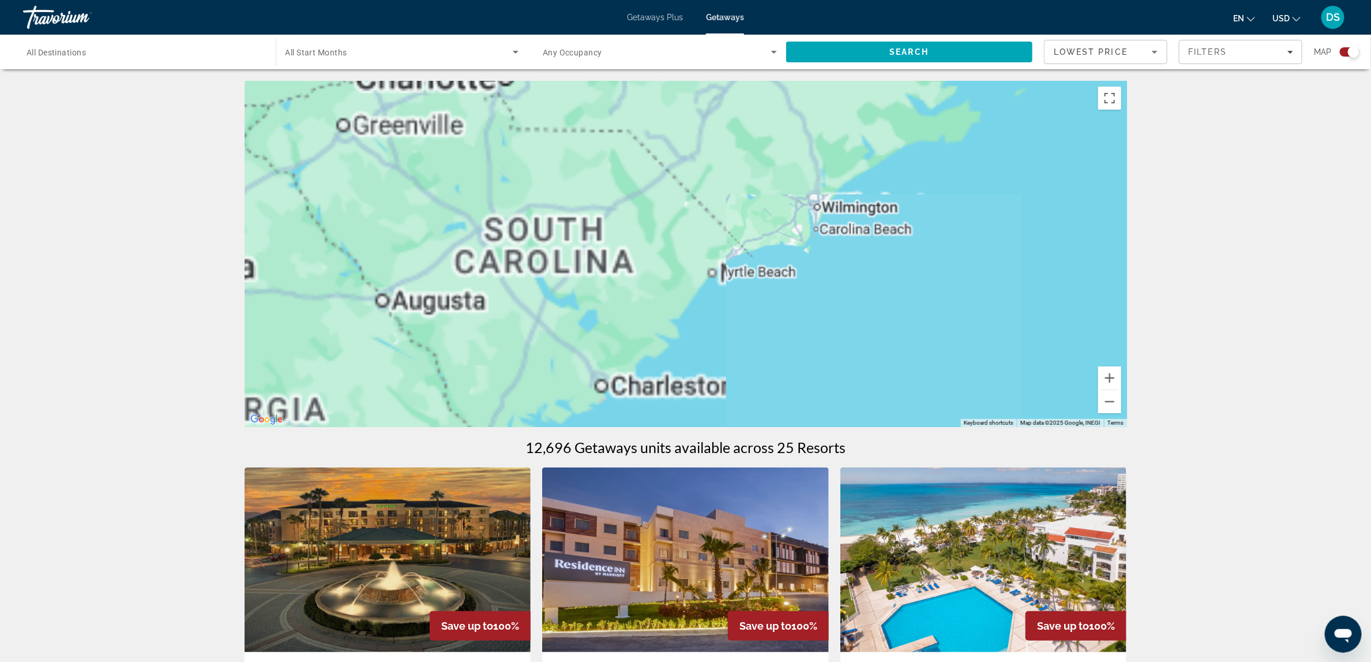
drag, startPoint x: 585, startPoint y: 345, endPoint x: 926, endPoint y: 343, distance: 341.0
click at [926, 343] on div "Main content" at bounding box center [686, 254] width 883 height 346
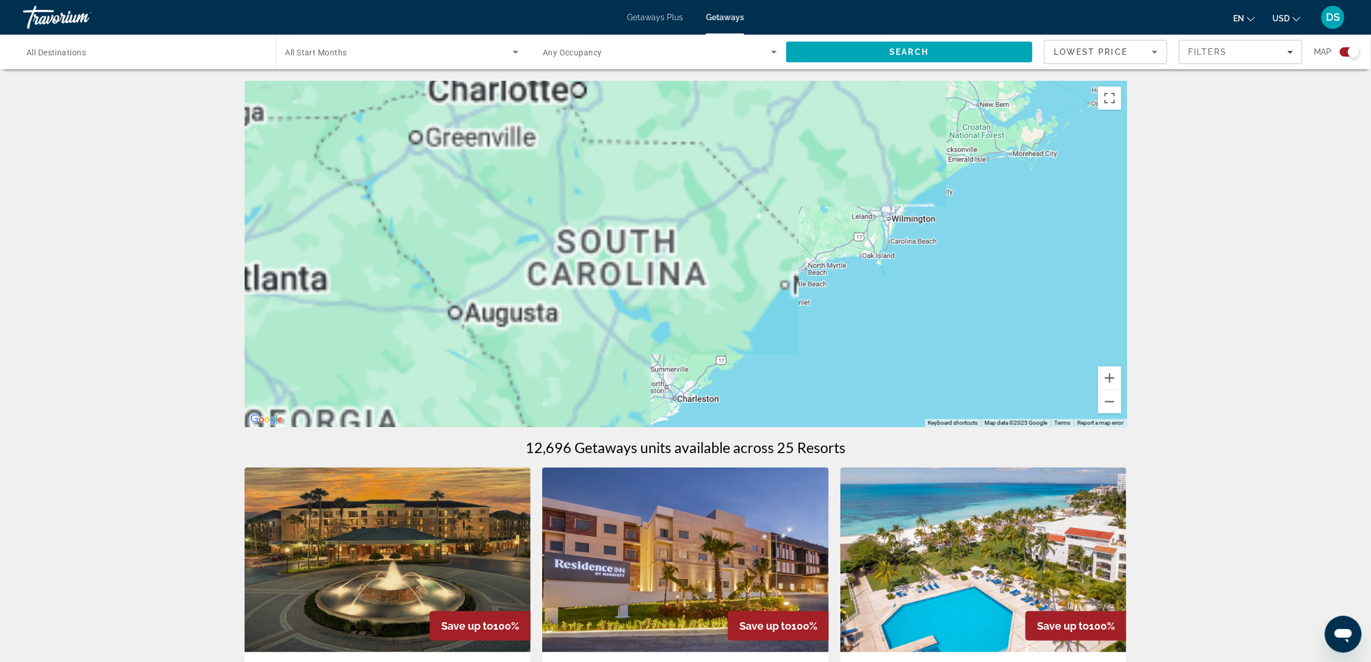
click at [606, 265] on div "Main content" at bounding box center [686, 254] width 883 height 346
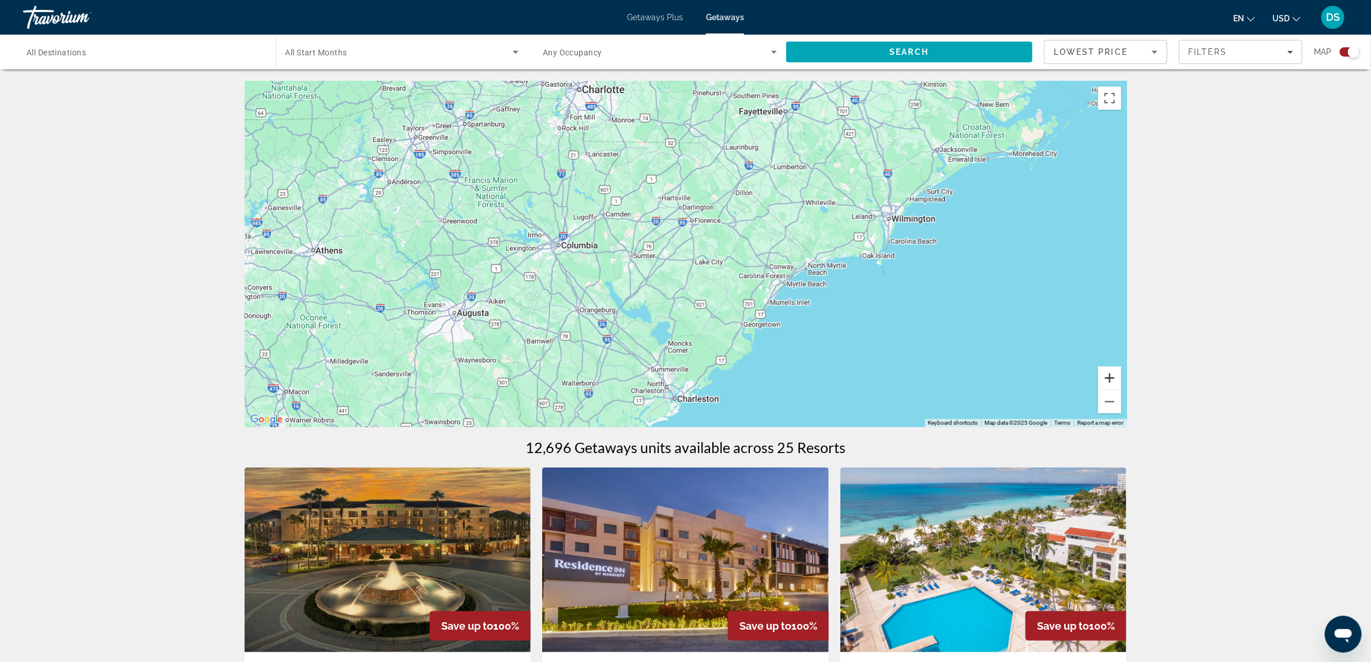
click at [1105, 374] on button "Zoom in" at bounding box center [1110, 377] width 23 height 23
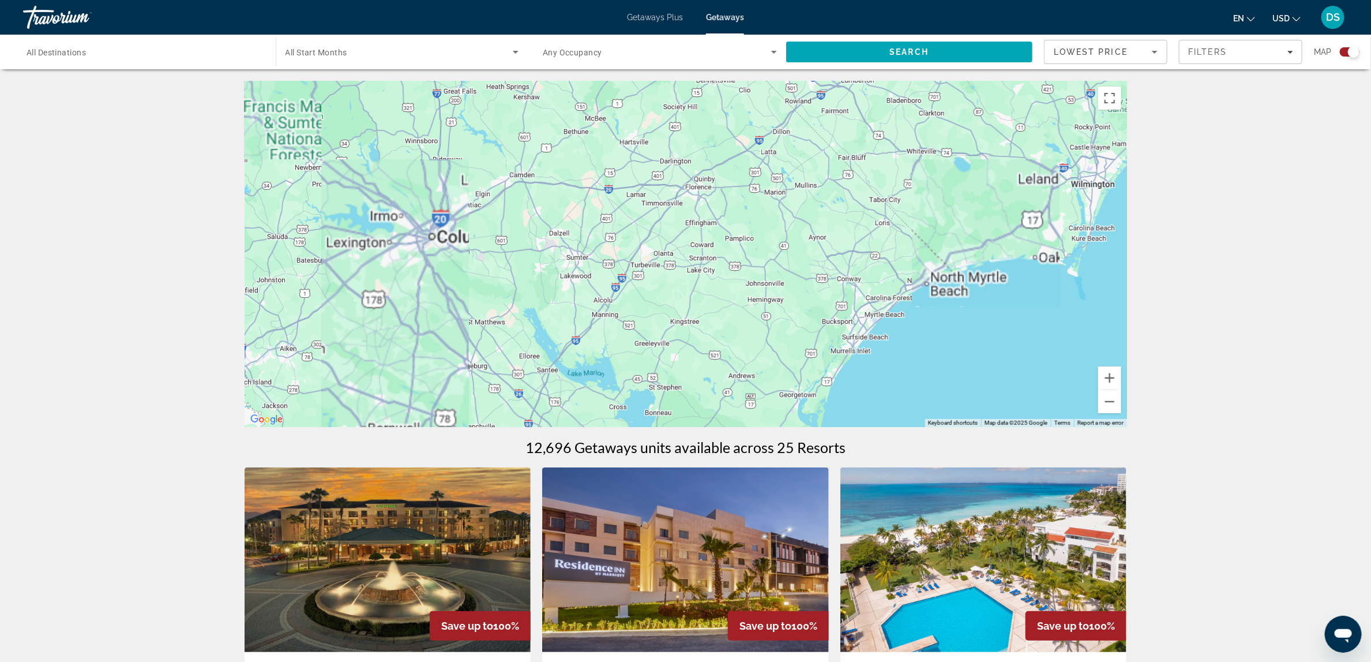
click at [535, 297] on div "Main content" at bounding box center [686, 254] width 883 height 346
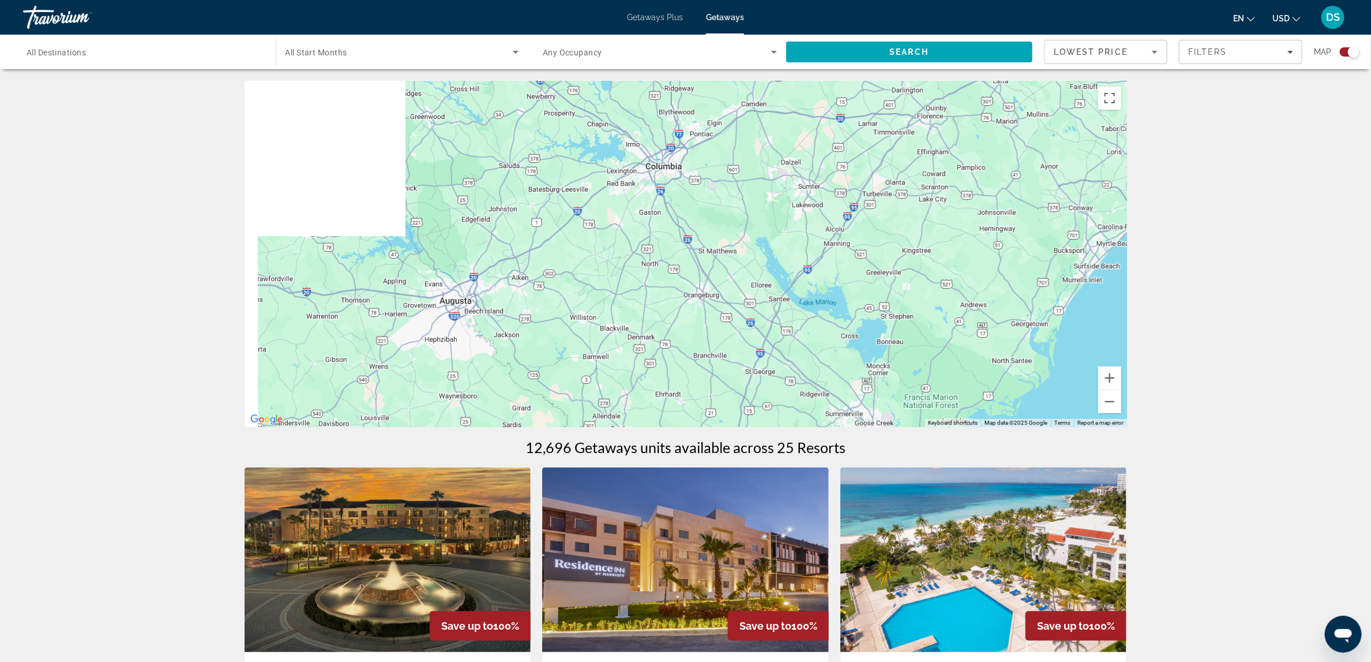
drag, startPoint x: 535, startPoint y: 297, endPoint x: 795, endPoint y: 218, distance: 271.8
click at [795, 218] on div "Main content" at bounding box center [686, 254] width 883 height 346
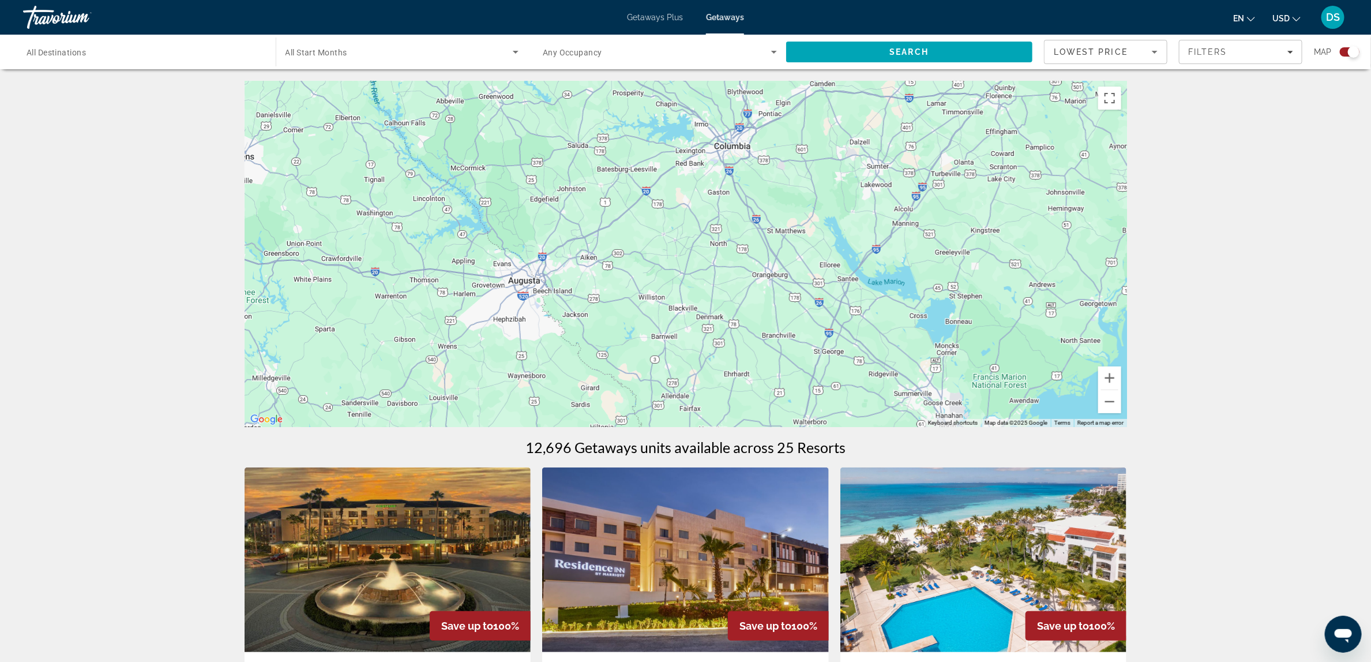
drag, startPoint x: 593, startPoint y: 258, endPoint x: 648, endPoint y: 241, distance: 57.9
click at [648, 241] on div "Main content" at bounding box center [686, 254] width 883 height 346
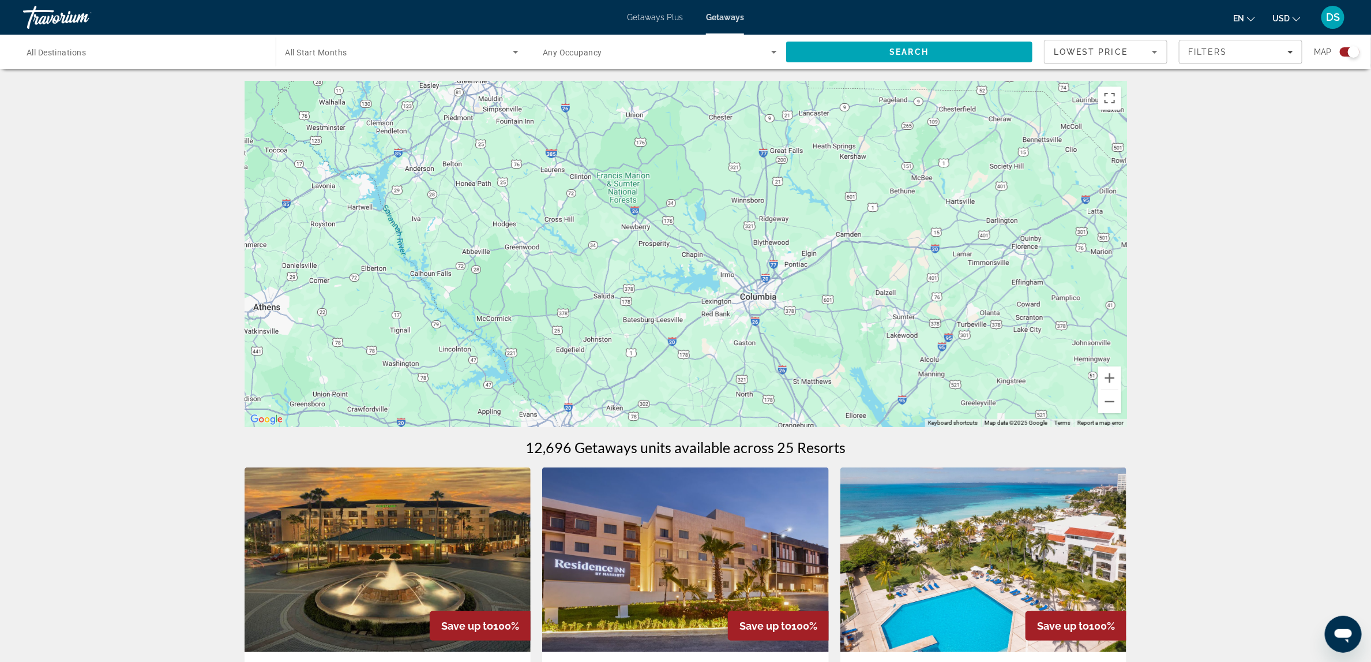
drag, startPoint x: 784, startPoint y: 237, endPoint x: 807, endPoint y: 388, distance: 152.9
click at [807, 388] on div "Main content" at bounding box center [686, 254] width 883 height 346
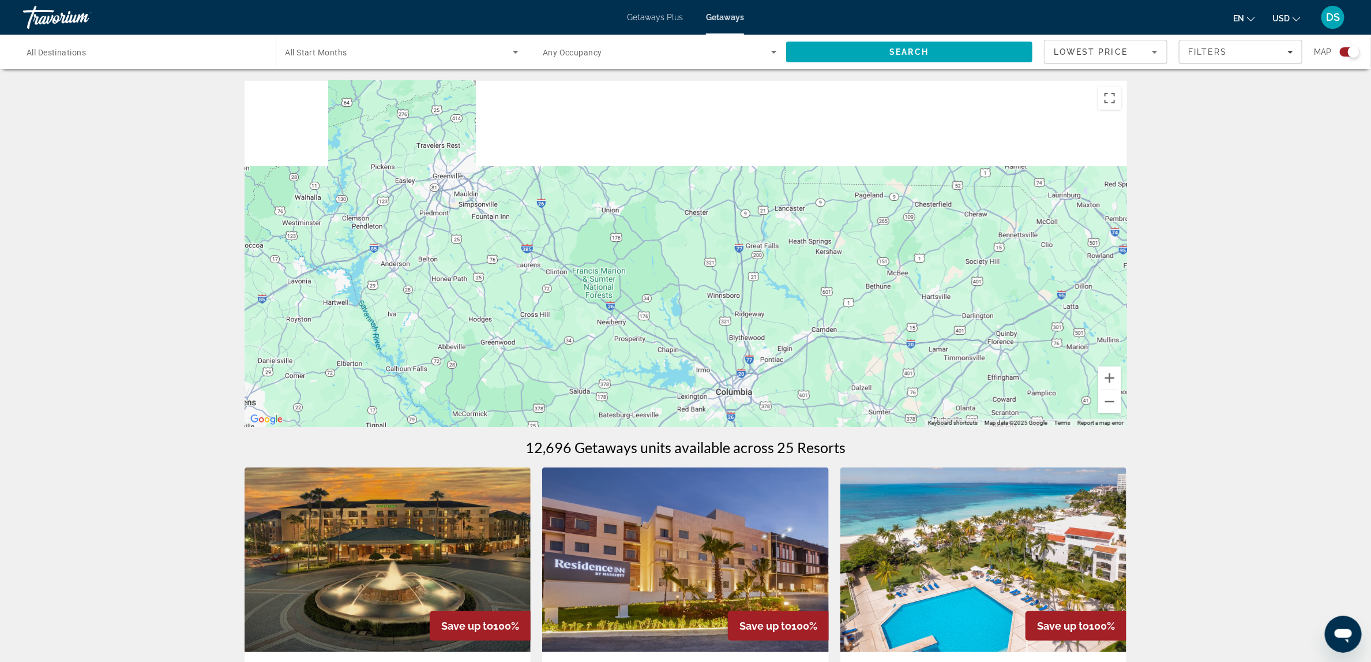
drag, startPoint x: 895, startPoint y: 272, endPoint x: 871, endPoint y: 370, distance: 101.6
click at [871, 370] on div "Main content" at bounding box center [686, 254] width 883 height 346
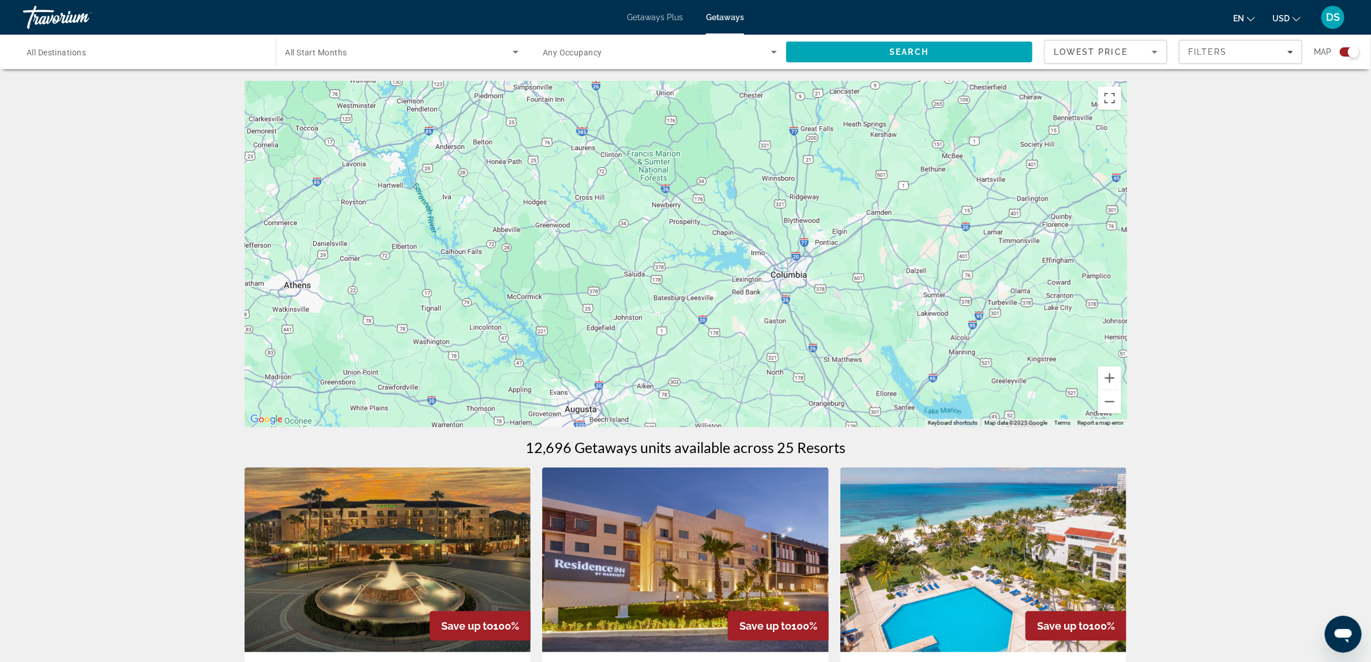
drag, startPoint x: 881, startPoint y: 326, endPoint x: 933, endPoint y: 208, distance: 128.6
click at [933, 208] on div "Main content" at bounding box center [686, 254] width 883 height 346
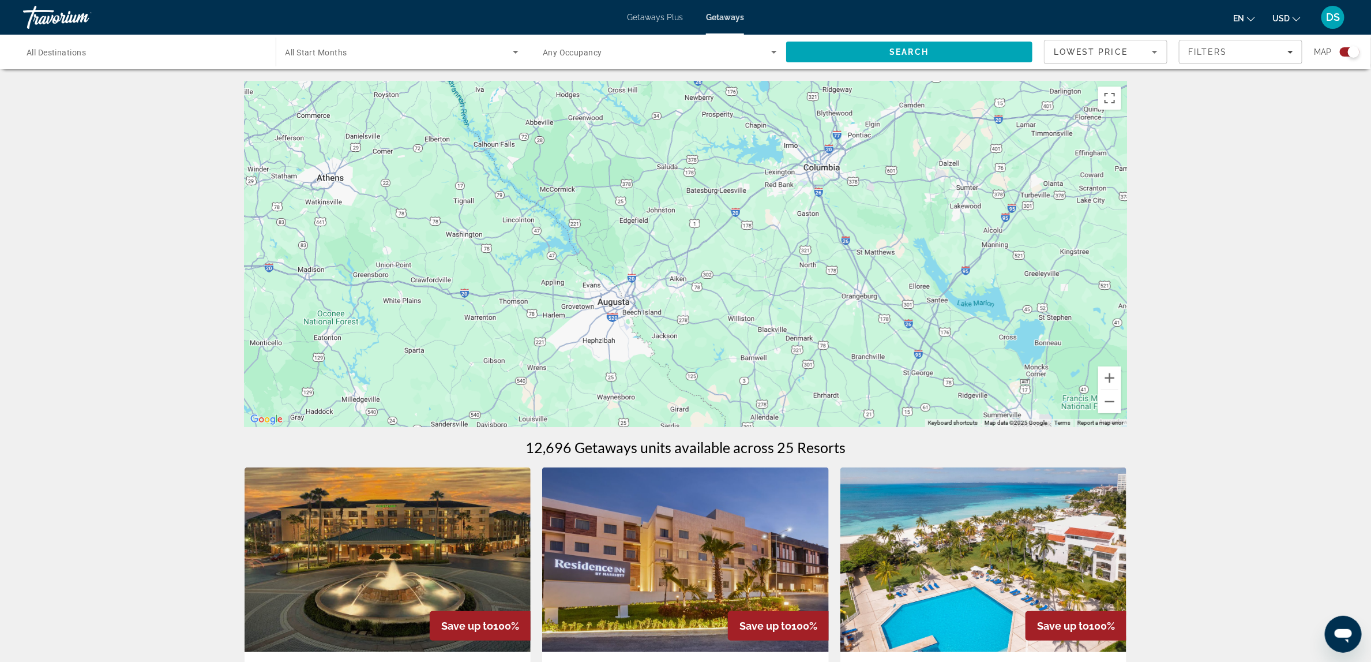
drag, startPoint x: 769, startPoint y: 350, endPoint x: 805, endPoint y: 233, distance: 123.2
click at [805, 233] on div "Main content" at bounding box center [686, 254] width 883 height 346
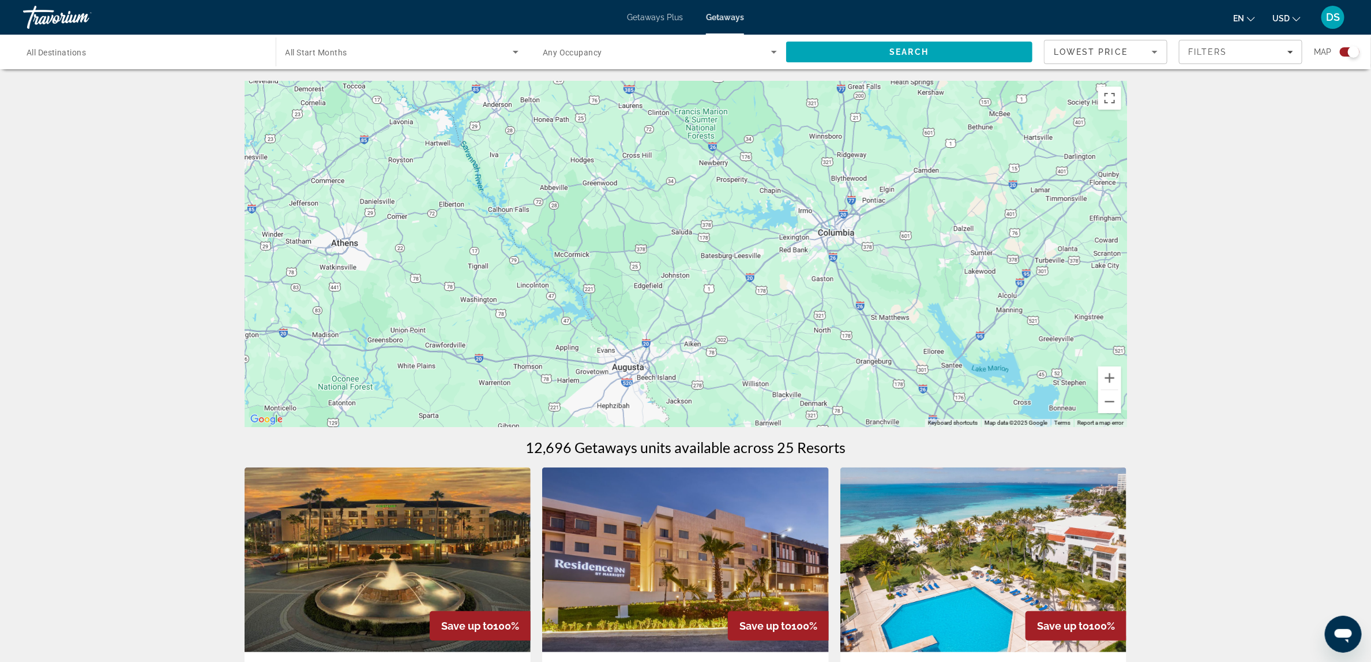
drag, startPoint x: 821, startPoint y: 348, endPoint x: 835, endPoint y: 413, distance: 65.5
click at [835, 413] on div "Main content" at bounding box center [686, 254] width 883 height 346
click at [1110, 374] on button "Zoom in" at bounding box center [1110, 377] width 23 height 23
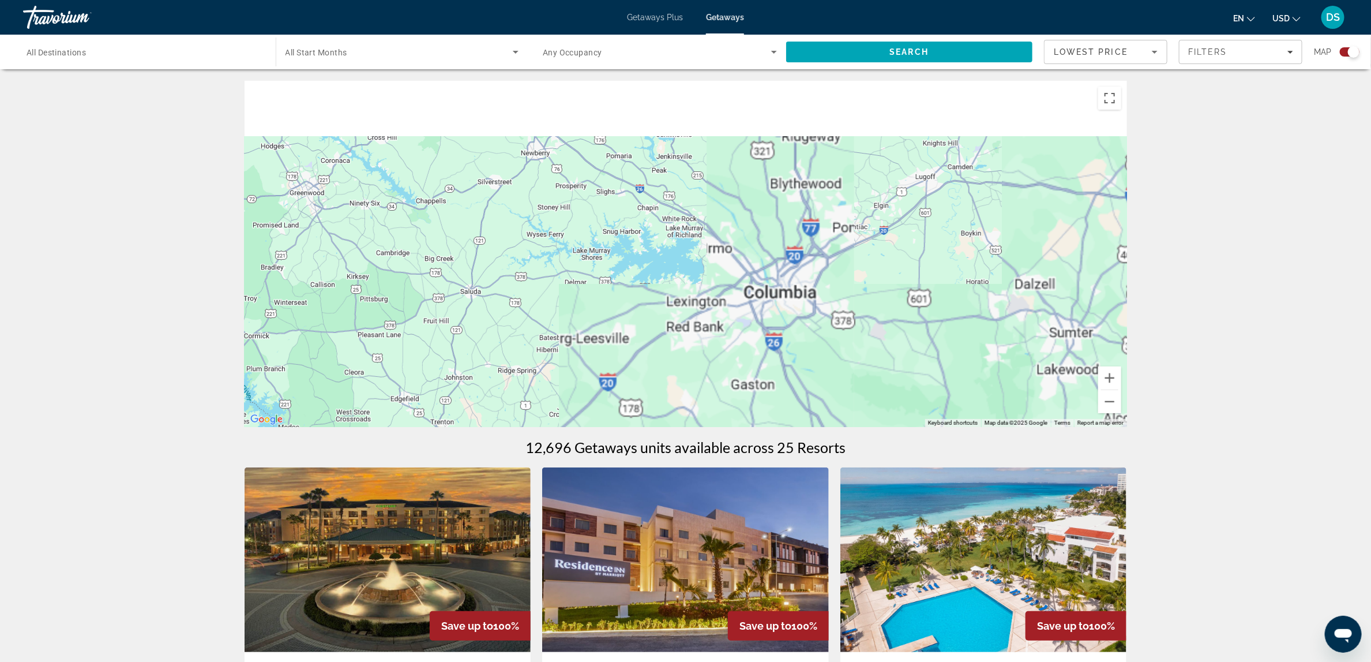
drag, startPoint x: 1009, startPoint y: 271, endPoint x: 867, endPoint y: 302, distance: 145.3
click at [809, 343] on div "Main content" at bounding box center [686, 254] width 883 height 346
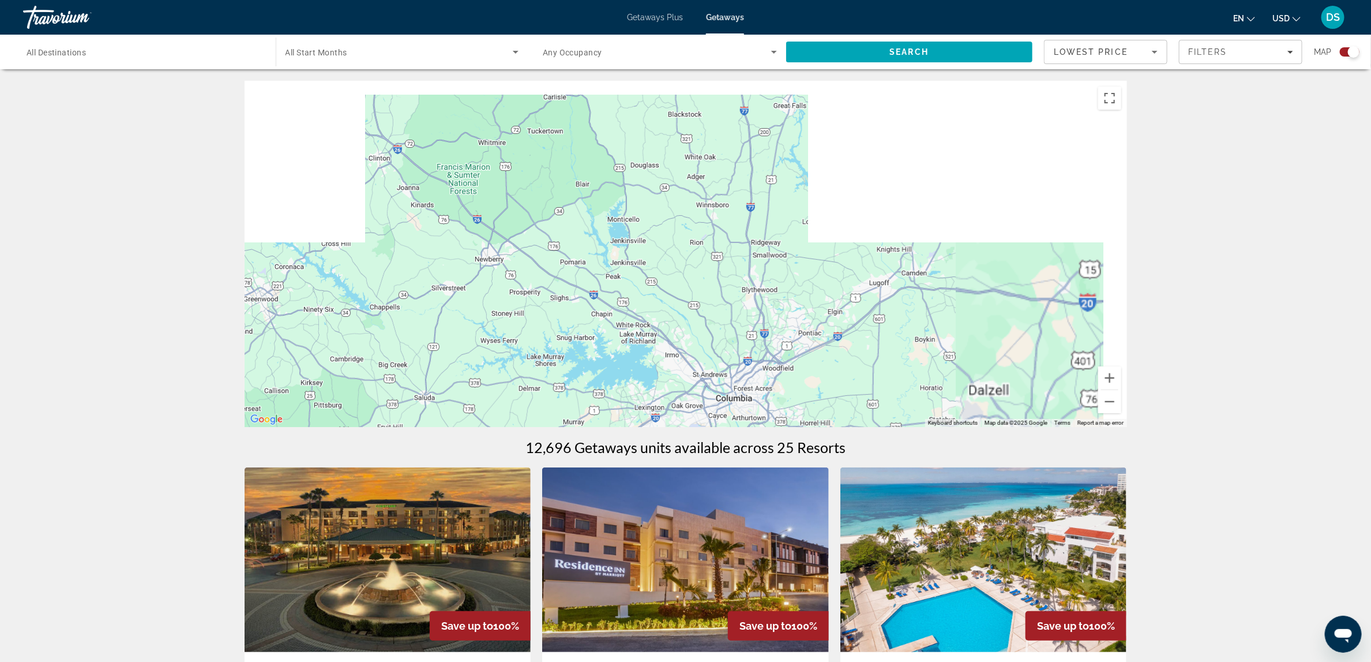
drag, startPoint x: 955, startPoint y: 243, endPoint x: 893, endPoint y: 376, distance: 146.6
click at [893, 376] on div "Main content" at bounding box center [686, 254] width 883 height 346
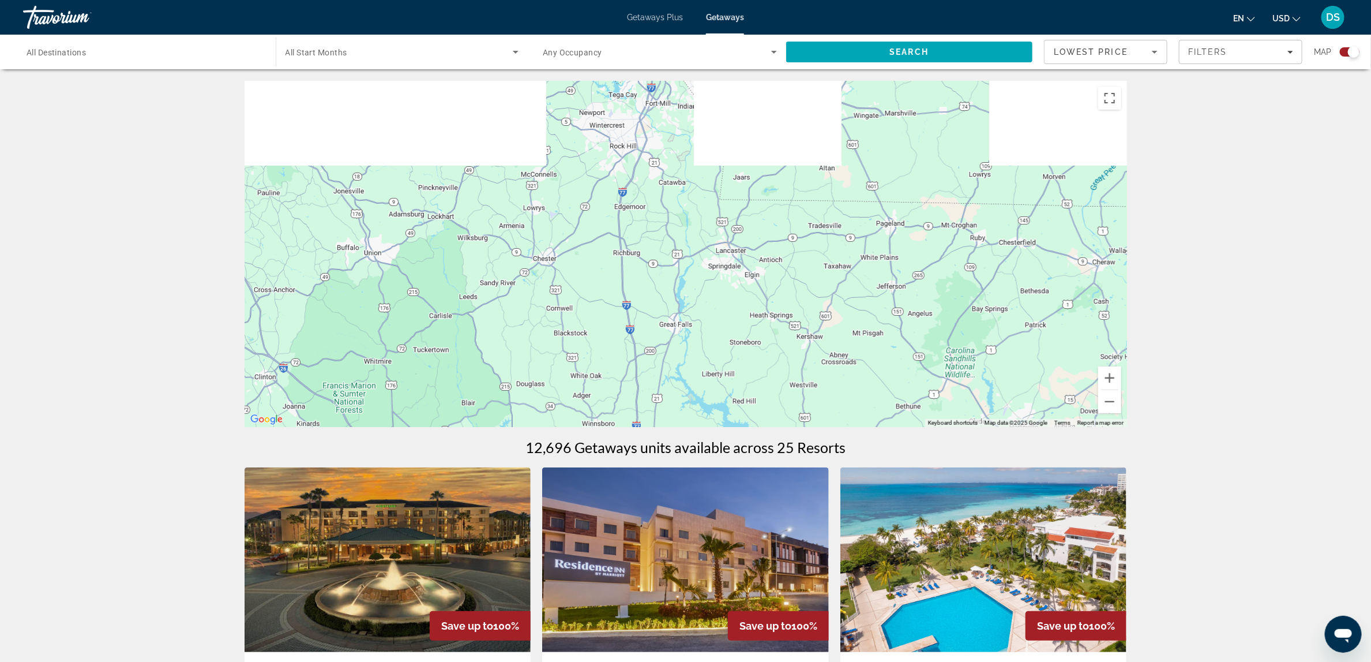
drag, startPoint x: 904, startPoint y: 340, endPoint x: 772, endPoint y: 549, distance: 247.6
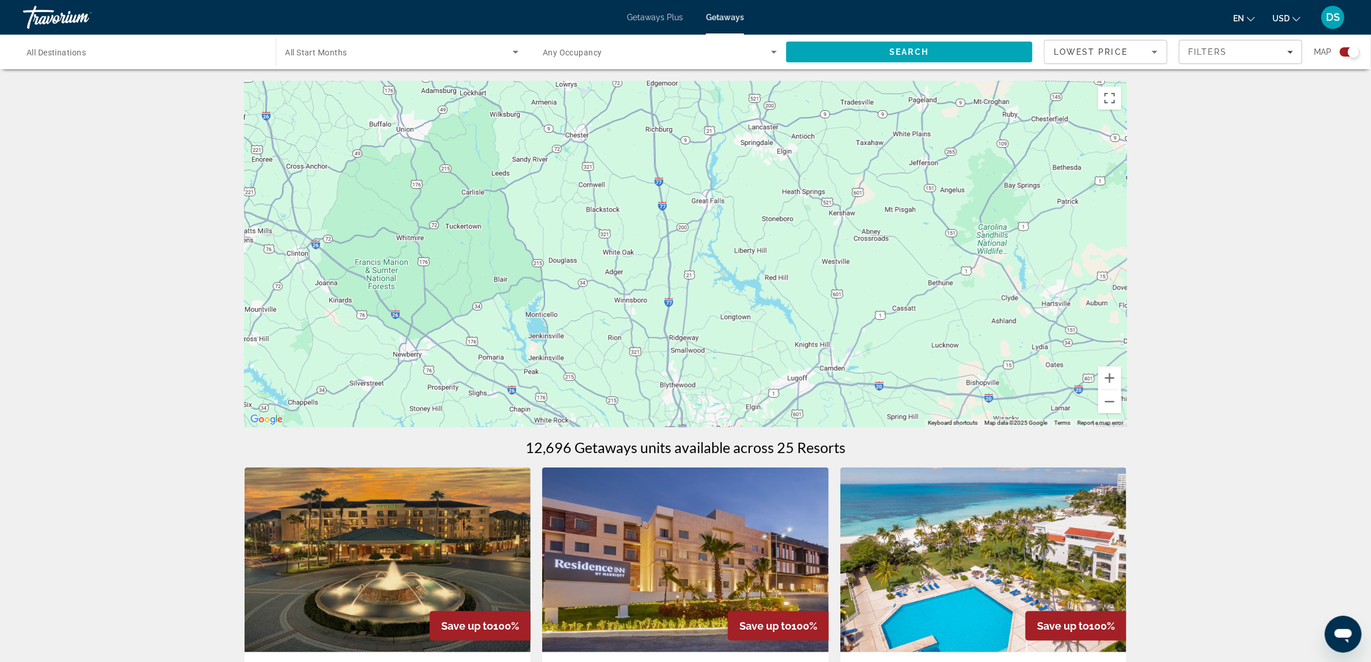
drag, startPoint x: 793, startPoint y: 298, endPoint x: 824, endPoint y: 182, distance: 120.1
click at [824, 182] on div "Main content" at bounding box center [686, 254] width 883 height 346
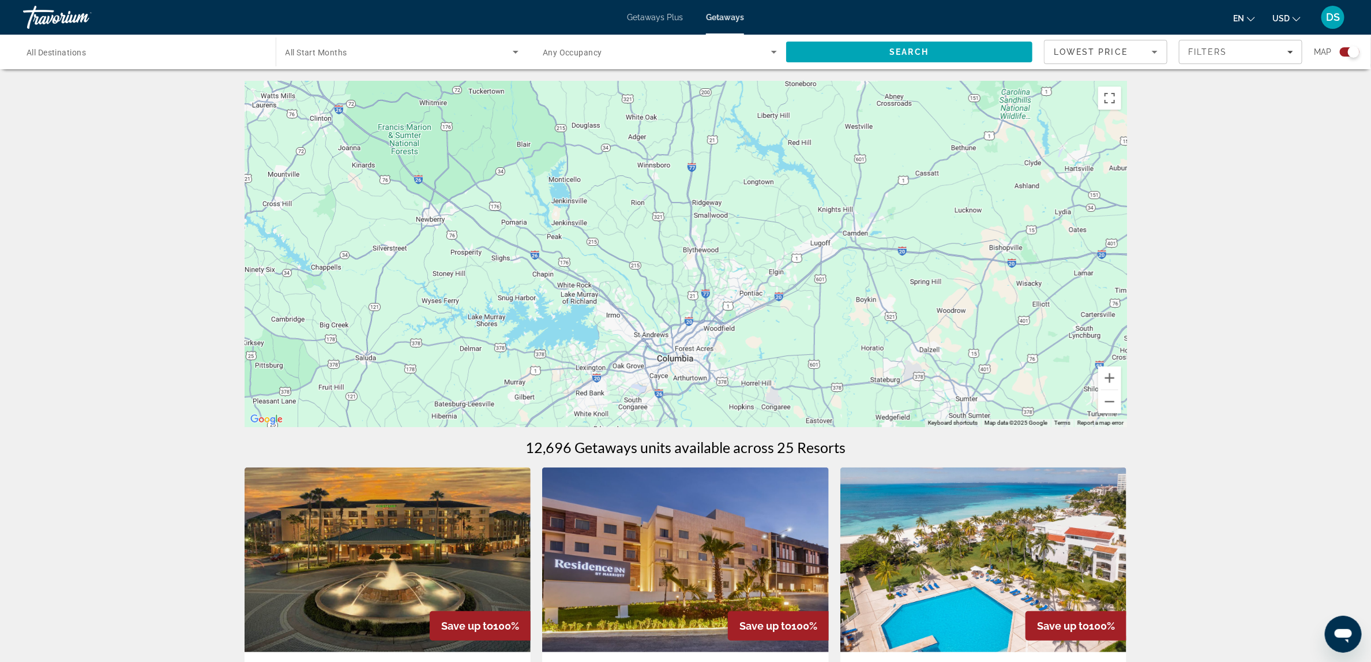
drag, startPoint x: 793, startPoint y: 369, endPoint x: 814, endPoint y: 246, distance: 124.6
click at [814, 246] on div "Main content" at bounding box center [686, 254] width 883 height 346
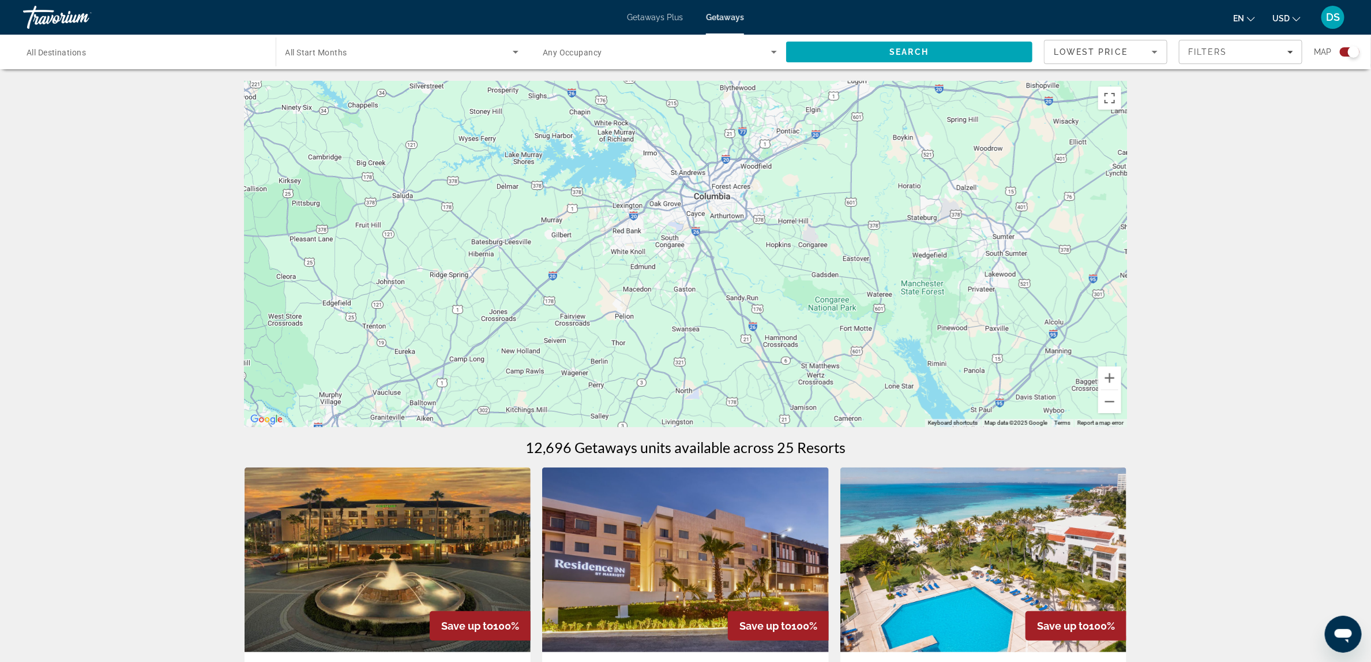
drag, startPoint x: 776, startPoint y: 331, endPoint x: 816, endPoint y: 160, distance: 175.4
click at [816, 160] on div "Main content" at bounding box center [686, 254] width 883 height 346
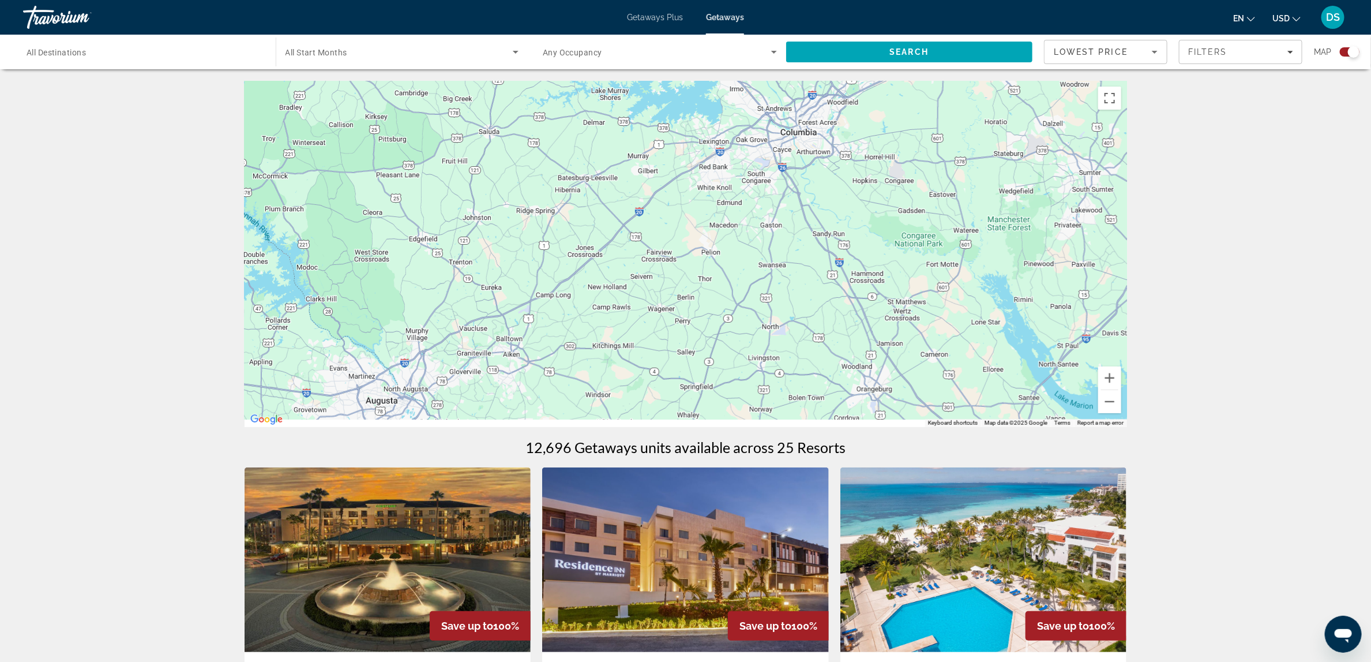
drag, startPoint x: 734, startPoint y: 310, endPoint x: 834, endPoint y: 252, distance: 116.1
click at [834, 252] on div "Main content" at bounding box center [686, 254] width 883 height 346
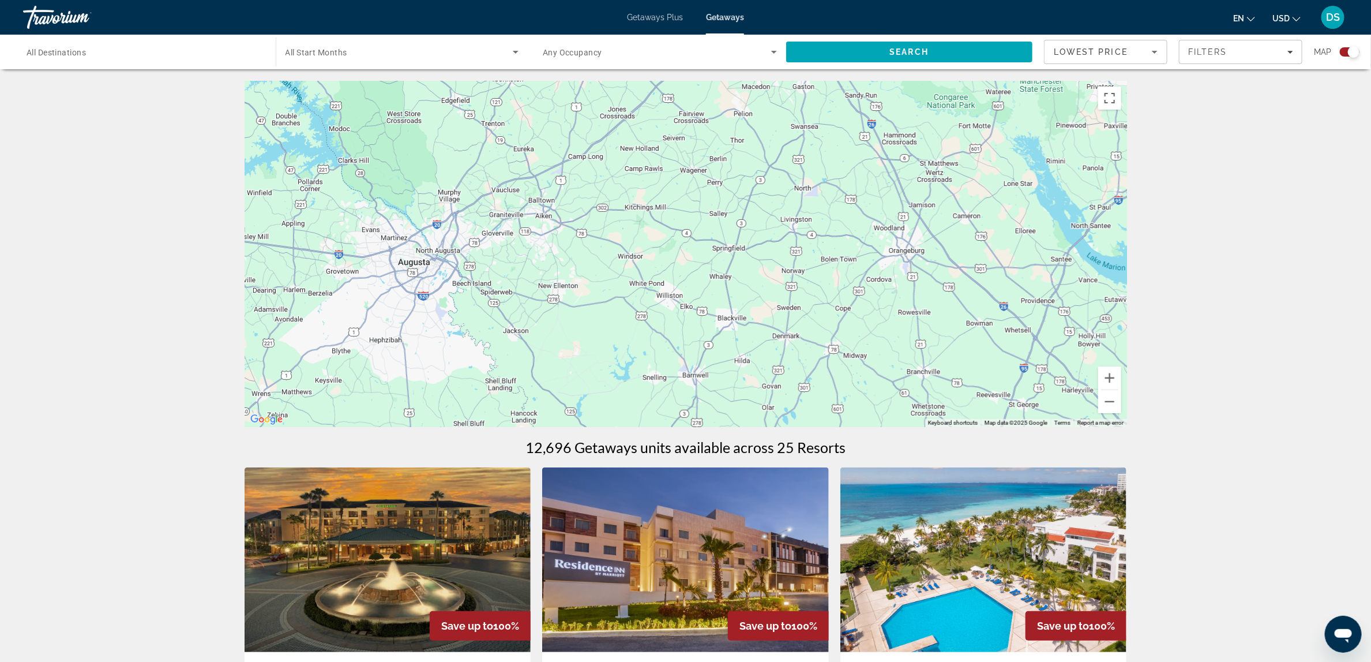
drag, startPoint x: 687, startPoint y: 343, endPoint x: 714, endPoint y: 198, distance: 147.2
click at [714, 198] on div "Main content" at bounding box center [686, 254] width 883 height 346
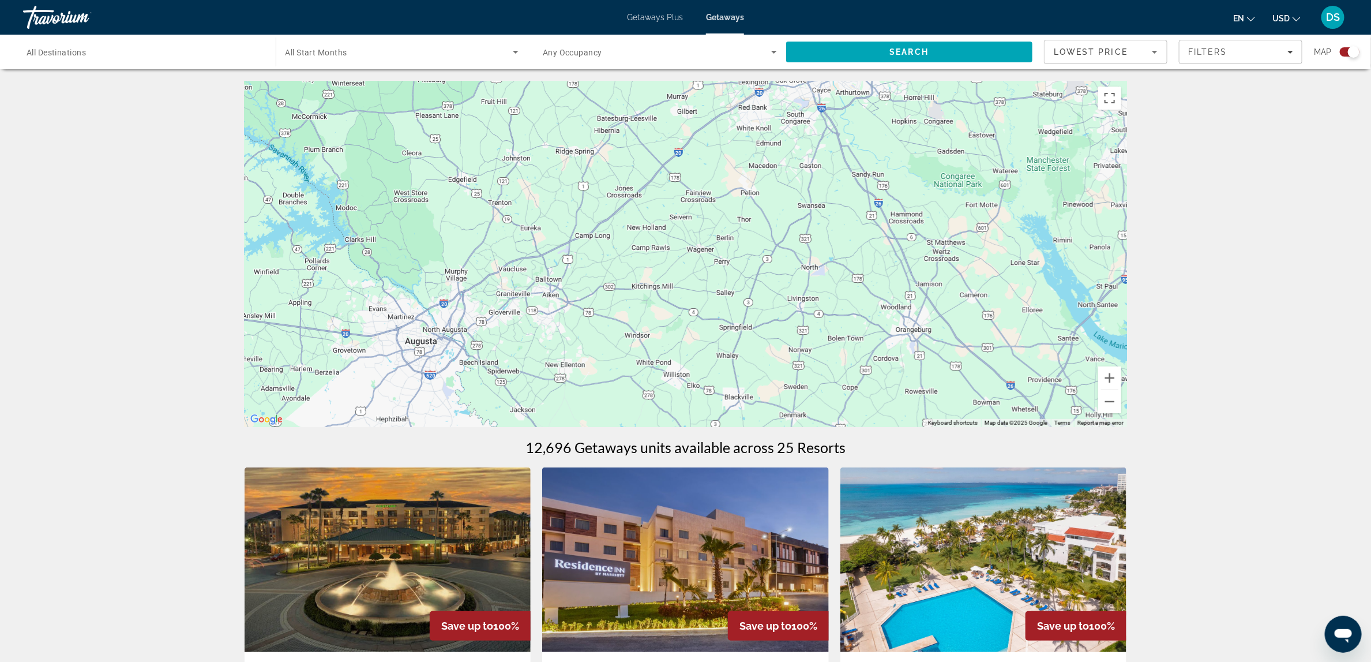
drag, startPoint x: 743, startPoint y: 339, endPoint x: 751, endPoint y: 426, distance: 86.9
click at [751, 426] on div "Main content" at bounding box center [686, 254] width 883 height 346
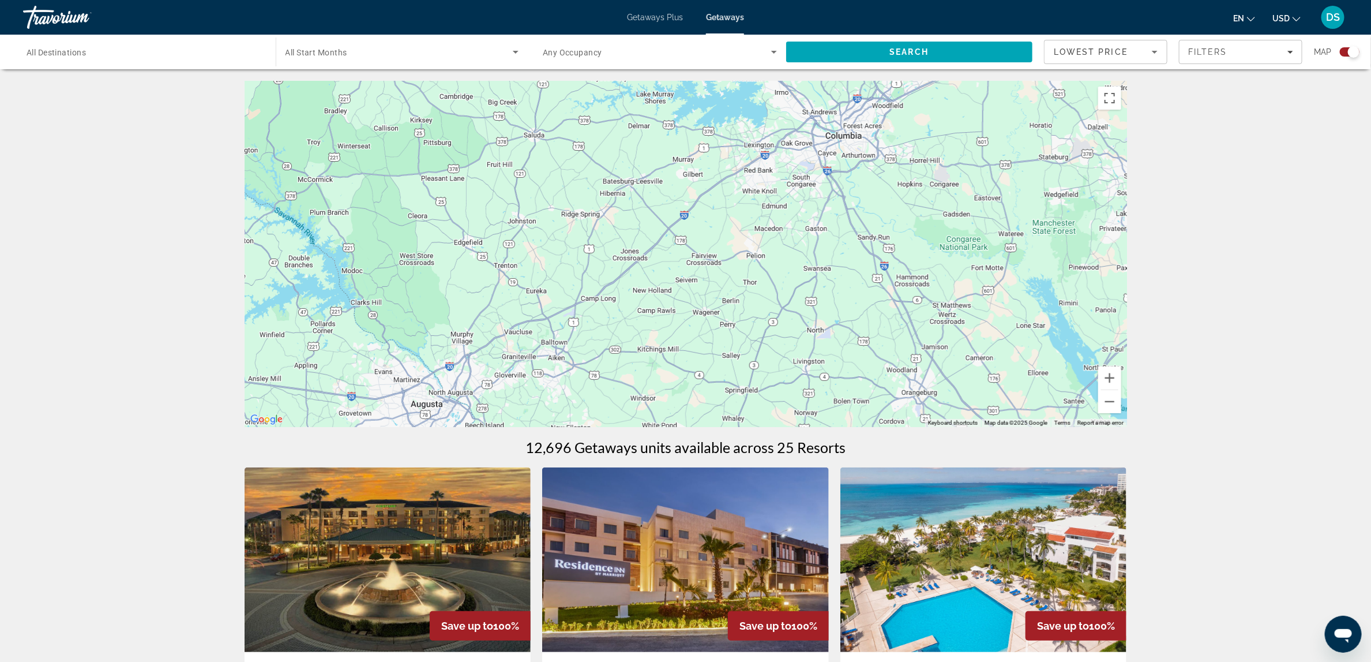
drag, startPoint x: 706, startPoint y: 242, endPoint x: 712, endPoint y: 307, distance: 64.9
click at [712, 307] on div "Main content" at bounding box center [686, 254] width 883 height 346
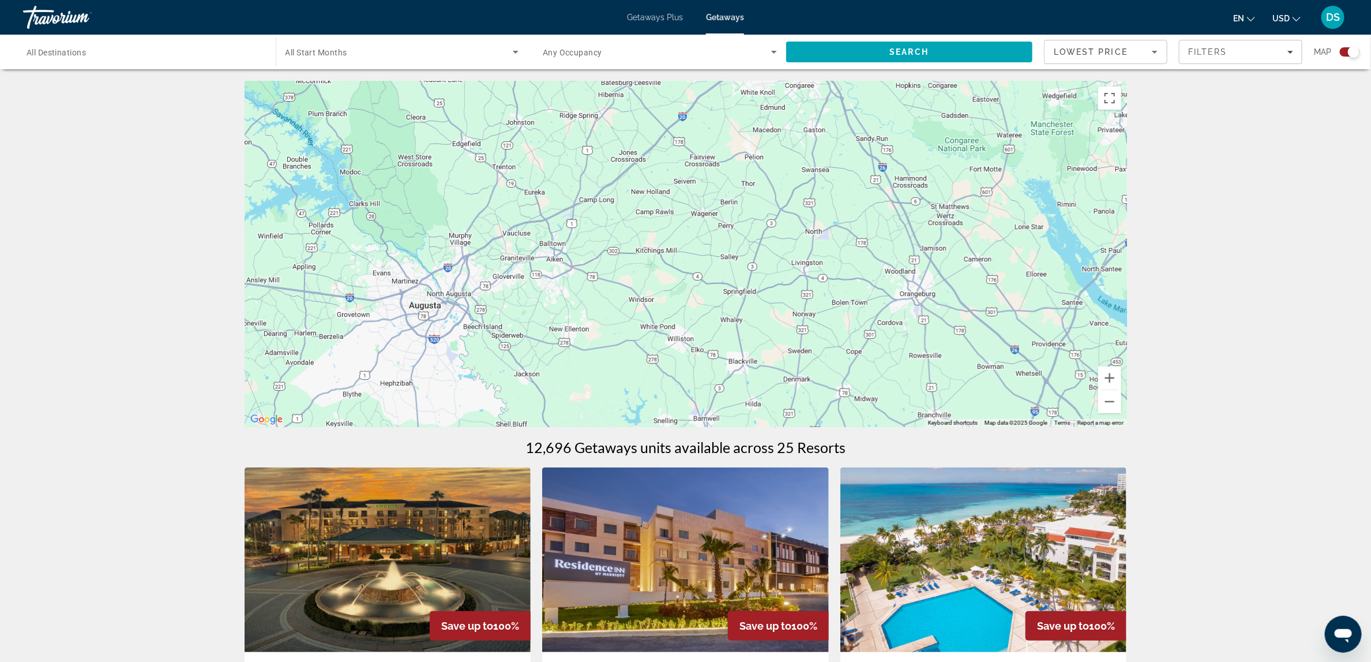
drag, startPoint x: 661, startPoint y: 315, endPoint x: 662, endPoint y: 205, distance: 110.2
click at [662, 205] on div "Main content" at bounding box center [686, 254] width 883 height 346
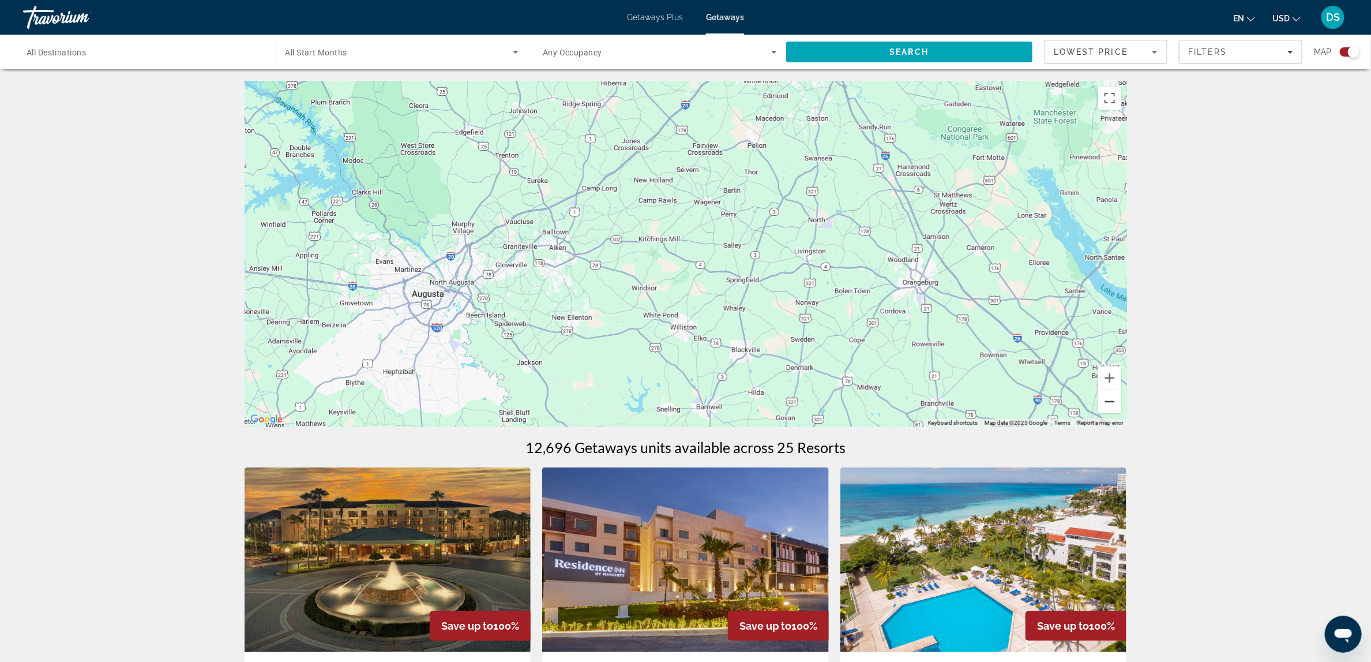
click at [1110, 399] on button "Zoom out" at bounding box center [1110, 401] width 23 height 23
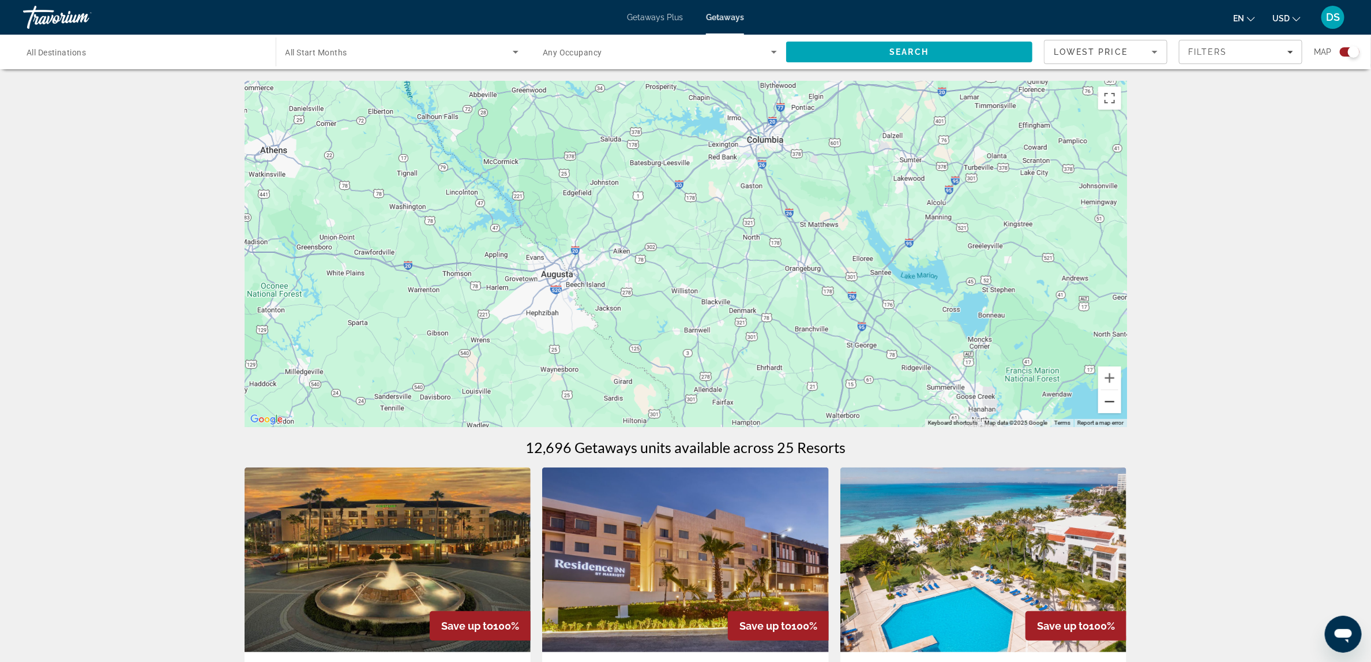
click at [1106, 403] on button "Zoom out" at bounding box center [1110, 401] width 23 height 23
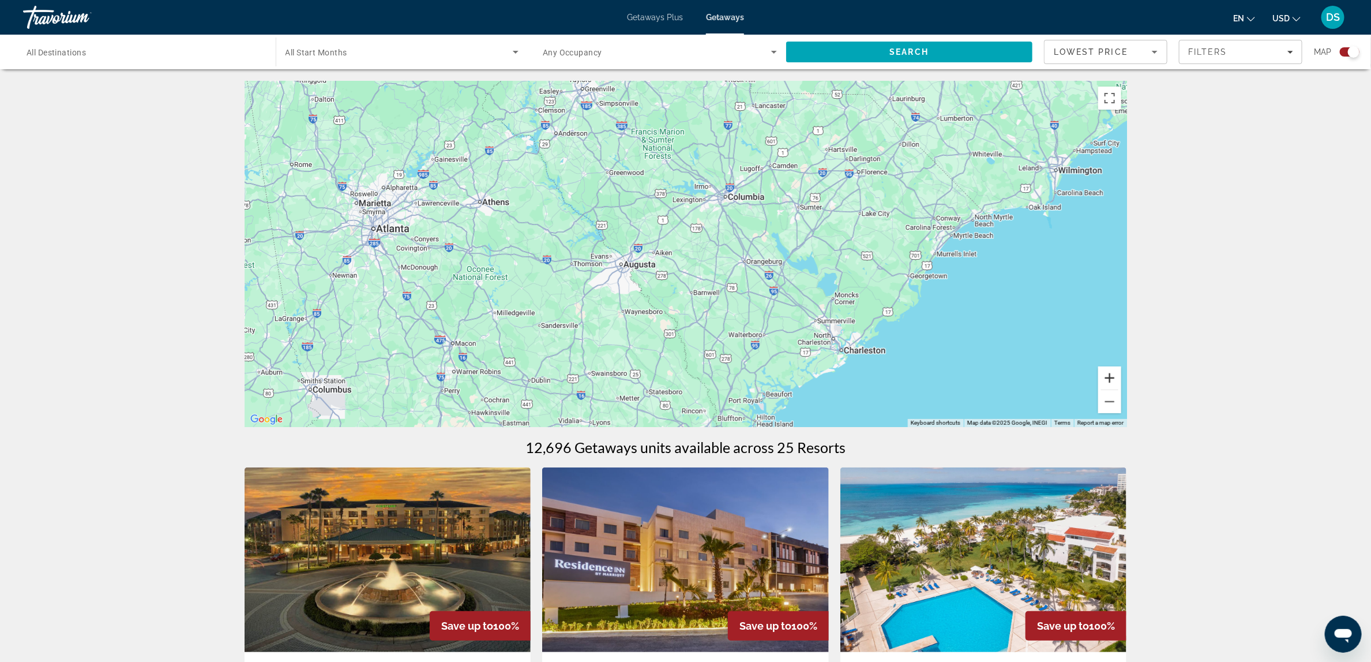
click at [1108, 374] on button "Zoom in" at bounding box center [1110, 377] width 23 height 23
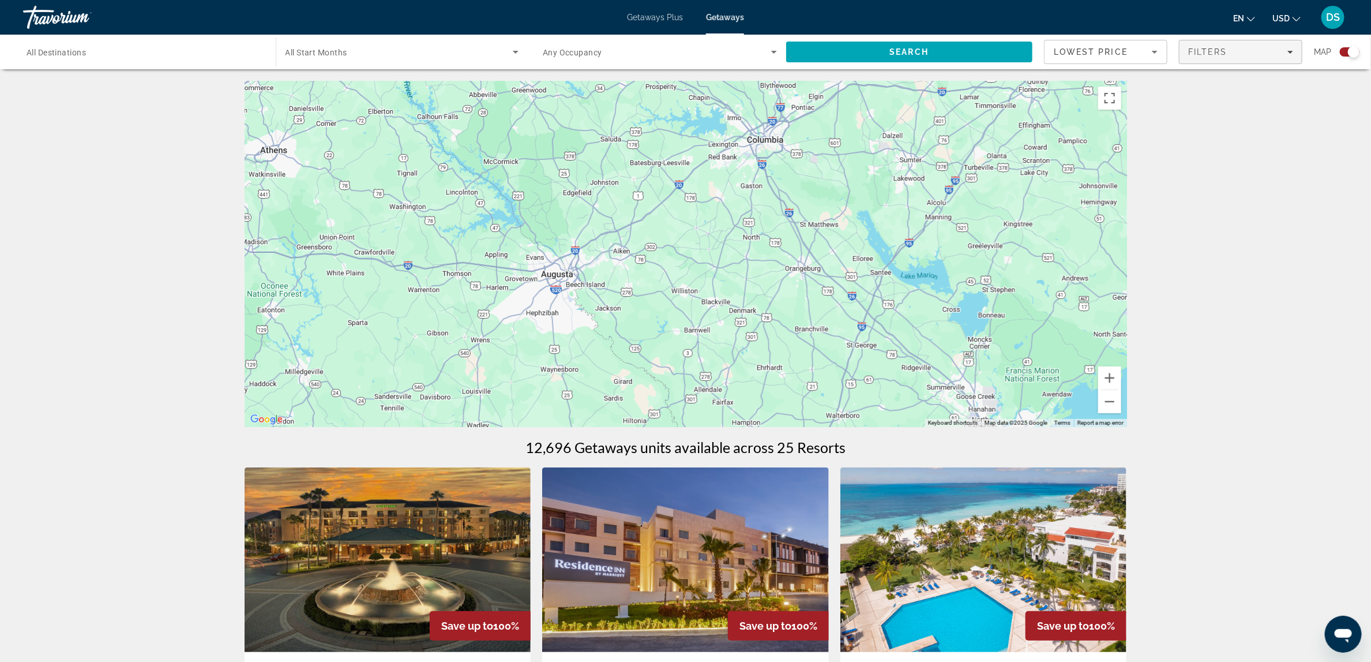
click at [1220, 53] on span "Filters" at bounding box center [1208, 51] width 39 height 9
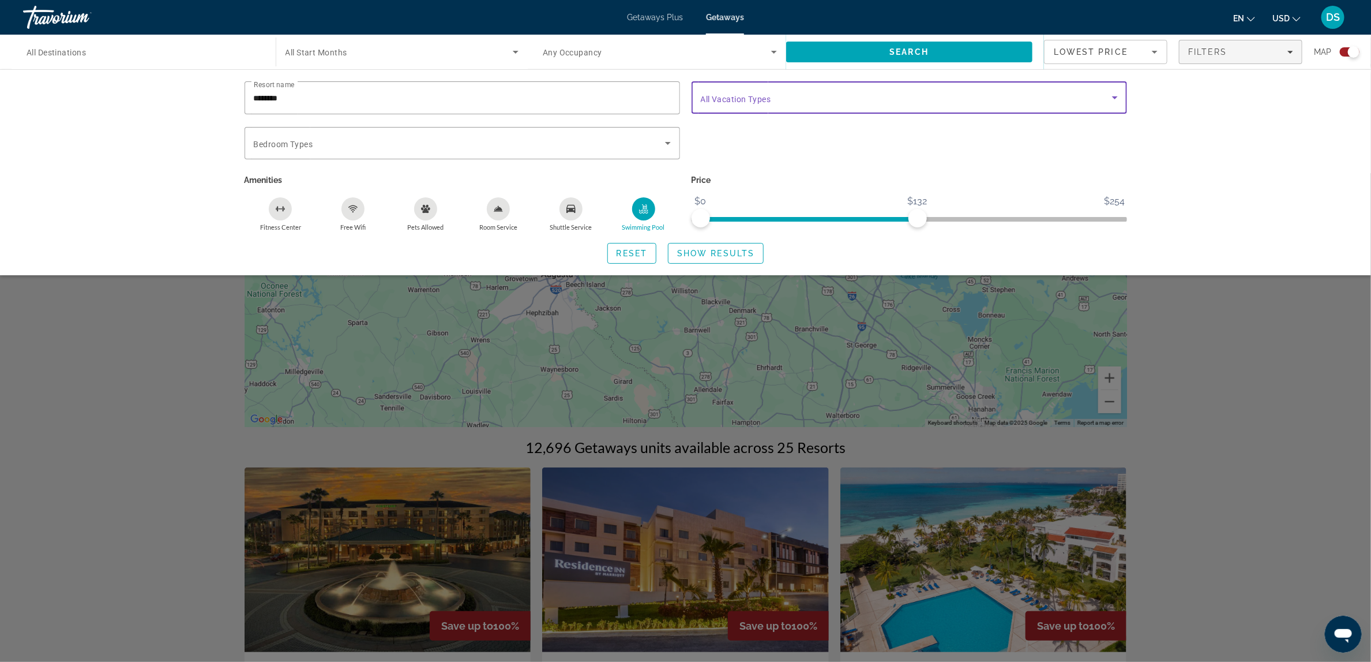
click at [1116, 96] on icon "Search widget" at bounding box center [1115, 98] width 14 height 14
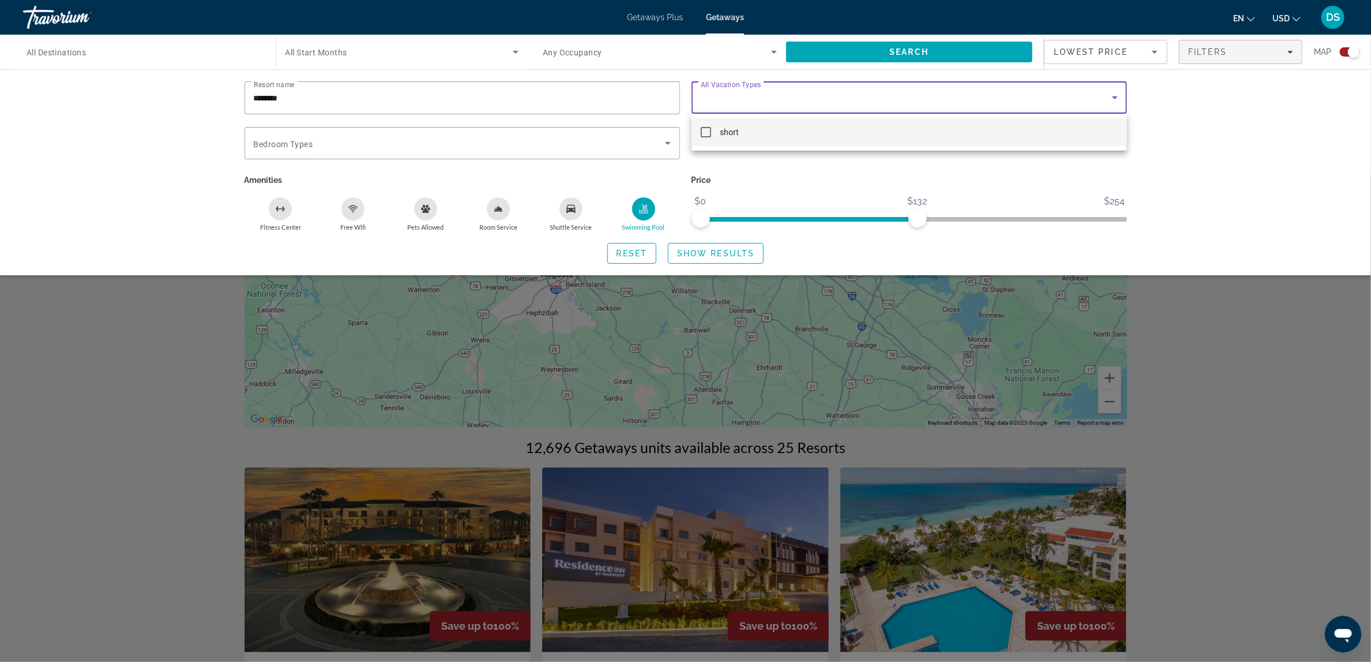
click at [667, 142] on div at bounding box center [685, 331] width 1371 height 662
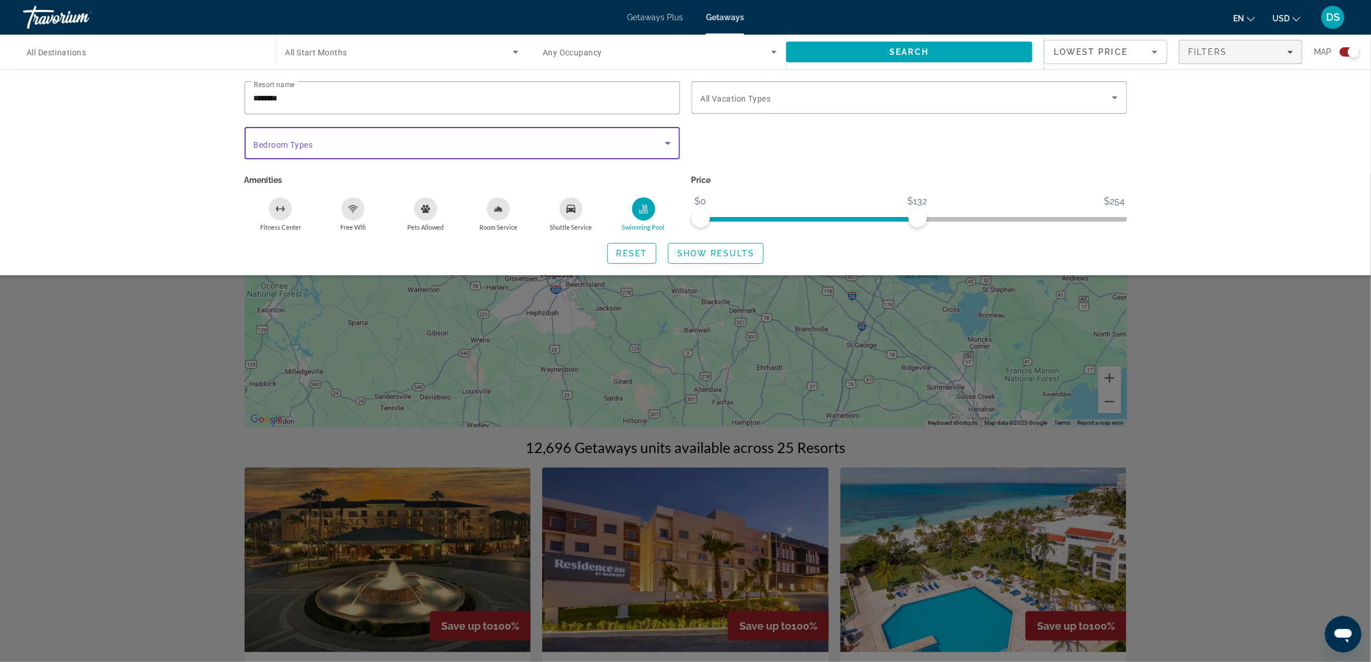
click at [667, 142] on icon "Search widget" at bounding box center [668, 143] width 6 height 3
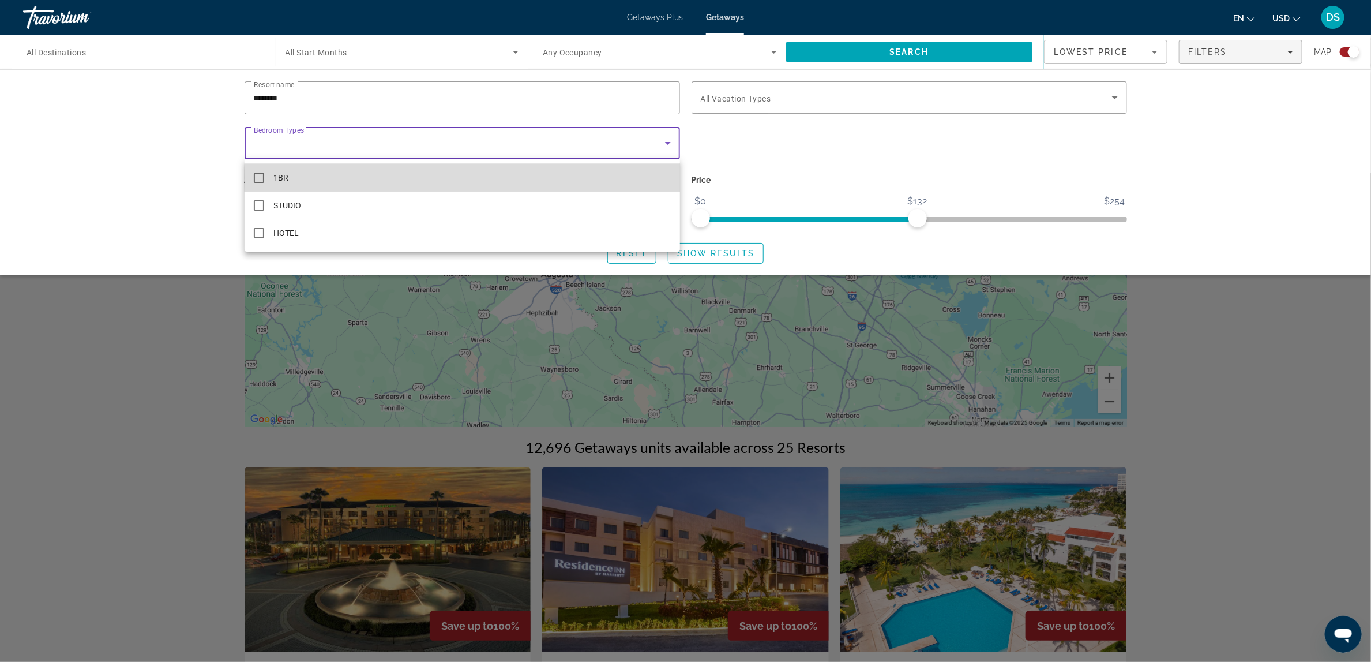
click at [550, 178] on mat-option "1BR" at bounding box center [463, 178] width 436 height 28
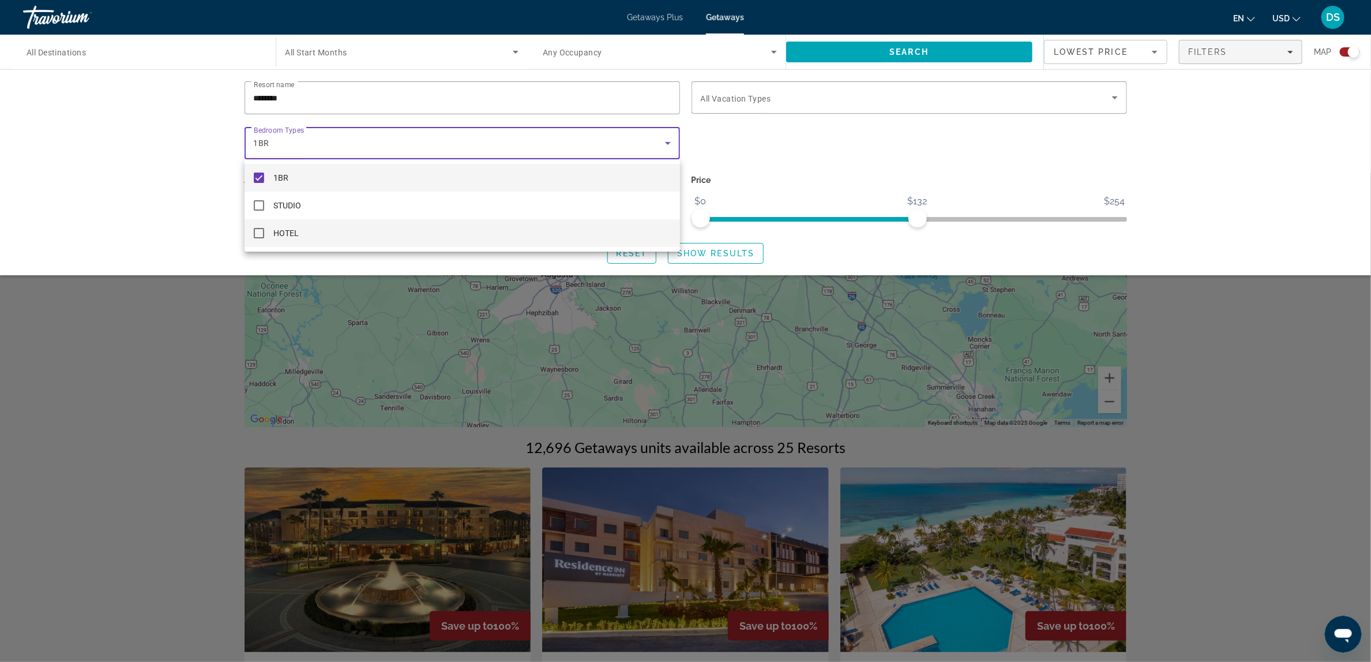
click at [450, 243] on mat-option "HOTEL" at bounding box center [463, 233] width 436 height 28
click at [748, 256] on div at bounding box center [685, 331] width 1371 height 662
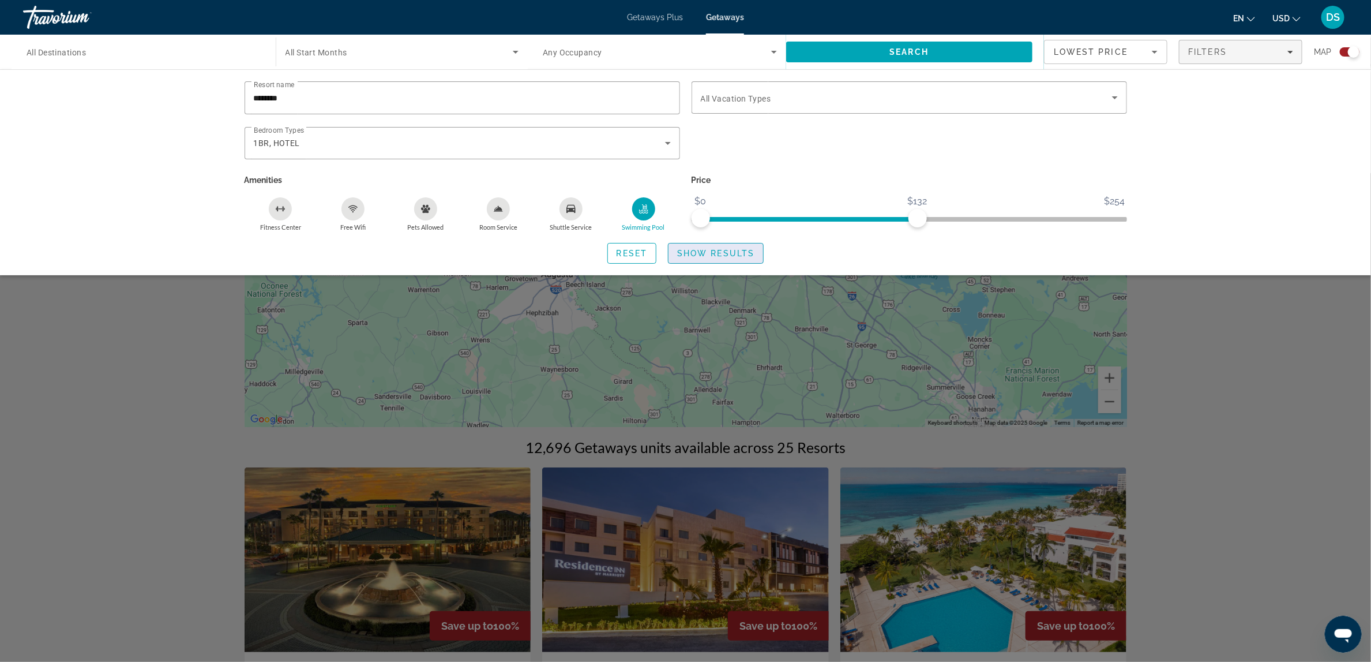
click at [731, 253] on span "Show Results" at bounding box center [715, 253] width 77 height 9
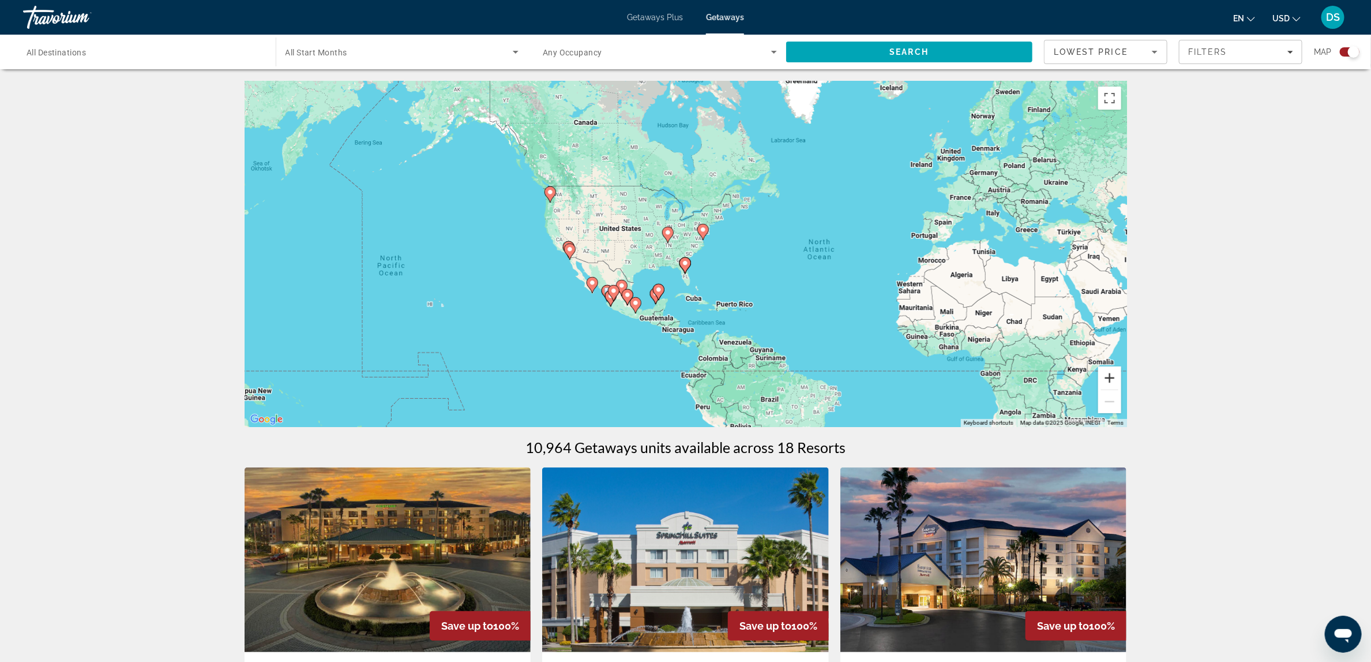
click at [1112, 378] on button "Zoom in" at bounding box center [1110, 377] width 23 height 23
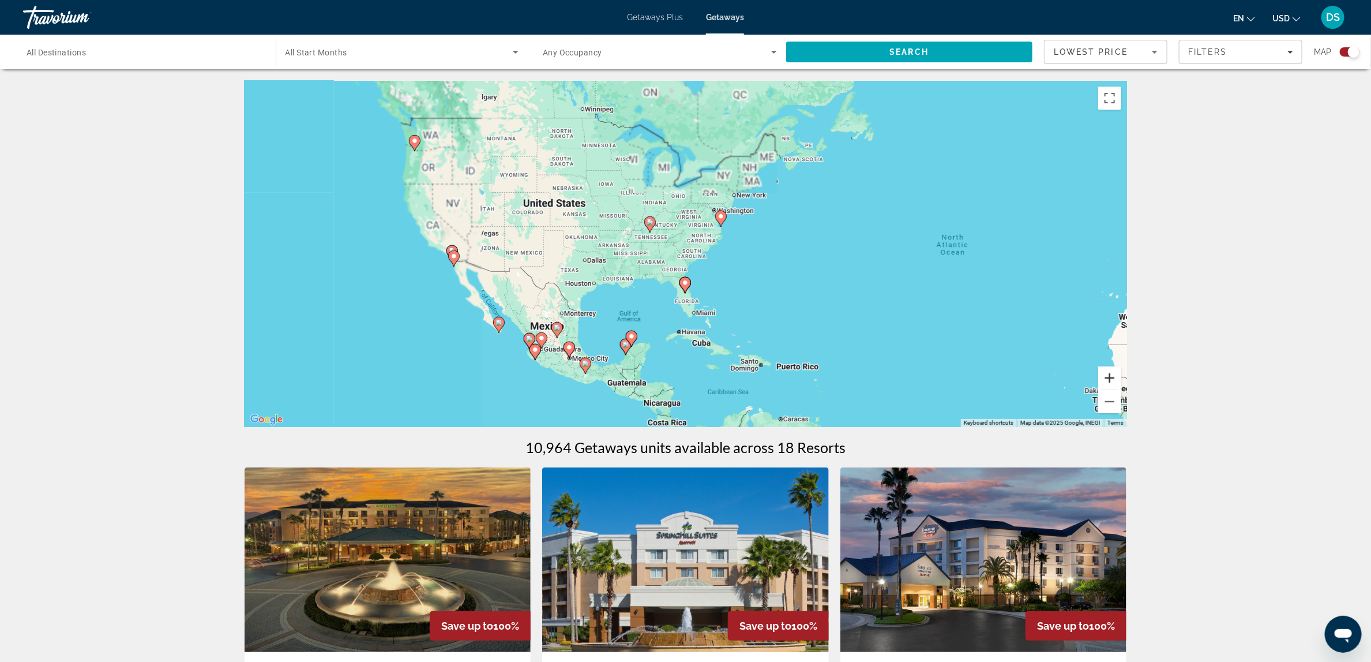
click at [1112, 378] on button "Zoom in" at bounding box center [1110, 377] width 23 height 23
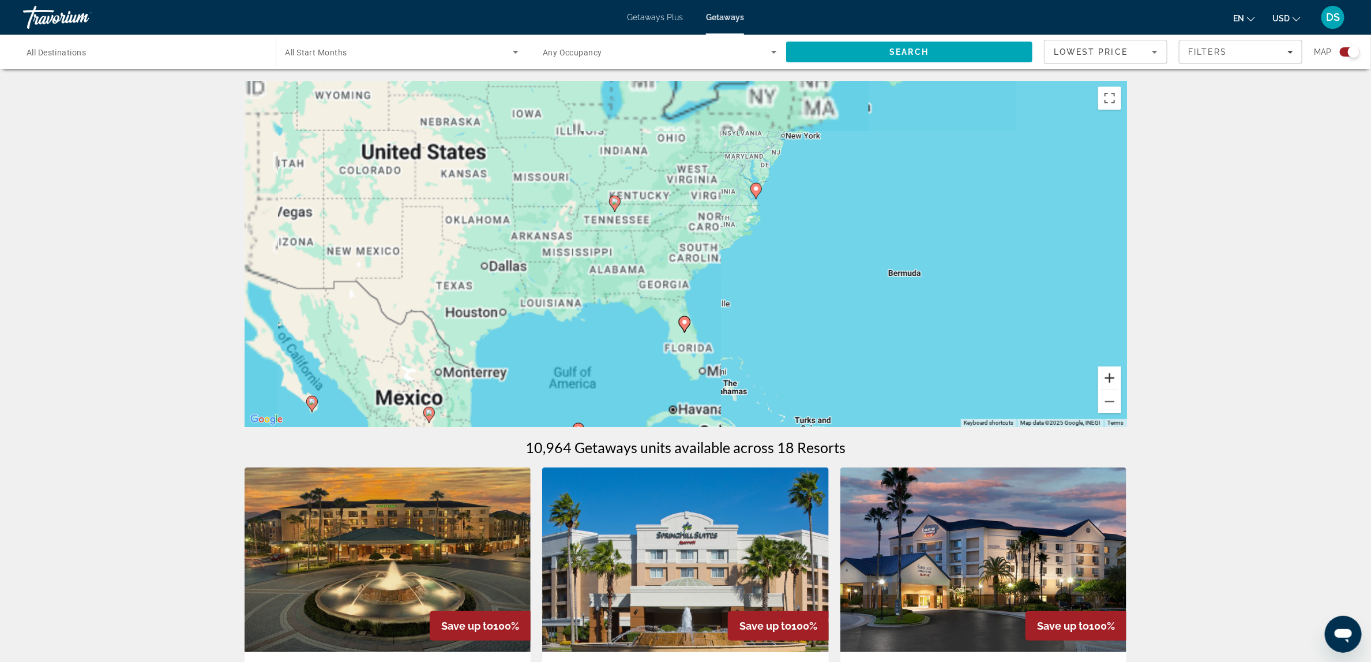
click at [1112, 378] on button "Zoom in" at bounding box center [1110, 377] width 23 height 23
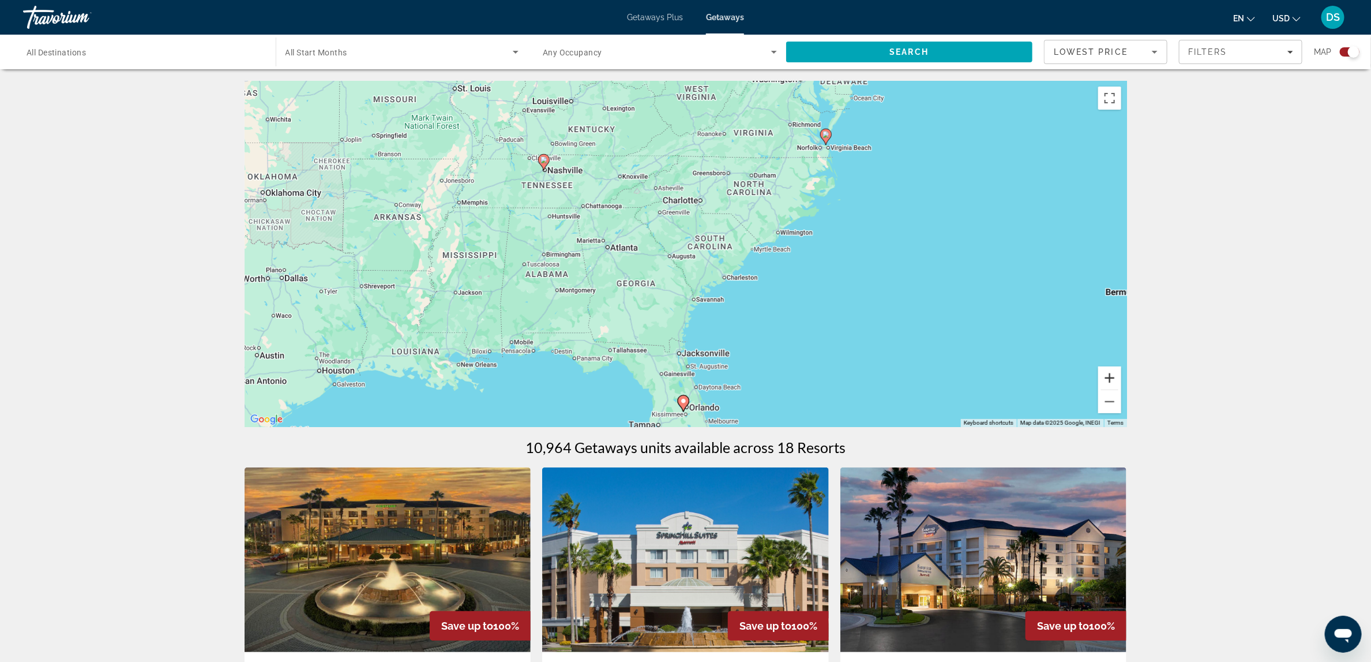
click at [1112, 378] on button "Zoom in" at bounding box center [1110, 377] width 23 height 23
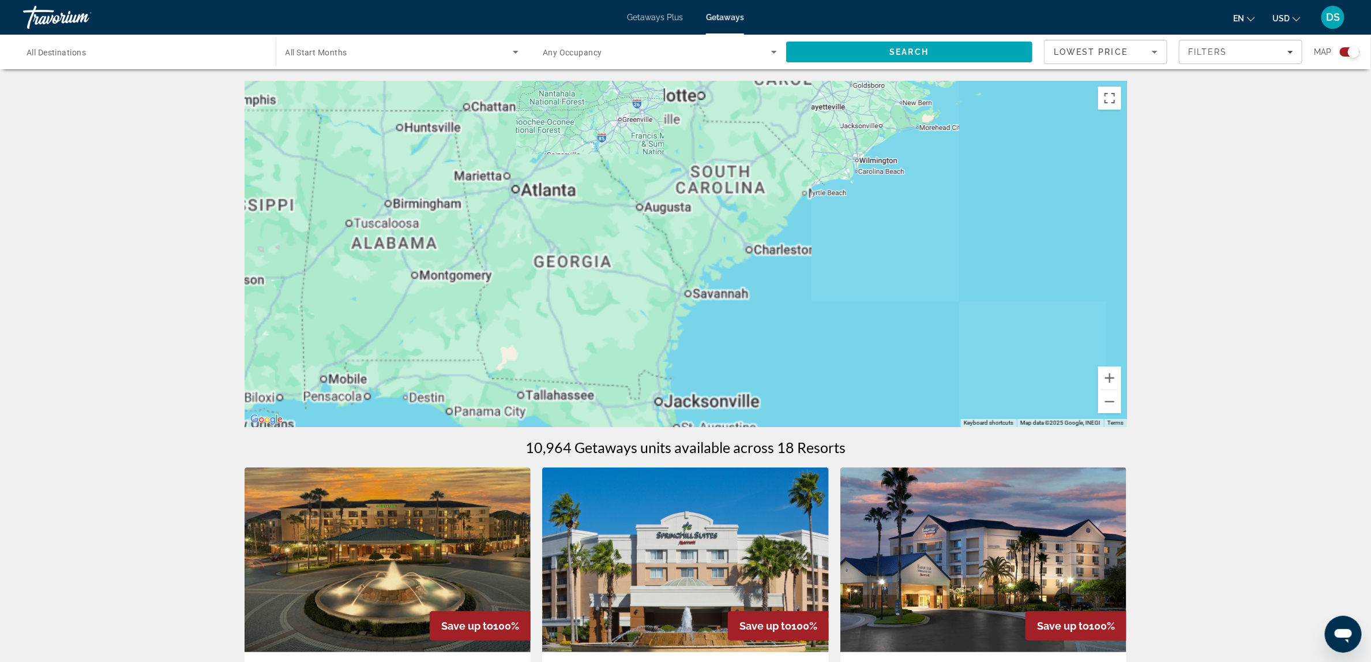
drag, startPoint x: 942, startPoint y: 301, endPoint x: 926, endPoint y: 246, distance: 57.0
click at [926, 246] on div "To activate drag with keyboard, press Alt + Enter. Once in keyboard drag state,…" at bounding box center [686, 254] width 883 height 346
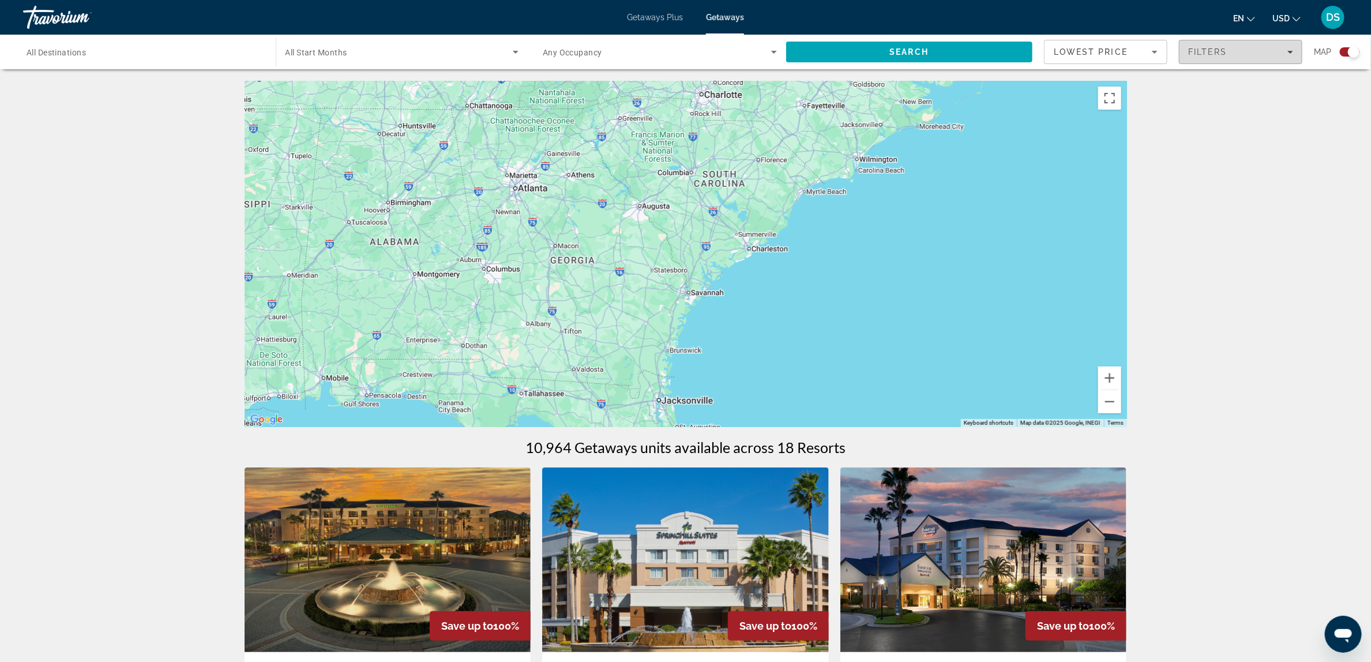
click at [1270, 57] on span "Filters" at bounding box center [1241, 52] width 122 height 28
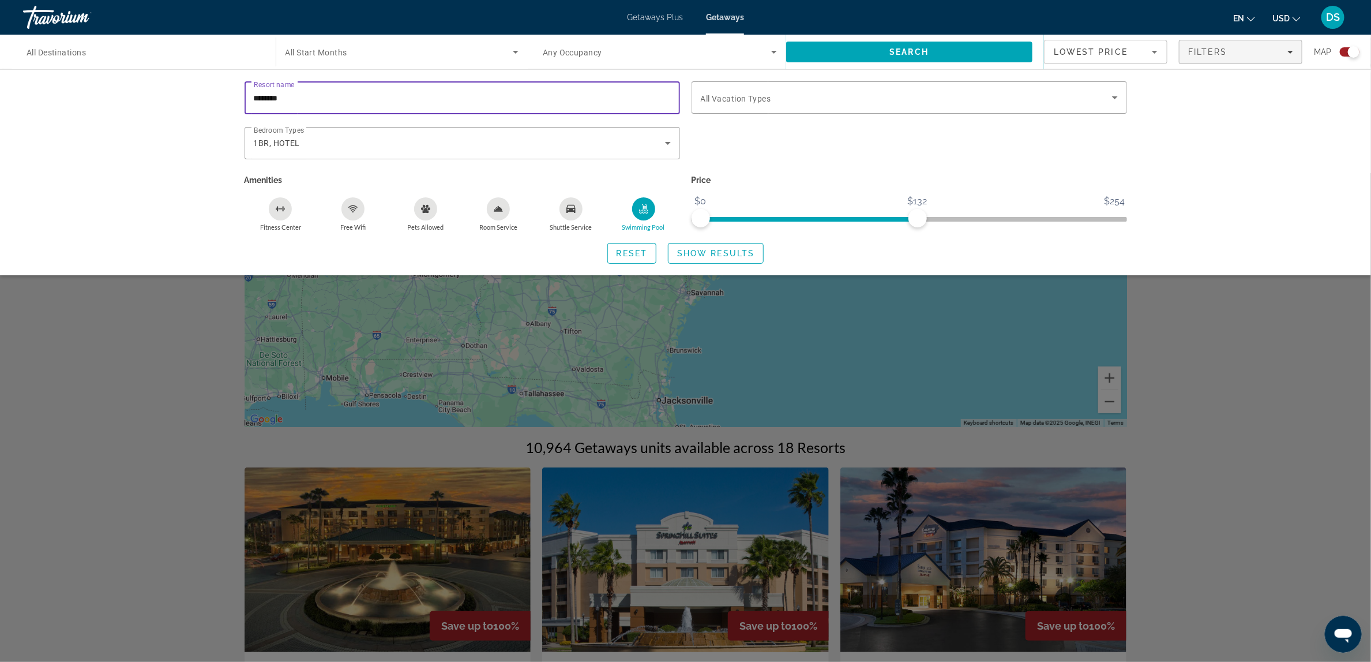
click at [416, 92] on input "********" at bounding box center [462, 98] width 417 height 14
click at [771, 357] on div "Search widget" at bounding box center [685, 417] width 1371 height 489
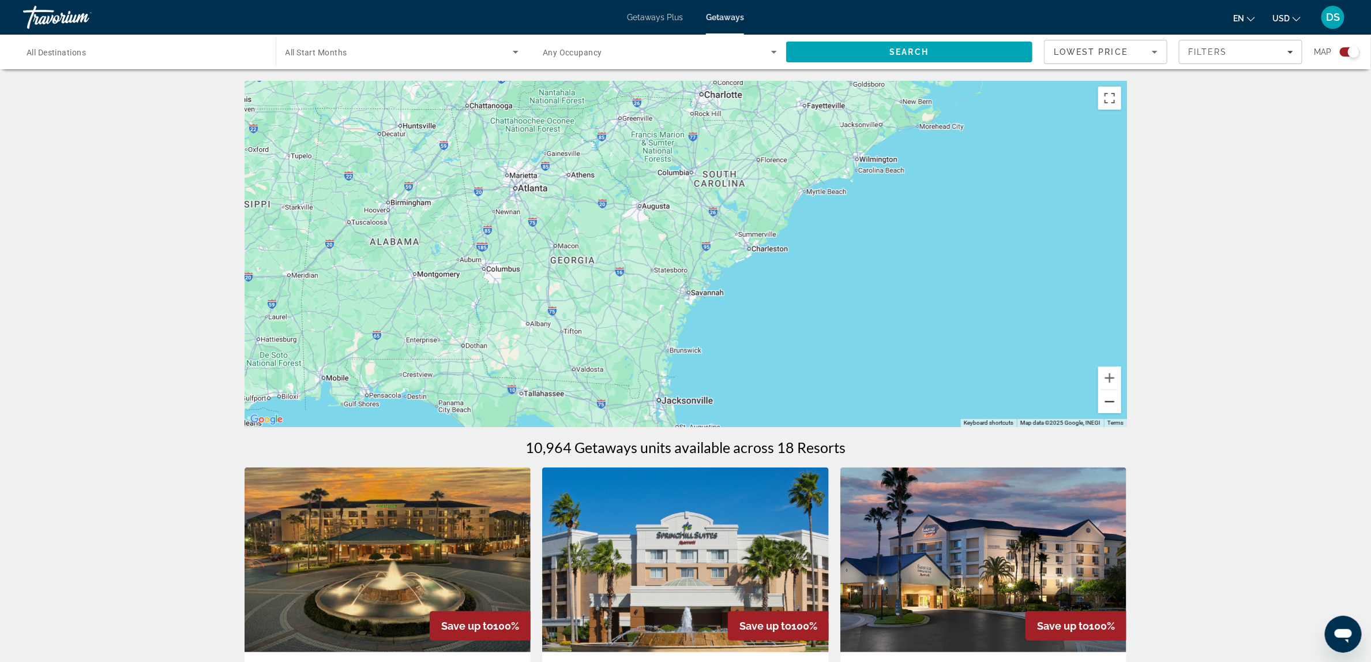
click at [1107, 410] on button "Zoom out" at bounding box center [1110, 401] width 23 height 23
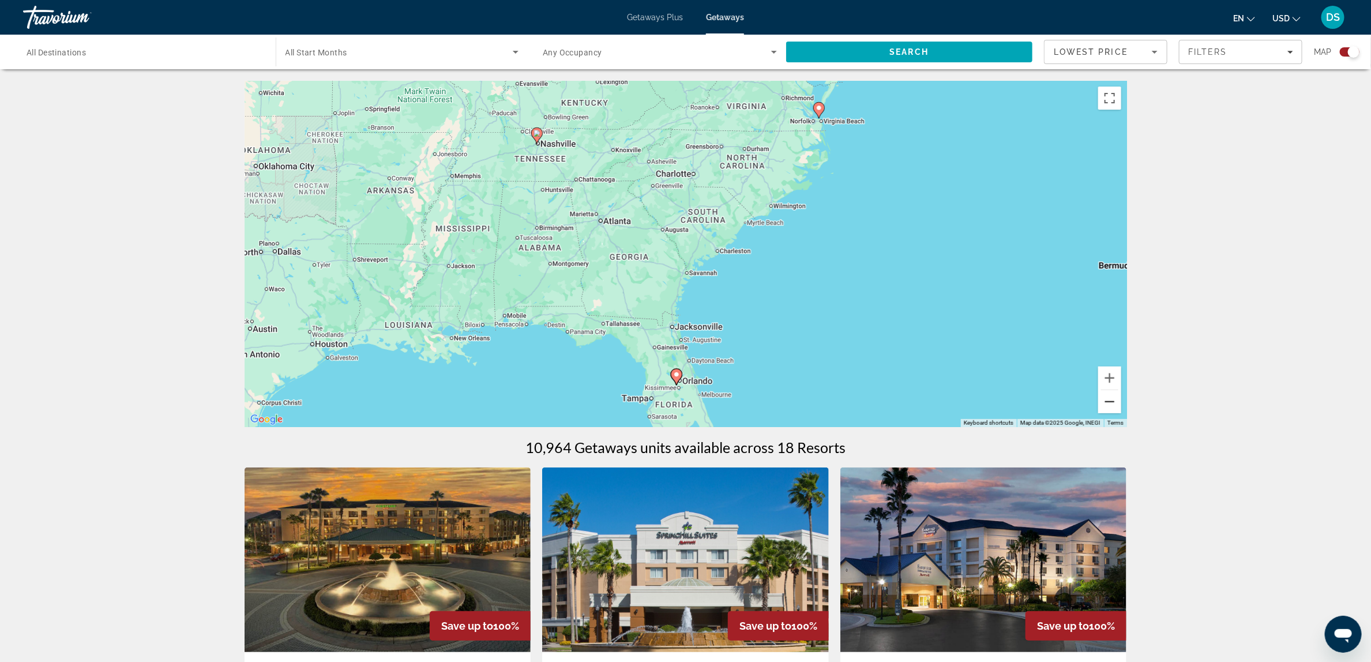
click at [1107, 410] on button "Zoom out" at bounding box center [1110, 401] width 23 height 23
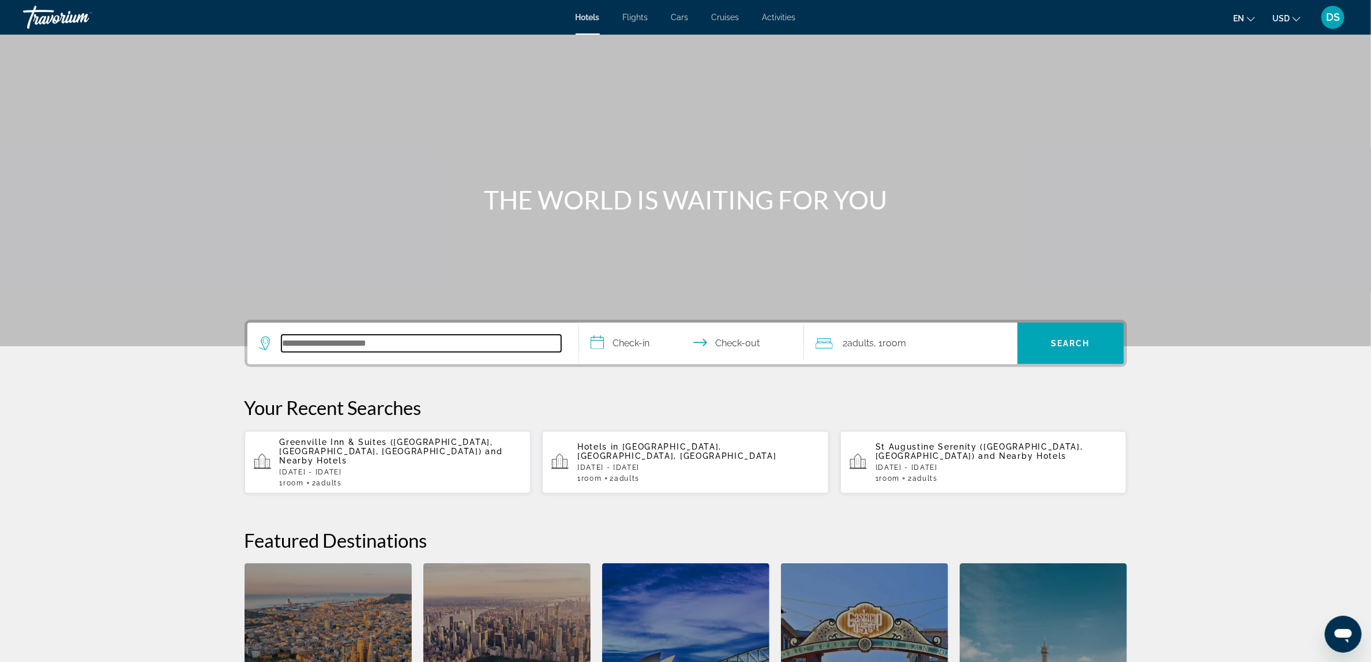
click at [357, 339] on input "Search hotel destination" at bounding box center [422, 343] width 280 height 17
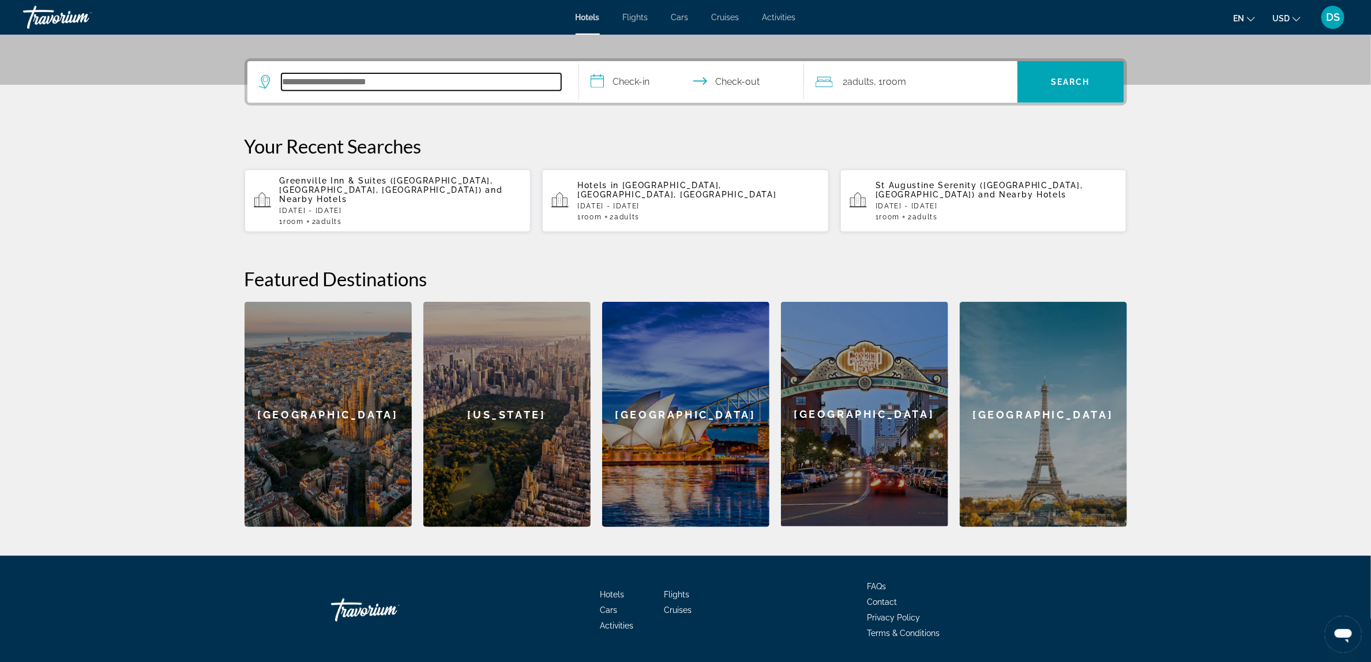
scroll to position [282, 0]
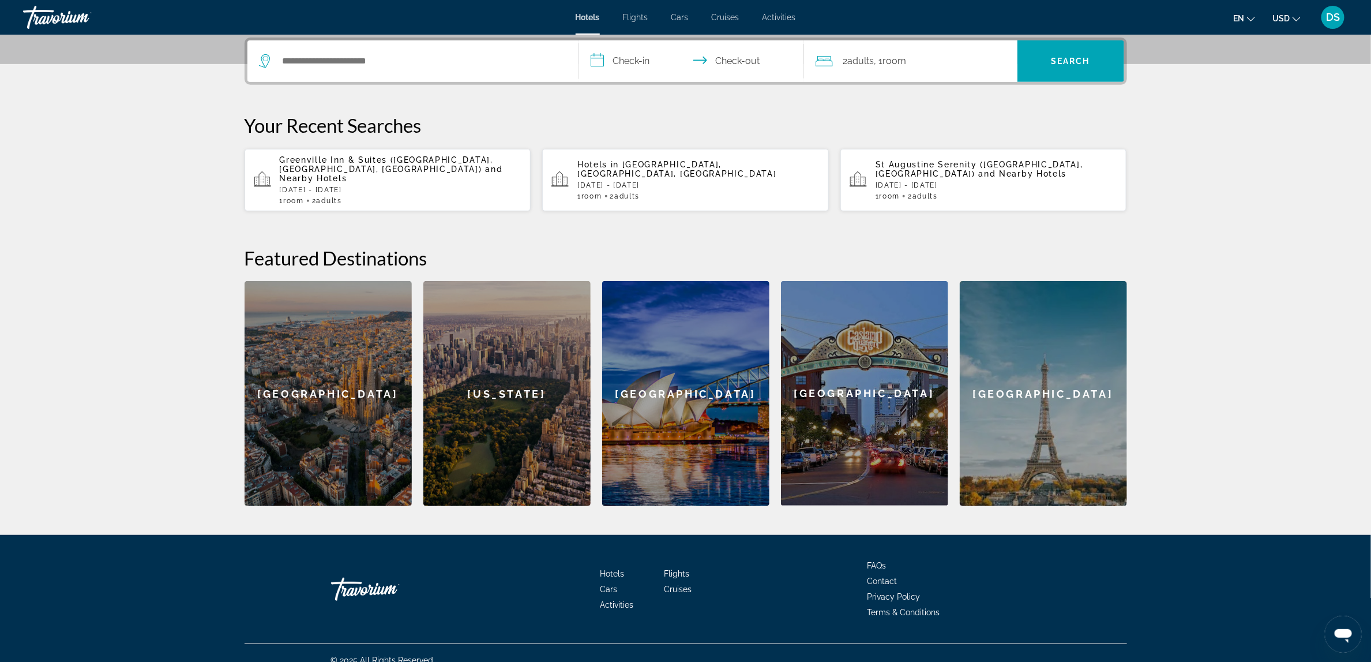
click at [476, 313] on div "New York" at bounding box center [506, 393] width 167 height 225
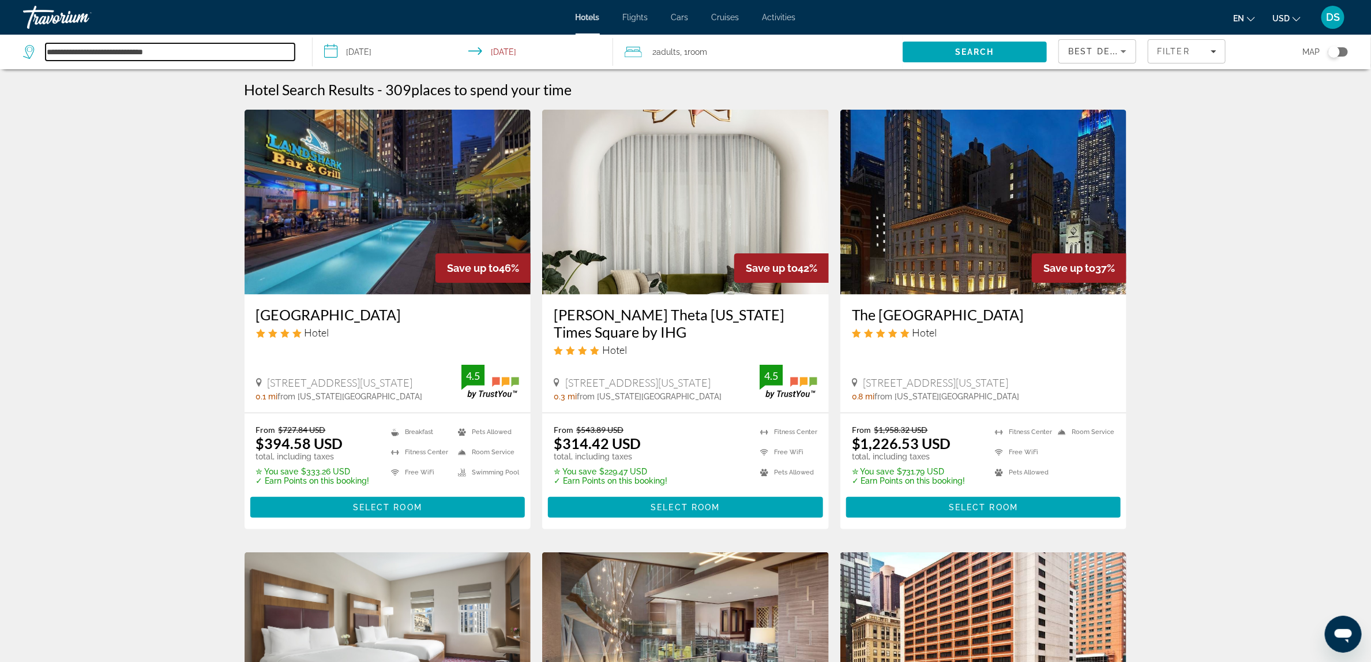
click at [269, 54] on input "**********" at bounding box center [170, 51] width 249 height 17
type input "*"
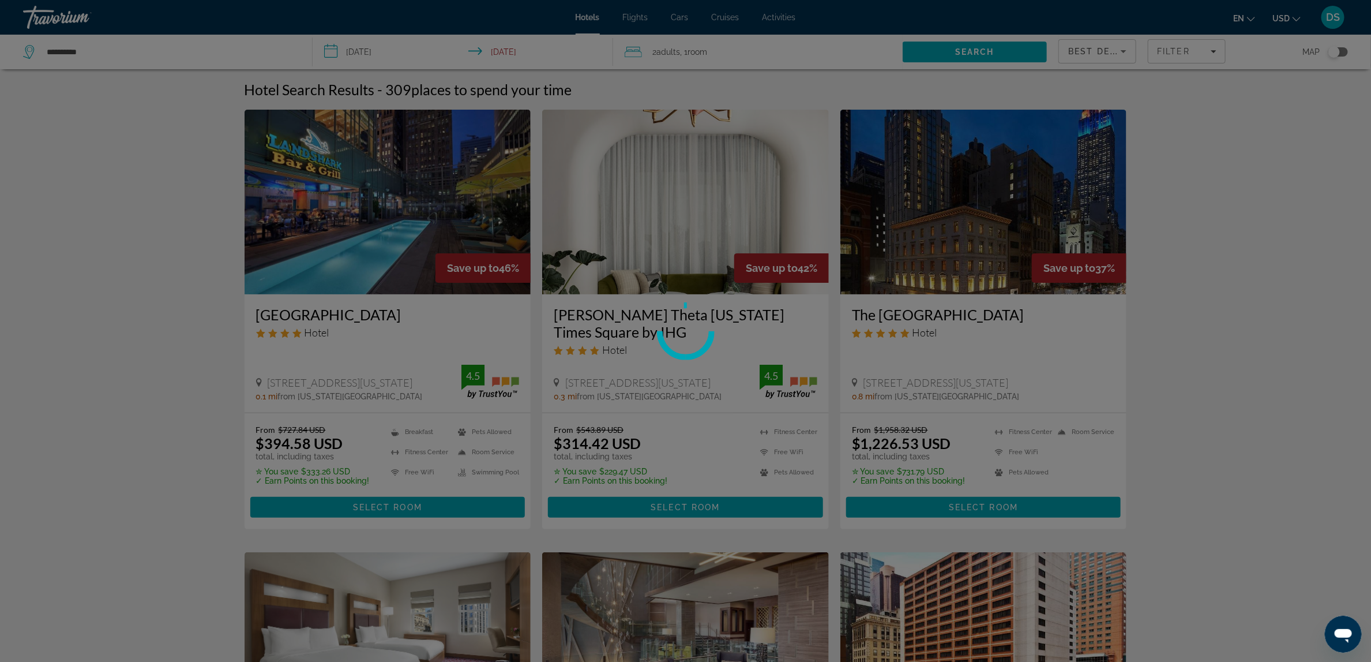
click at [229, 35] on div at bounding box center [685, 331] width 1371 height 662
click at [208, 47] on div at bounding box center [685, 331] width 1371 height 662
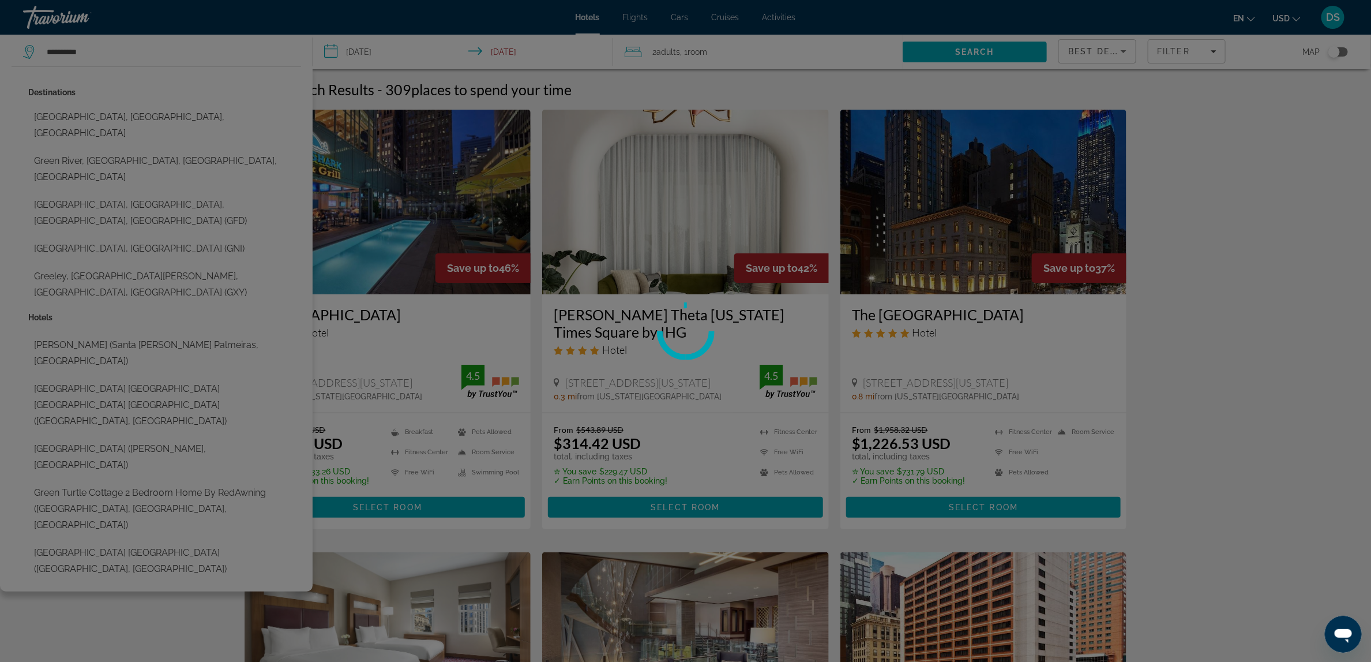
click at [95, 51] on div at bounding box center [685, 331] width 1371 height 662
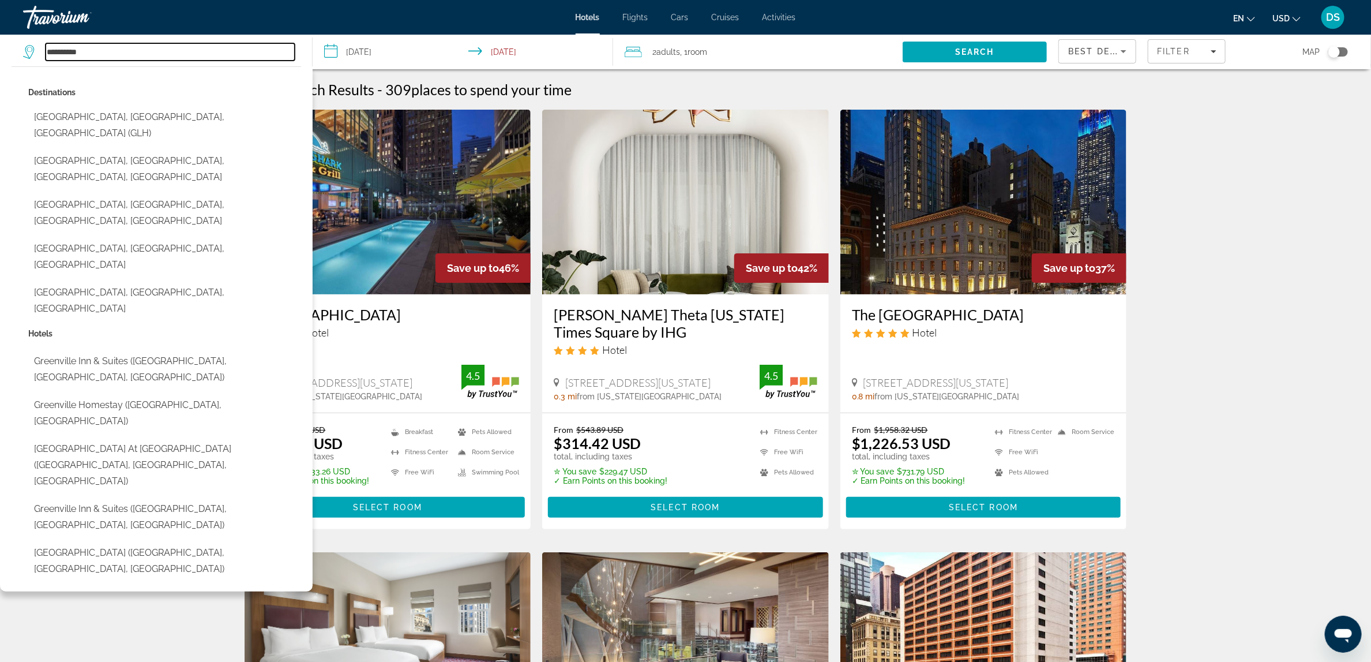
click at [91, 50] on input "**********" at bounding box center [170, 51] width 249 height 17
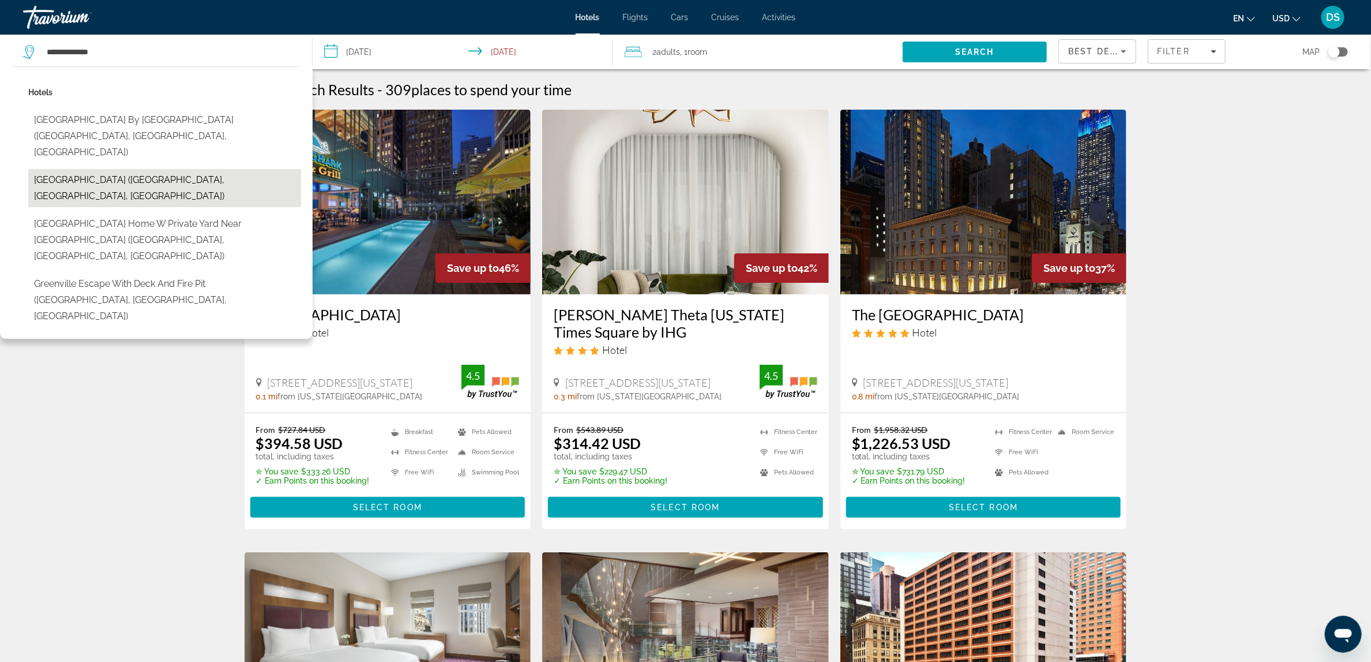
click at [118, 169] on button "Greenville Marriott (Greenville, SC, US)" at bounding box center [164, 188] width 273 height 38
type input "**********"
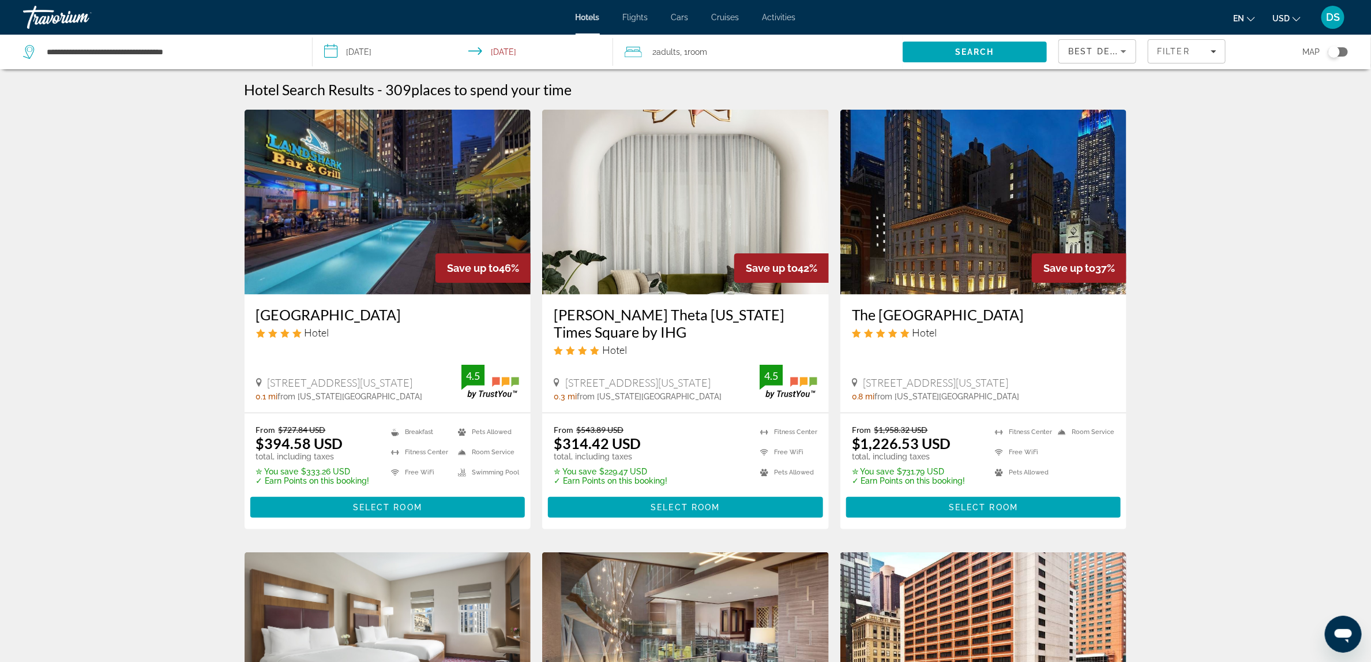
click at [395, 50] on input "**********" at bounding box center [466, 54] width 306 height 38
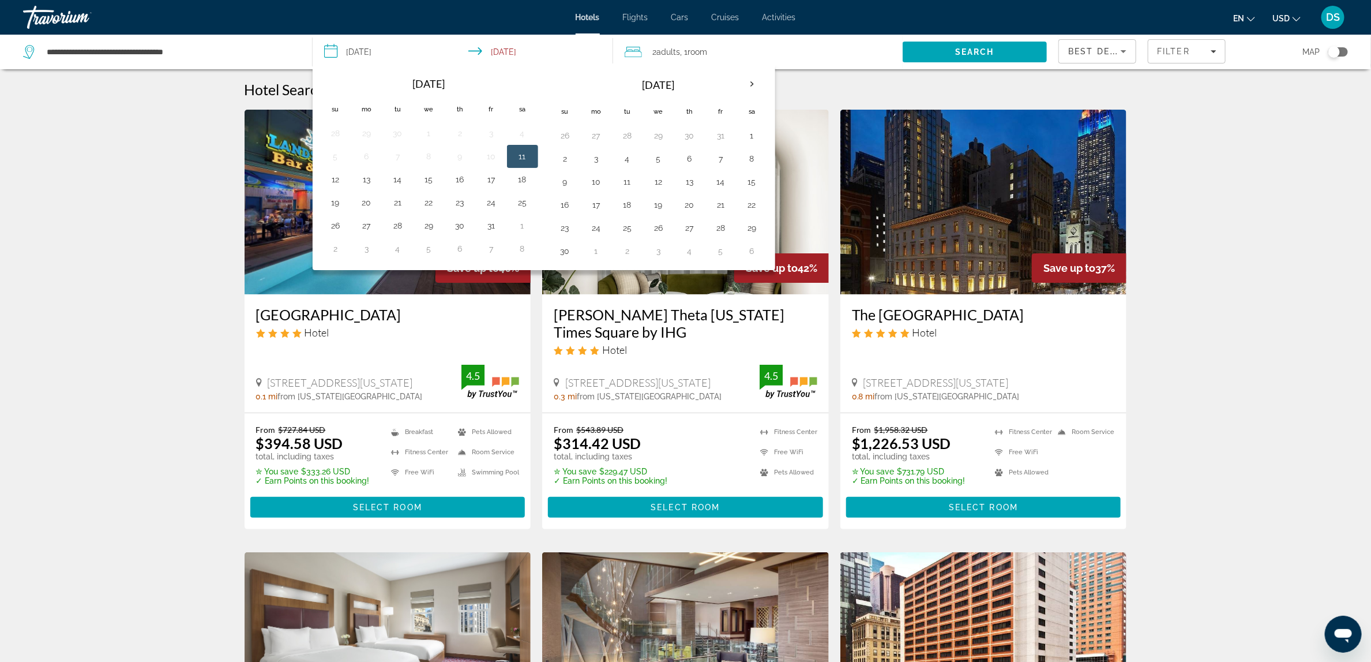
click at [530, 159] on button "11" at bounding box center [523, 156] width 18 height 16
click at [335, 179] on button "12" at bounding box center [336, 179] width 18 height 16
type input "**********"
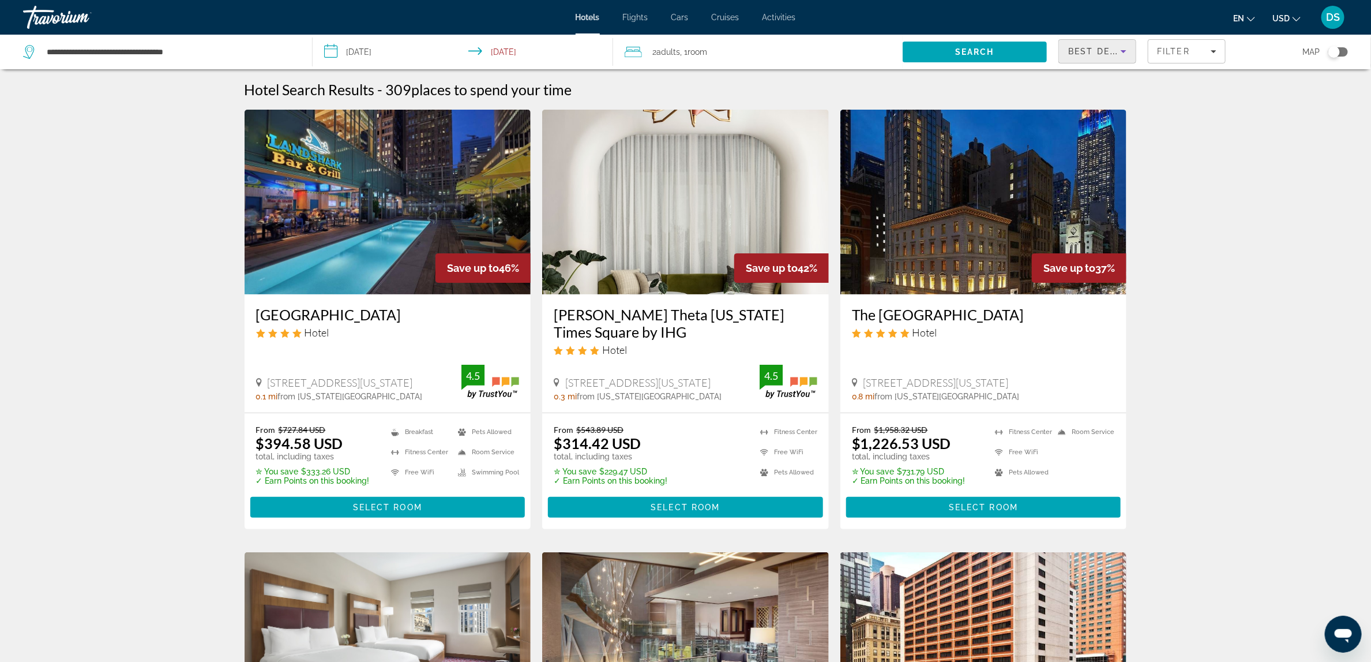
click at [1127, 51] on icon "Sort by" at bounding box center [1124, 51] width 14 height 14
click at [1103, 130] on span "Lowest Price" at bounding box center [1092, 137] width 46 height 14
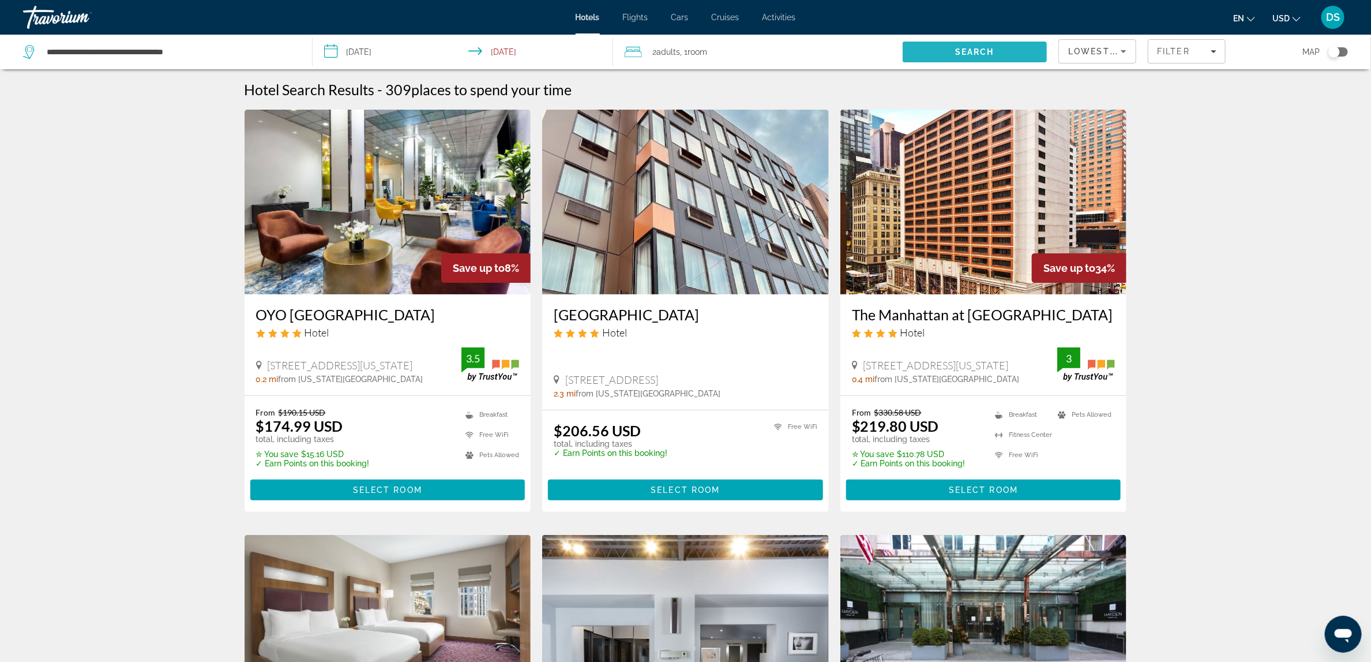
click at [1014, 48] on span "Search" at bounding box center [975, 52] width 145 height 28
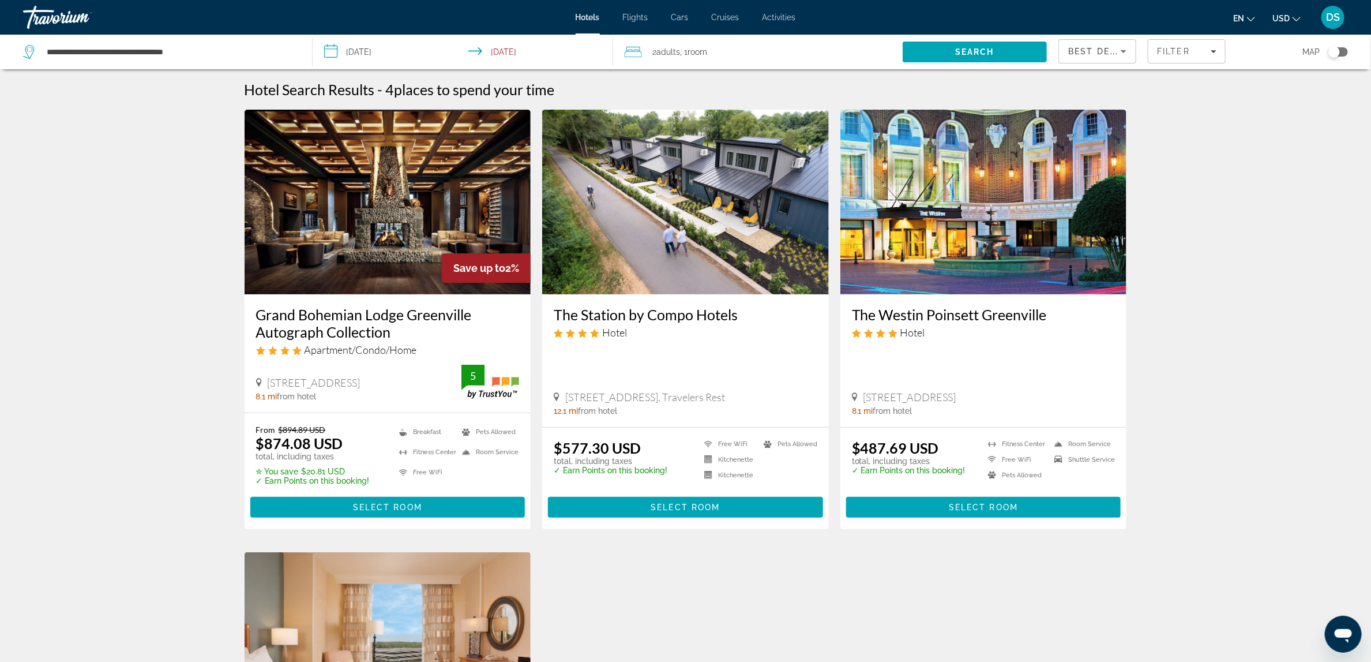
click at [1125, 51] on icon "Sort by" at bounding box center [1124, 51] width 6 height 3
click at [1099, 130] on span "Lowest Price" at bounding box center [1092, 137] width 46 height 14
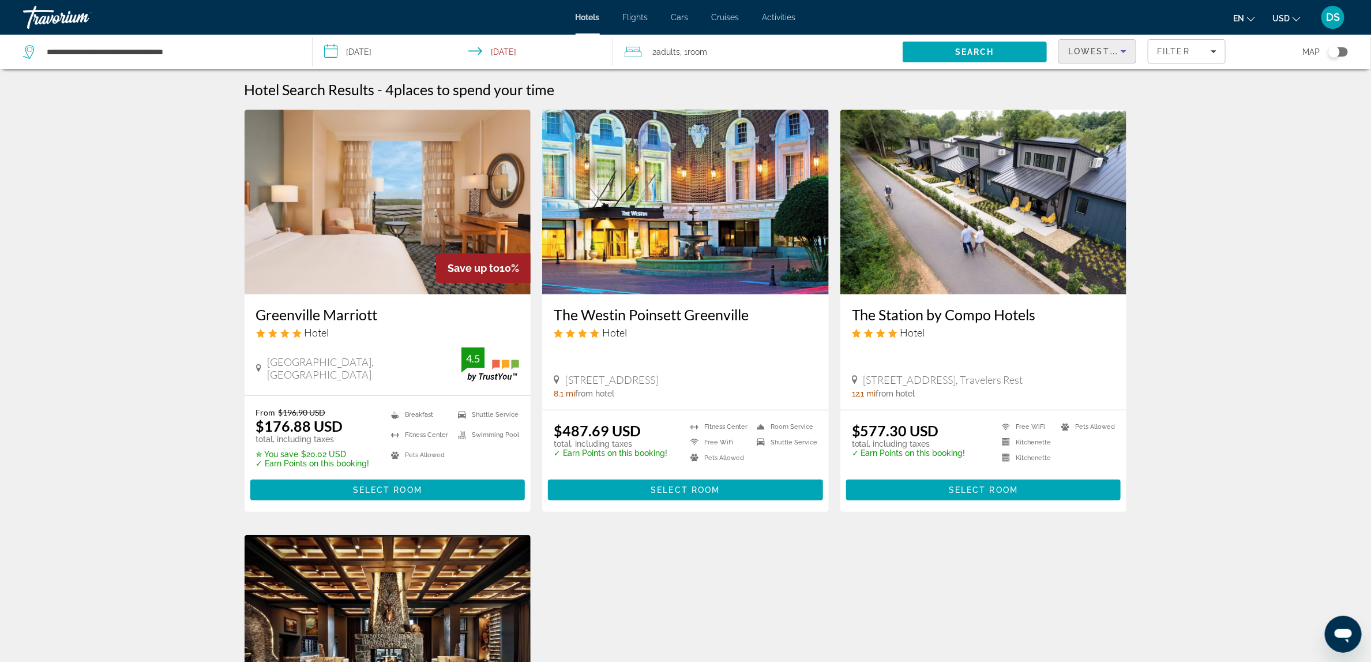
click at [1126, 53] on icon "Sort by" at bounding box center [1124, 51] width 14 height 14
click at [1104, 80] on span "Best Deals" at bounding box center [1088, 81] width 39 height 9
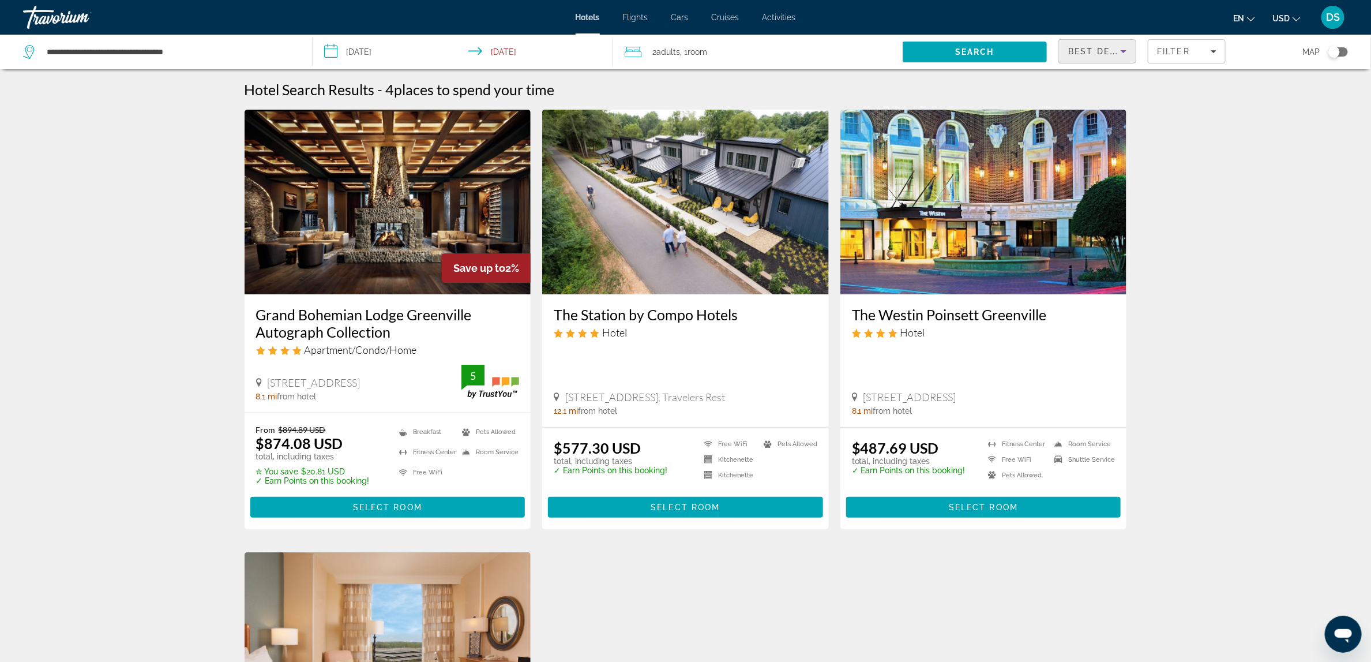
click at [1120, 52] on icon "Sort by" at bounding box center [1124, 51] width 14 height 14
click at [1103, 130] on span "Lowest Price" at bounding box center [1092, 137] width 46 height 14
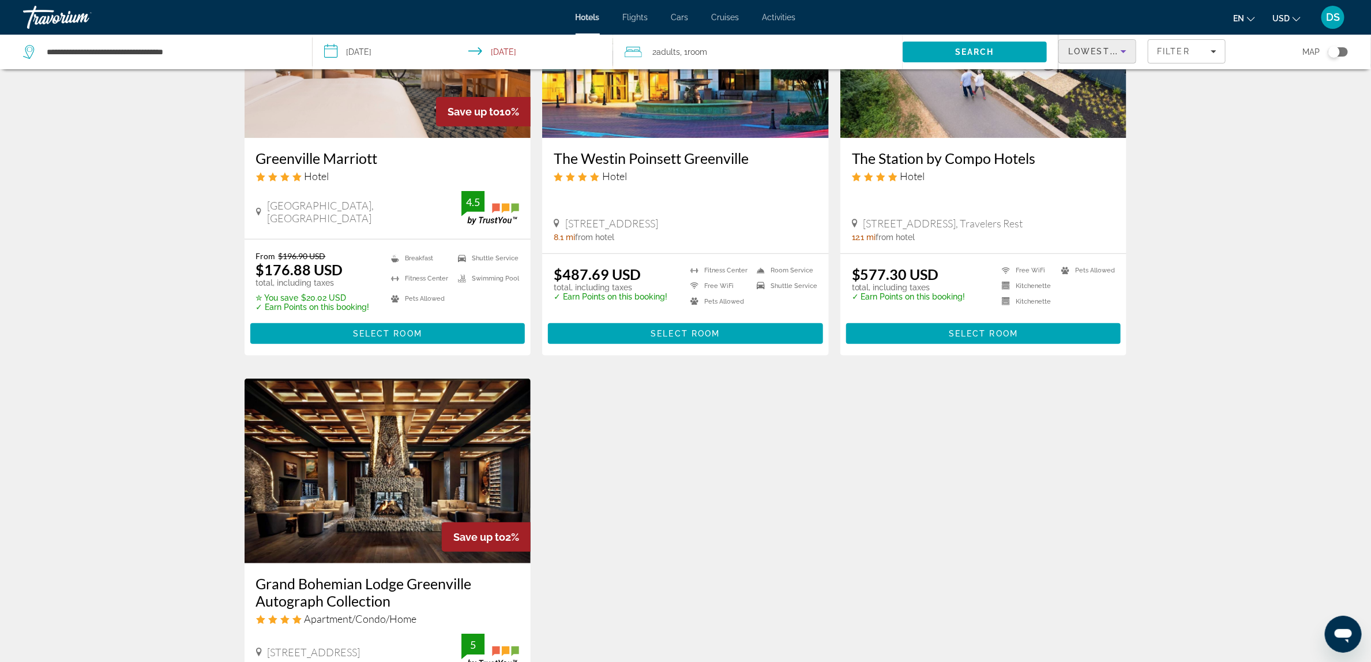
scroll to position [147, 0]
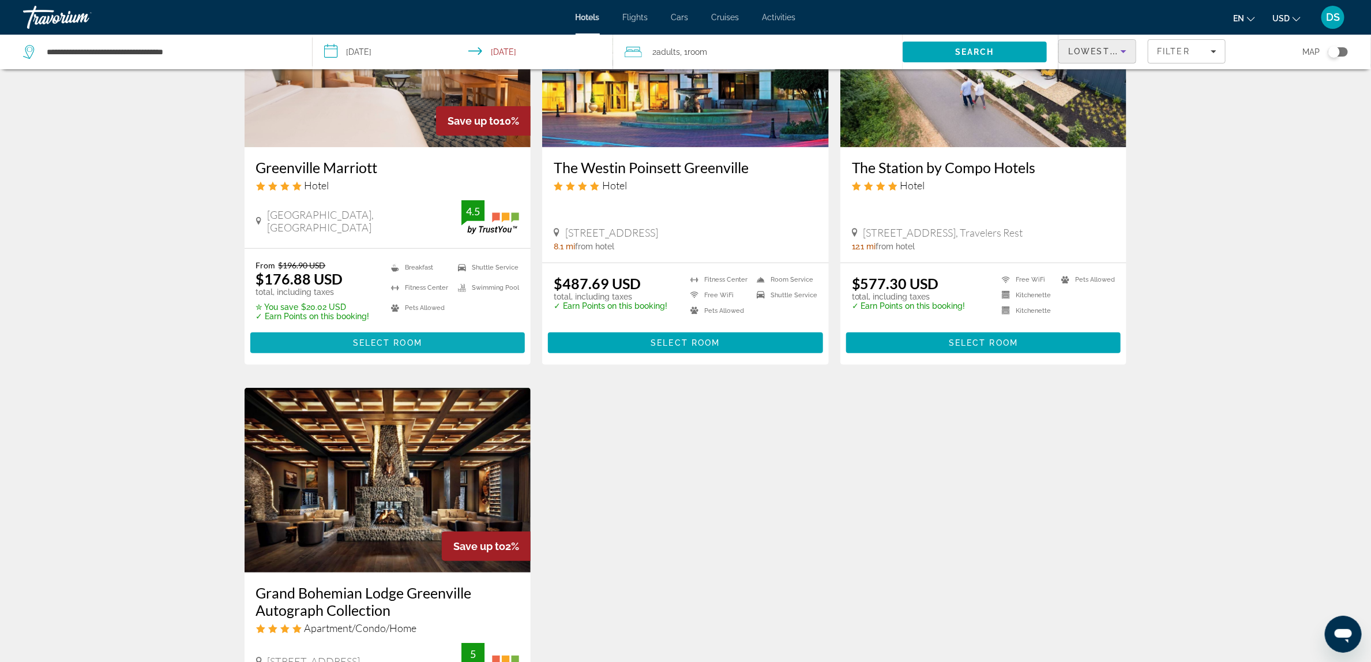
click at [410, 340] on span "Select Room" at bounding box center [387, 342] width 69 height 9
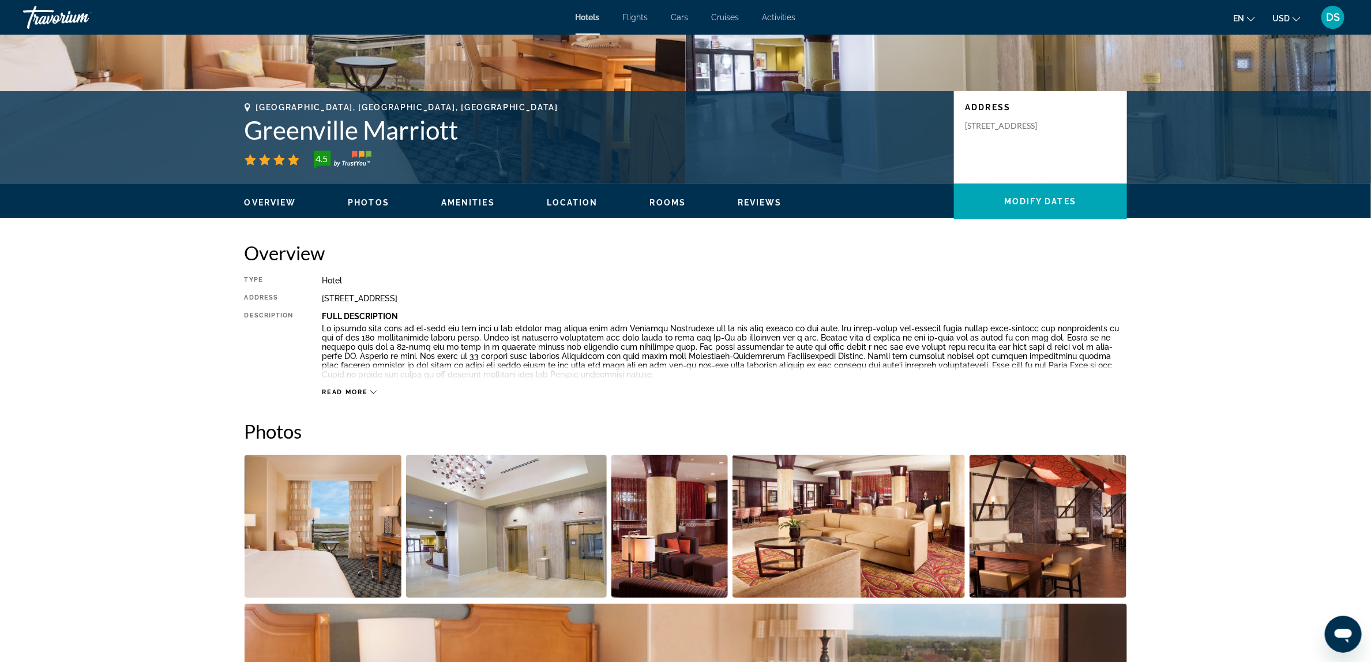
scroll to position [192, 0]
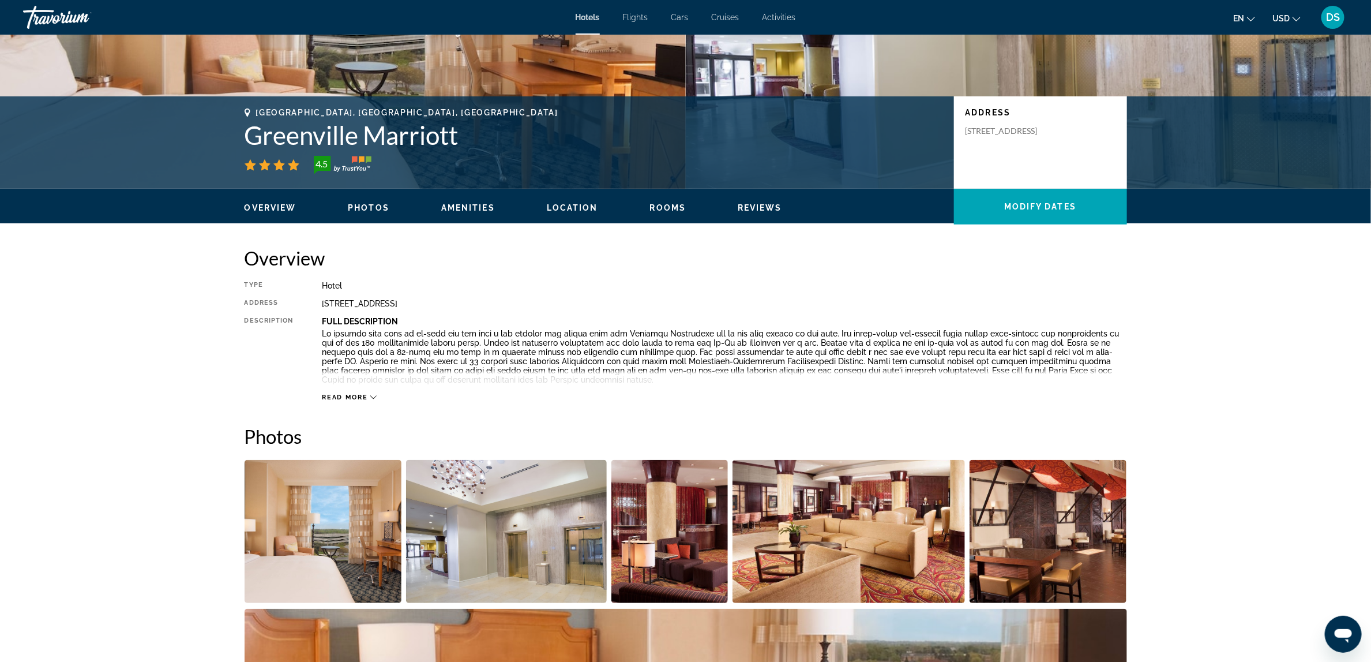
drag, startPoint x: 323, startPoint y: 298, endPoint x: 522, endPoint y: 310, distance: 199.4
click at [522, 310] on div "Type Hotel Address One Parkway E, Greenville SC 29615, United States Descriptio…" at bounding box center [686, 341] width 883 height 121
copy div "One Parkway E, Greenville SC 29615, United States"
